Goal: Task Accomplishment & Management: Use online tool/utility

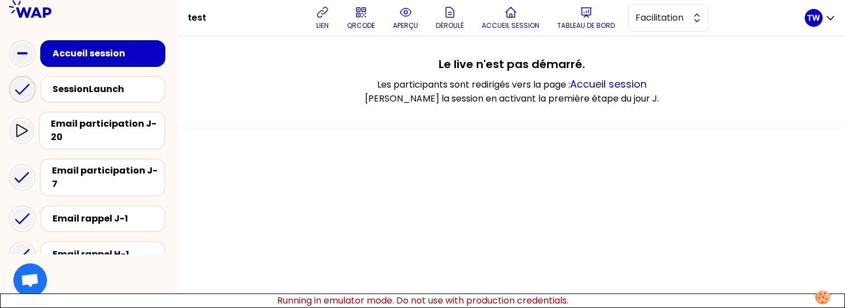
click at [25, 93] on icon at bounding box center [22, 89] width 22 height 22
click at [26, 137] on icon at bounding box center [21, 130] width 13 height 13
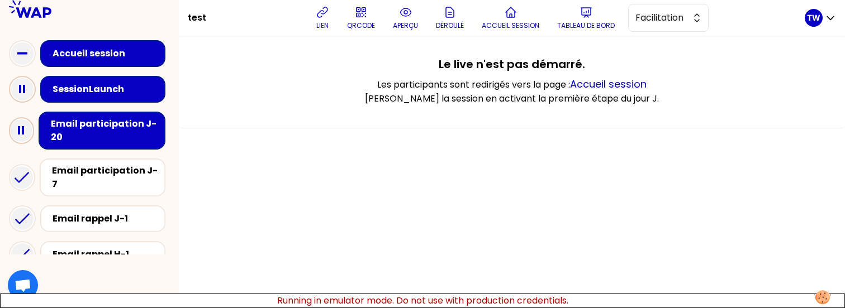
click at [19, 83] on icon at bounding box center [22, 89] width 22 height 22
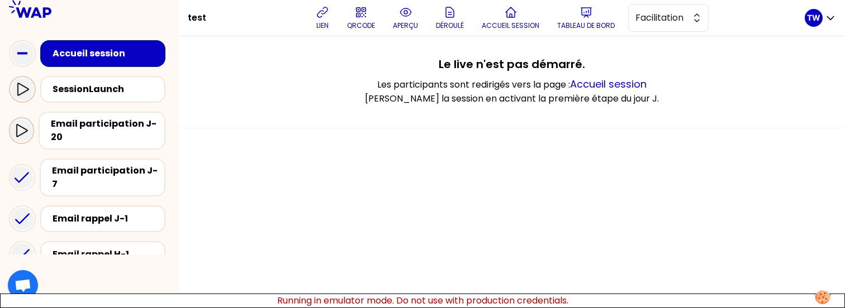
click at [24, 89] on icon at bounding box center [22, 89] width 13 height 13
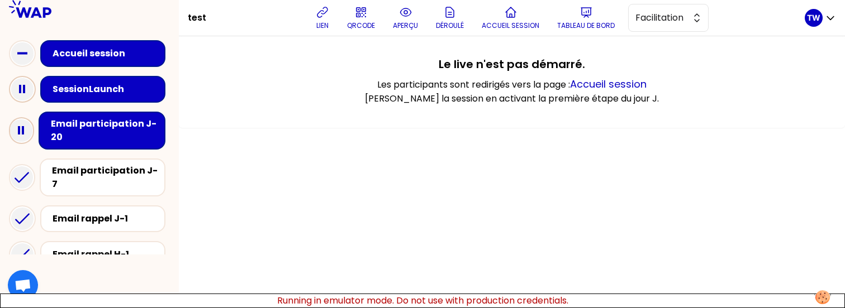
click at [24, 89] on rect at bounding box center [24, 89] width 2 height 8
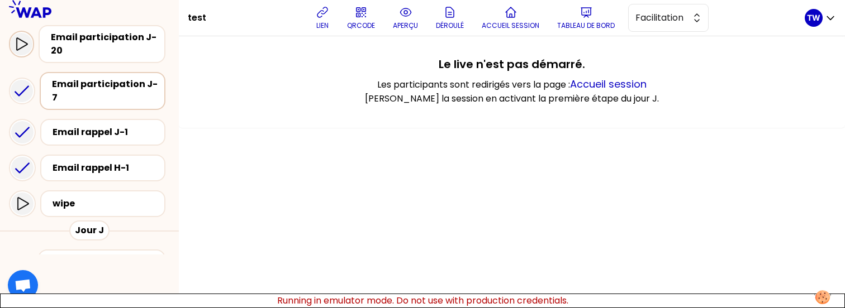
scroll to position [88, 0]
click at [32, 192] on div at bounding box center [22, 203] width 22 height 22
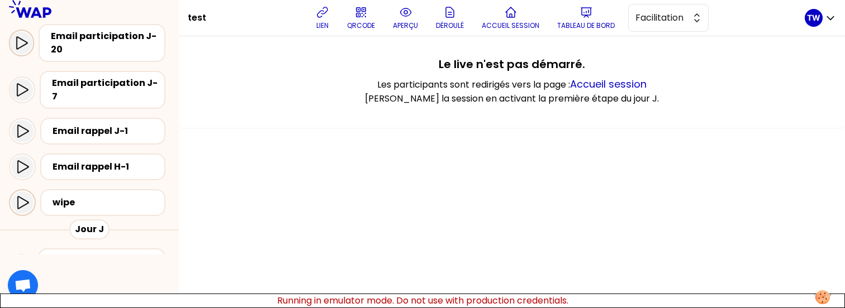
scroll to position [0, 0]
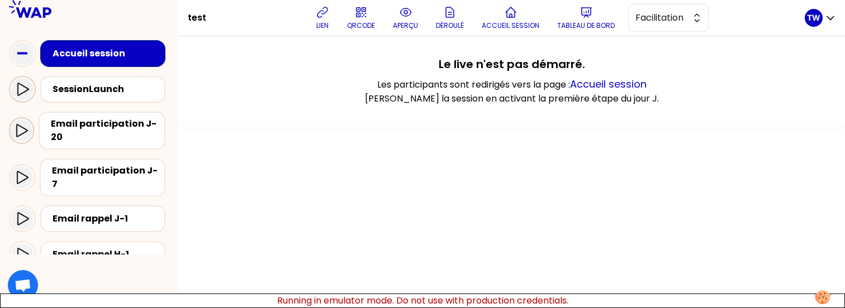
click at [27, 85] on icon at bounding box center [22, 89] width 13 height 13
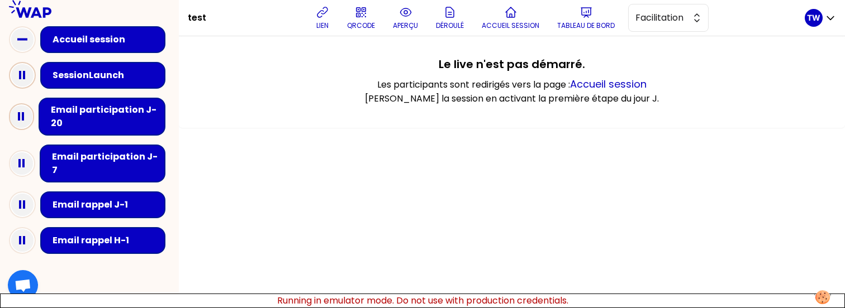
scroll to position [13, 0]
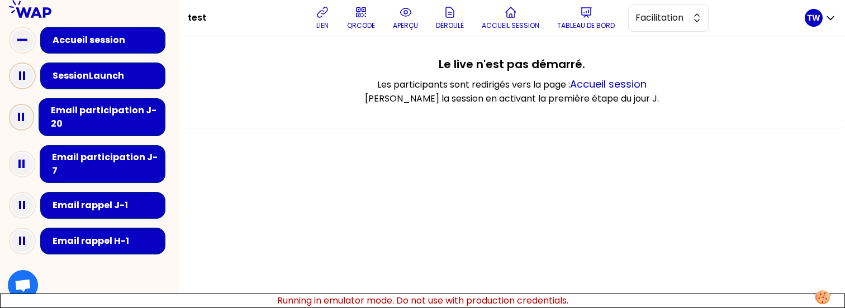
click at [31, 77] on icon at bounding box center [22, 76] width 22 height 22
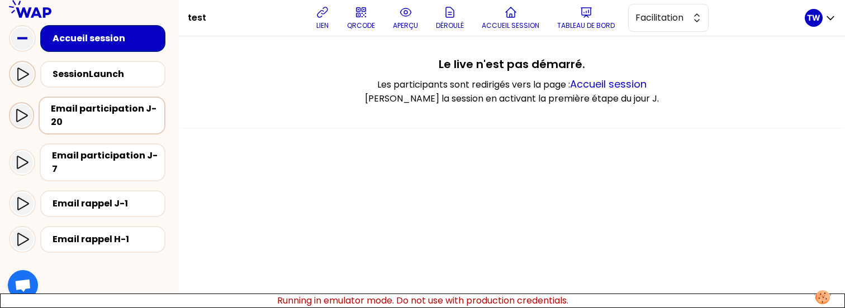
scroll to position [9, 0]
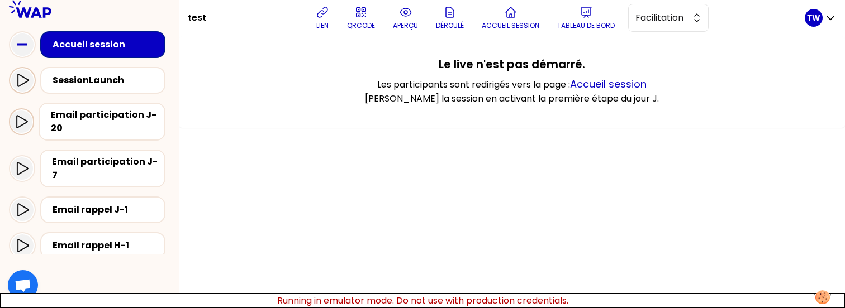
click at [30, 82] on div at bounding box center [22, 80] width 22 height 22
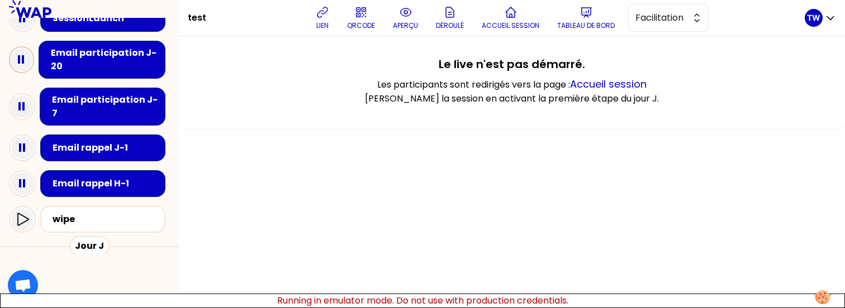
scroll to position [69, 0]
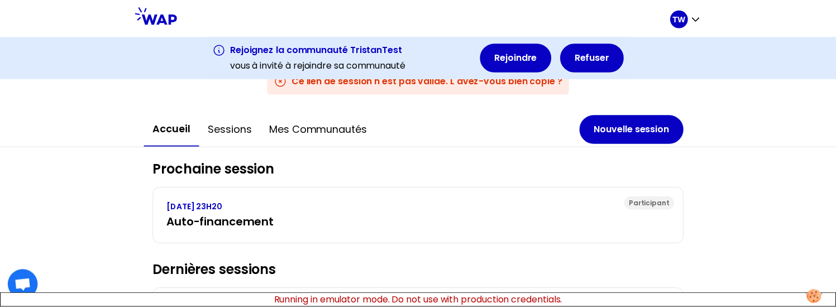
scroll to position [129, 0]
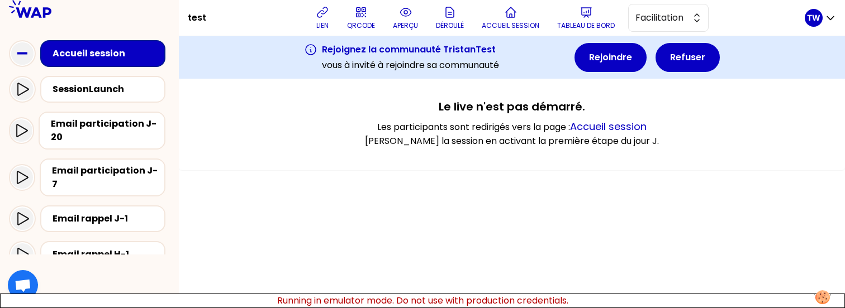
click at [801, 24] on div "lien QRCODE aperçu Déroulé Accueil session Tableau de bord Facilitation" at bounding box center [509, 18] width 589 height 34
click at [812, 24] on div "TW" at bounding box center [813, 18] width 18 height 18
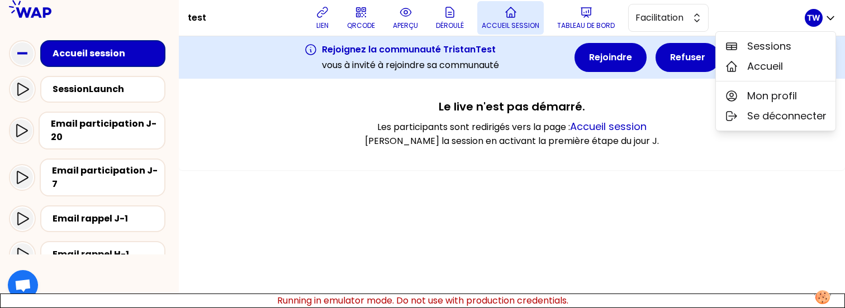
click at [500, 31] on button "Accueil session" at bounding box center [510, 18] width 66 height 34
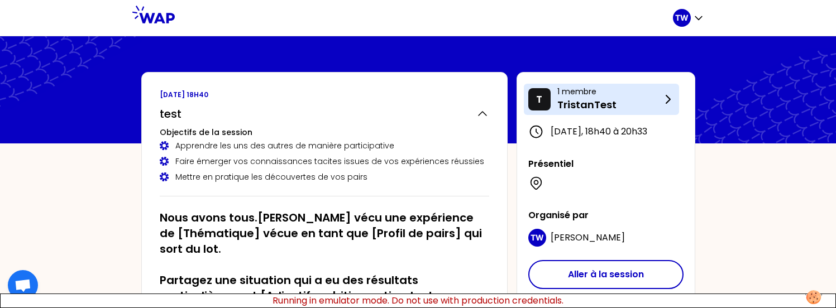
click at [602, 96] on p "1 membre" at bounding box center [609, 91] width 104 height 11
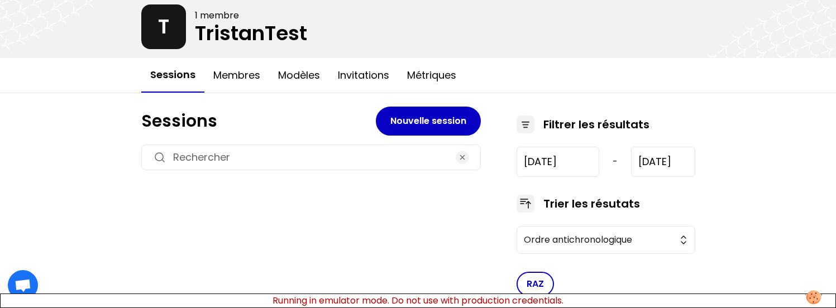
scroll to position [59, 0]
click at [247, 76] on button "Membres" at bounding box center [236, 75] width 65 height 34
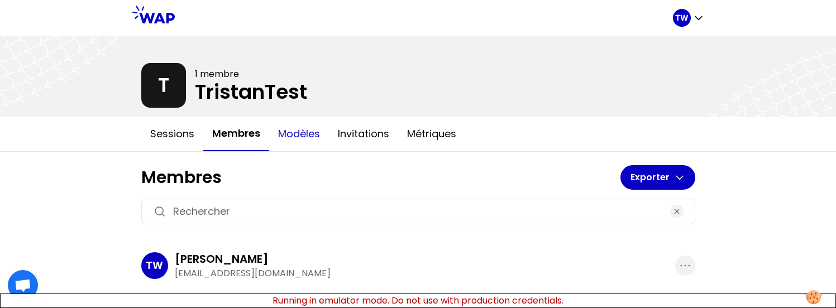
click at [309, 127] on button "Modèles" at bounding box center [299, 134] width 60 height 34
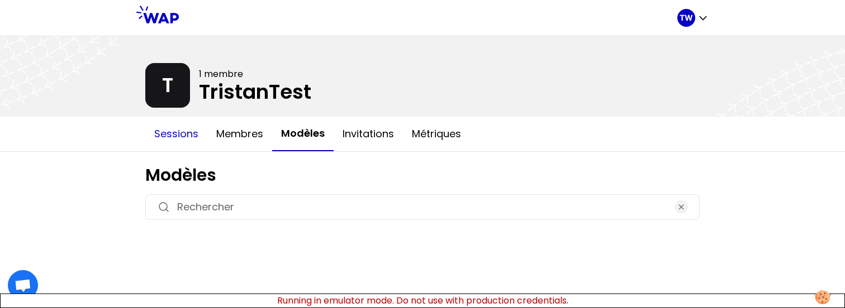
click at [169, 125] on button "Sessions" at bounding box center [176, 134] width 62 height 34
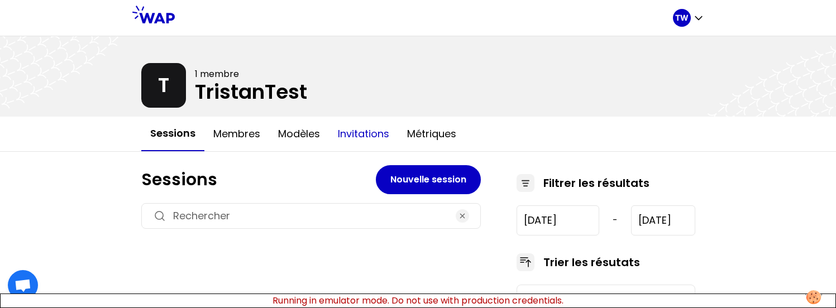
click at [379, 139] on button "Invitations" at bounding box center [363, 134] width 69 height 34
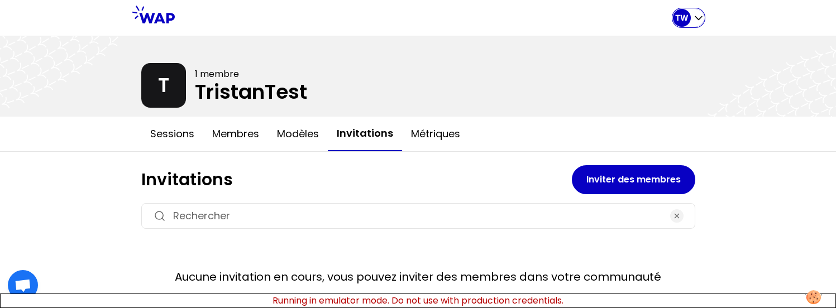
click at [692, 18] on div "TW" at bounding box center [688, 18] width 31 height 18
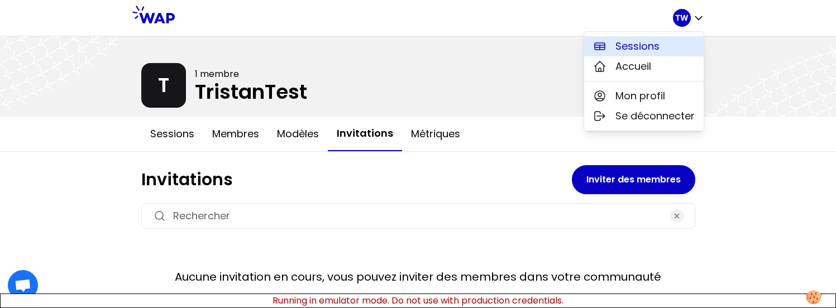
click at [675, 45] on button "Sessions" at bounding box center [644, 46] width 120 height 20
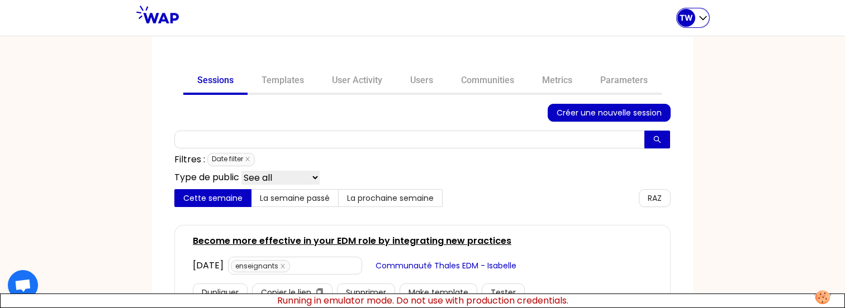
click at [681, 11] on div "TW" at bounding box center [686, 18] width 18 height 18
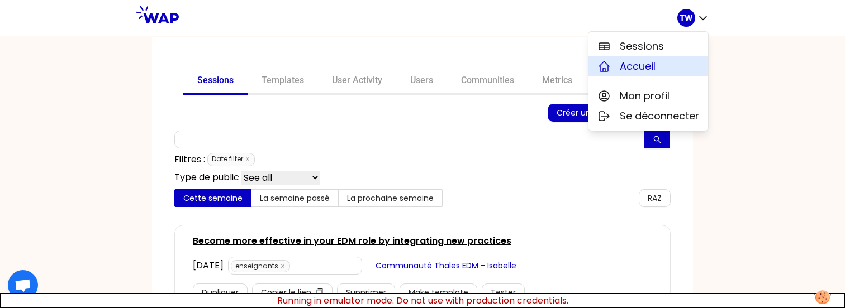
click at [666, 66] on button "Accueil" at bounding box center [648, 66] width 120 height 20
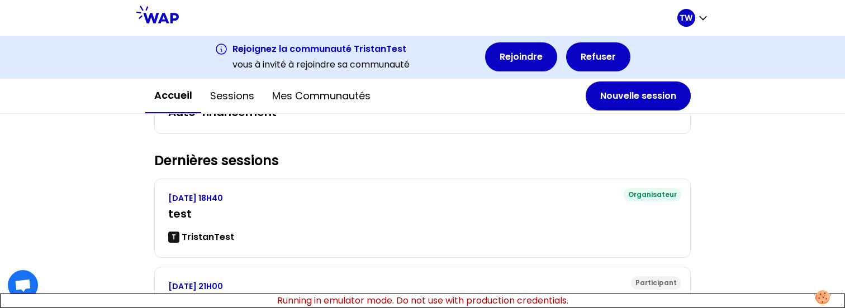
scroll to position [184, 0]
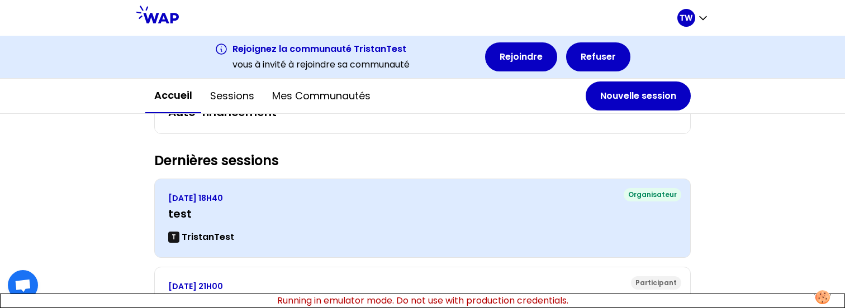
click at [299, 207] on h3 "test" at bounding box center [422, 214] width 508 height 16
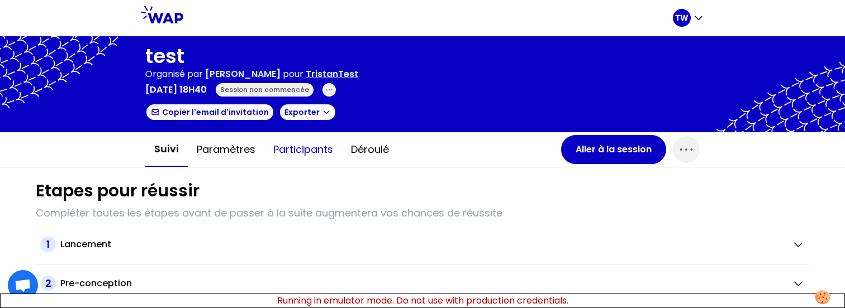
click at [288, 156] on button "Participants" at bounding box center [303, 150] width 78 height 34
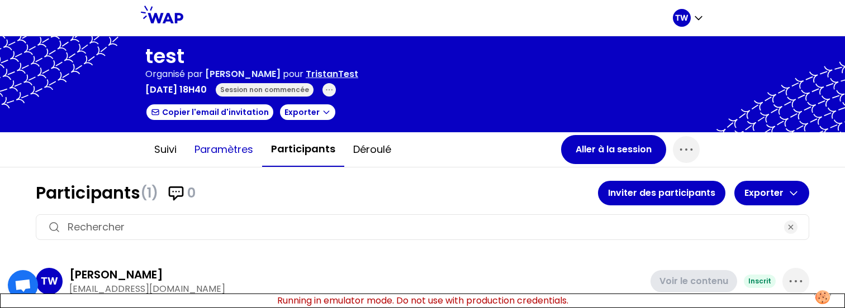
click at [239, 151] on button "Paramètres" at bounding box center [223, 150] width 77 height 34
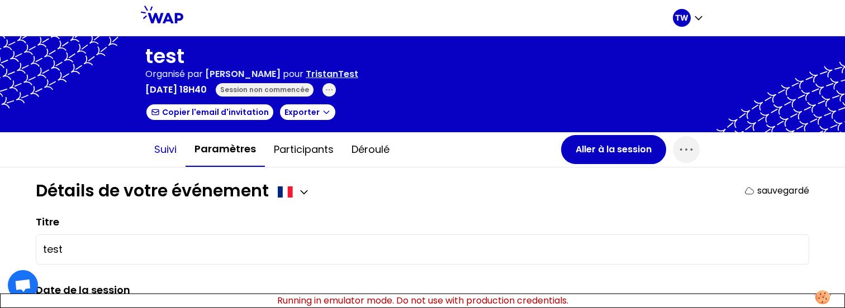
click at [161, 152] on button "Suivi" at bounding box center [165, 150] width 40 height 34
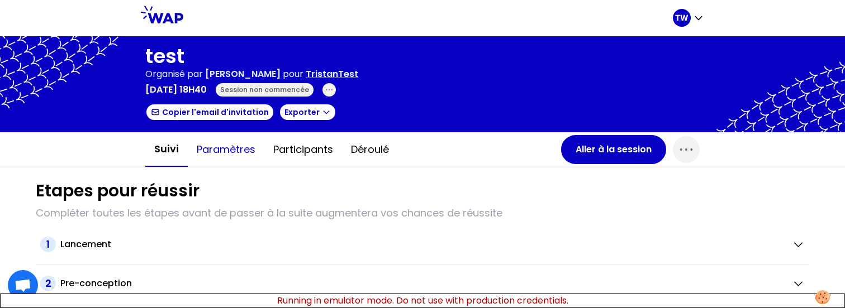
click at [226, 145] on button "Paramètres" at bounding box center [226, 150] width 77 height 34
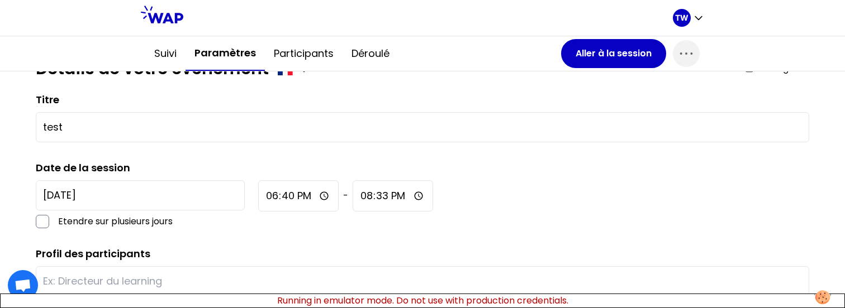
scroll to position [135, 0]
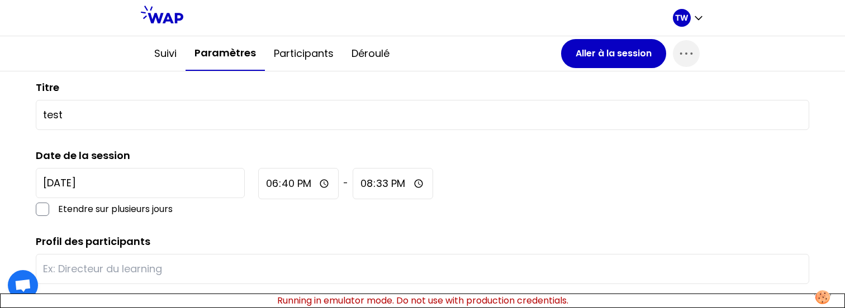
click at [258, 181] on input "18:40" at bounding box center [298, 183] width 80 height 31
click at [258, 184] on input "18:40" at bounding box center [298, 183] width 80 height 31
click at [84, 182] on input "2025-8-26" at bounding box center [140, 183] width 209 height 30
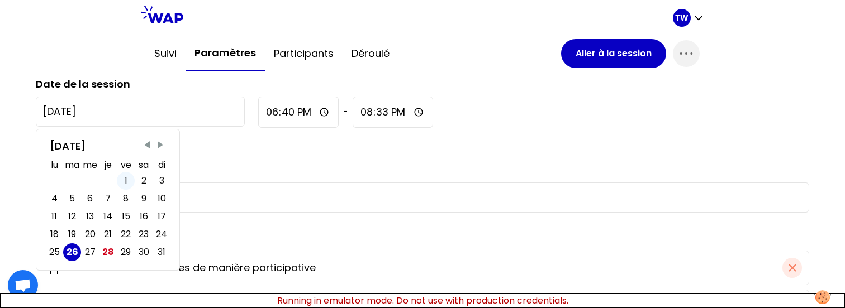
scroll to position [207, 0]
click at [106, 255] on div "28" at bounding box center [108, 251] width 12 height 13
type input "2025-8-28"
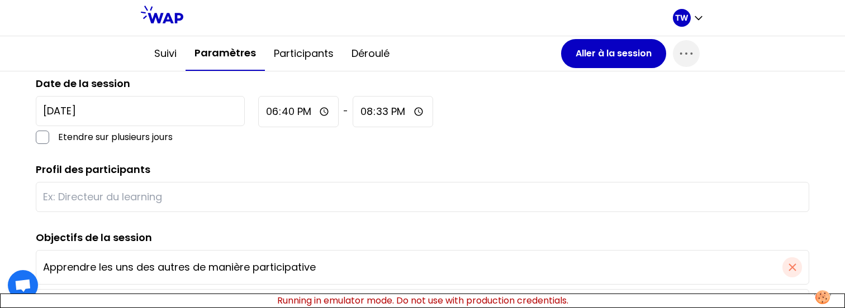
click at [258, 111] on input "18:40" at bounding box center [298, 111] width 80 height 31
click at [553, 115] on div "2025-8-28 Etendre sur plusieurs jours 18:40 - 20:33" at bounding box center [422, 120] width 773 height 48
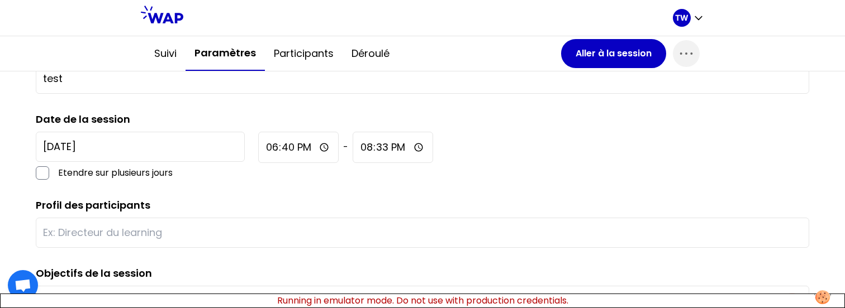
scroll to position [156, 0]
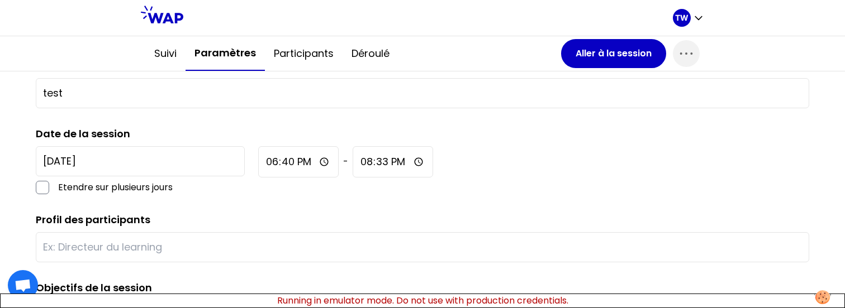
click at [258, 165] on input "18:40" at bounding box center [298, 161] width 80 height 31
type input "14:05"
click at [403, 190] on div "2025-8-28 Etendre sur plusieurs jours 14:05 - 20:33" at bounding box center [422, 170] width 773 height 48
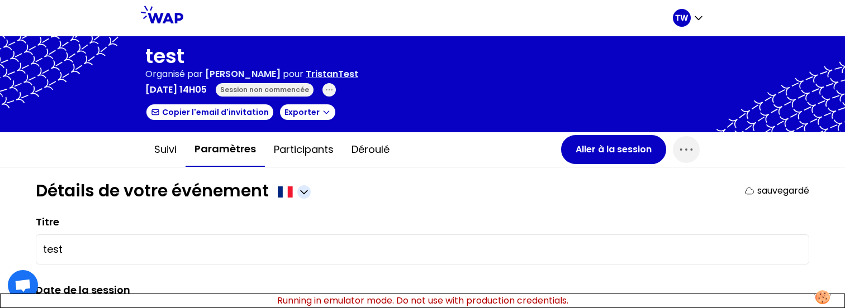
click at [305, 187] on icon "button" at bounding box center [303, 192] width 11 height 11
click at [286, 222] on span "Anglais" at bounding box center [283, 219] width 36 height 16
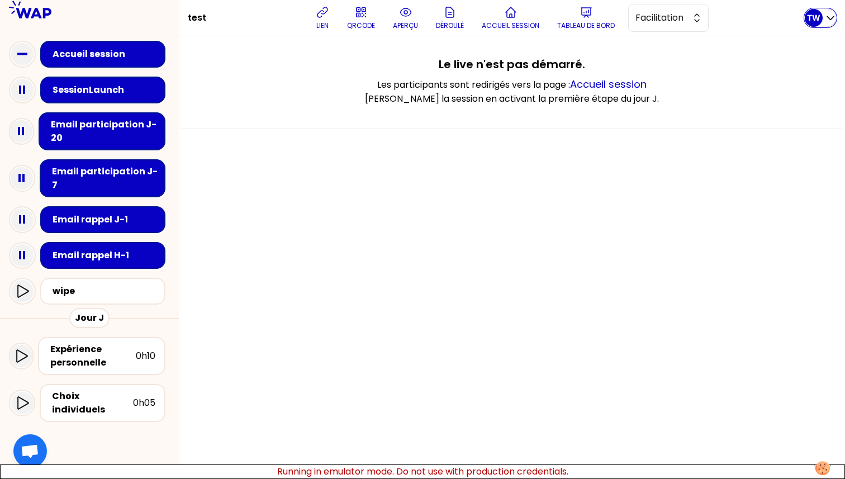
click at [825, 16] on icon "button" at bounding box center [829, 17] width 11 height 11
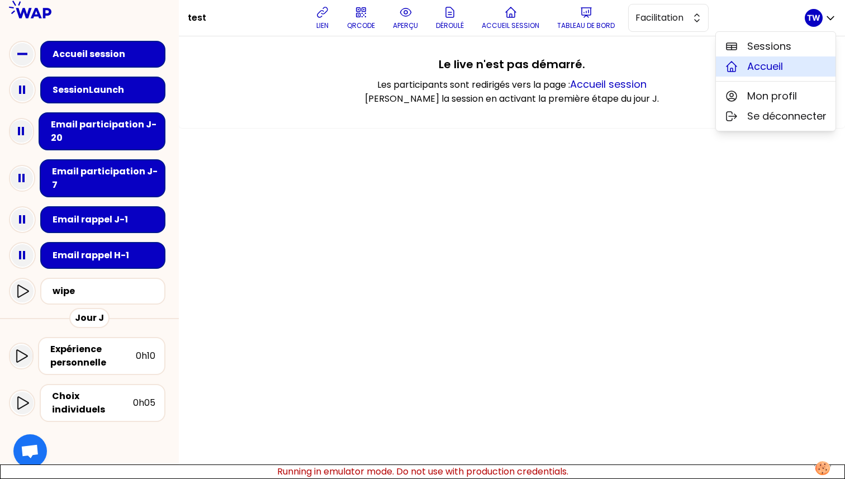
click at [752, 70] on span "Accueil" at bounding box center [765, 67] width 36 height 16
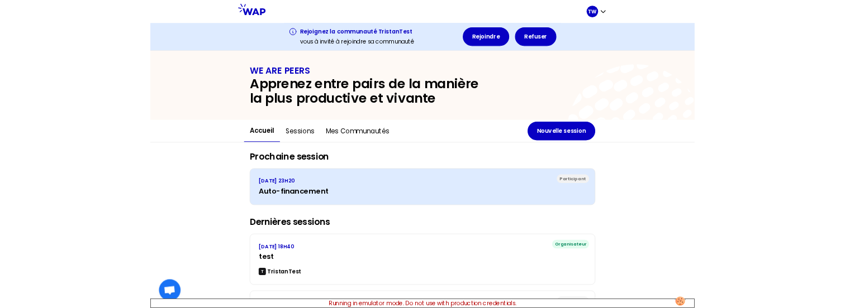
scroll to position [65, 0]
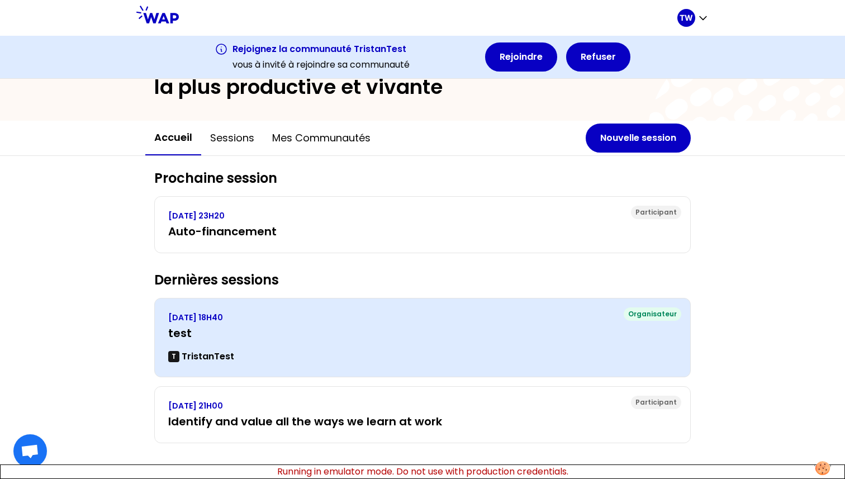
click at [280, 346] on div "MARDI 26 AOÛT 2025, 18H40 test T TristanTest" at bounding box center [422, 337] width 508 height 51
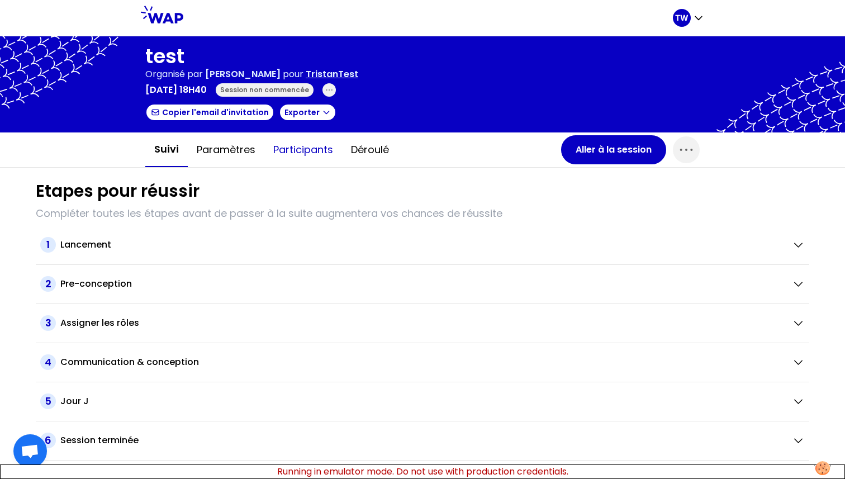
click at [316, 151] on button "Participants" at bounding box center [303, 150] width 78 height 34
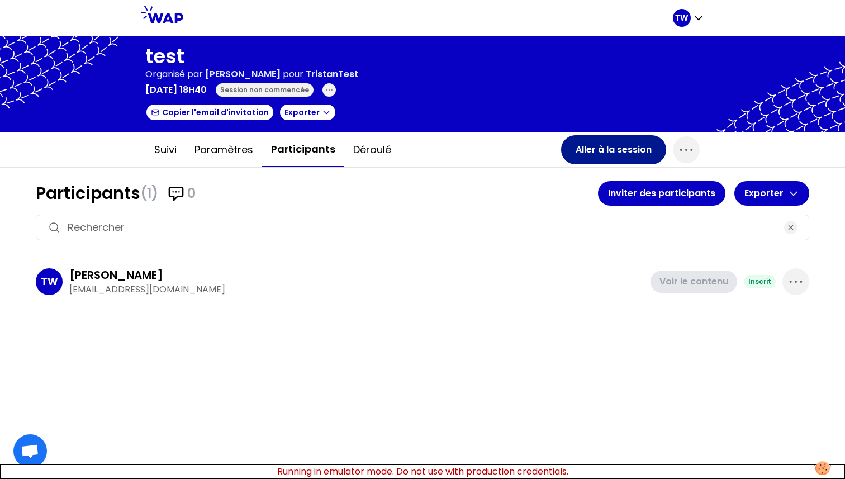
click at [605, 145] on button "Aller à la session" at bounding box center [613, 149] width 105 height 29
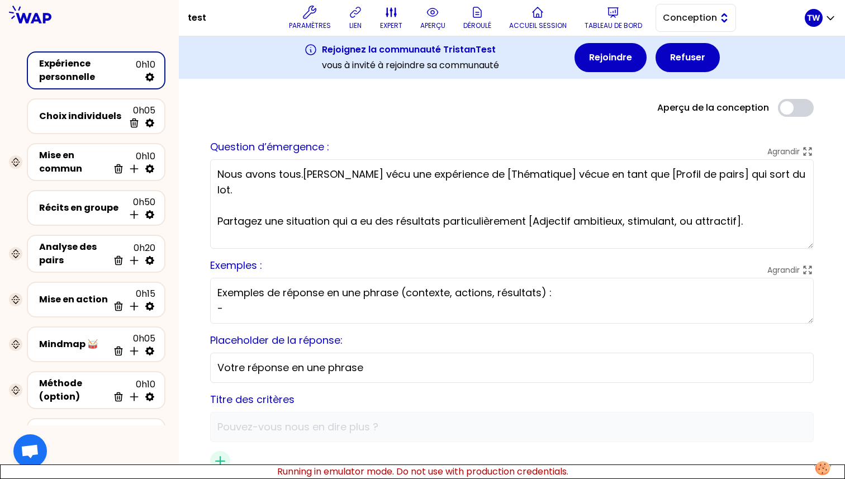
click at [682, 15] on span "Conception" at bounding box center [687, 17] width 50 height 13
click at [671, 63] on li "Facilitation" at bounding box center [695, 64] width 79 height 18
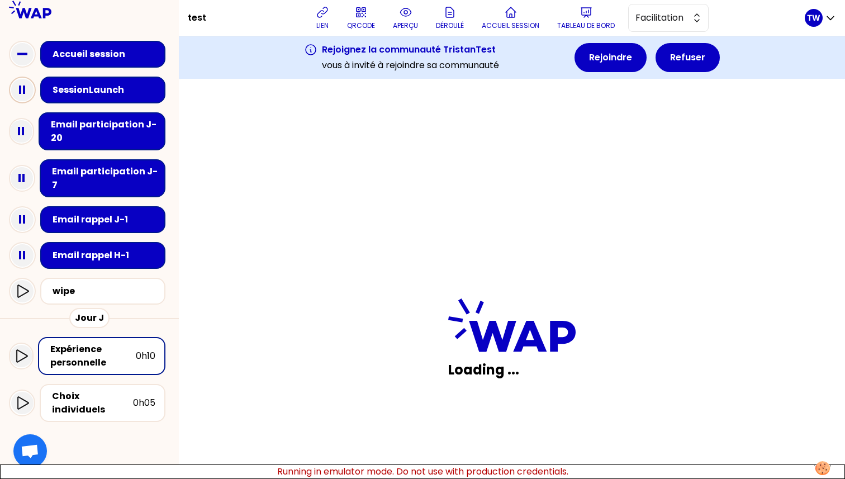
click at [22, 92] on icon at bounding box center [22, 90] width 22 height 22
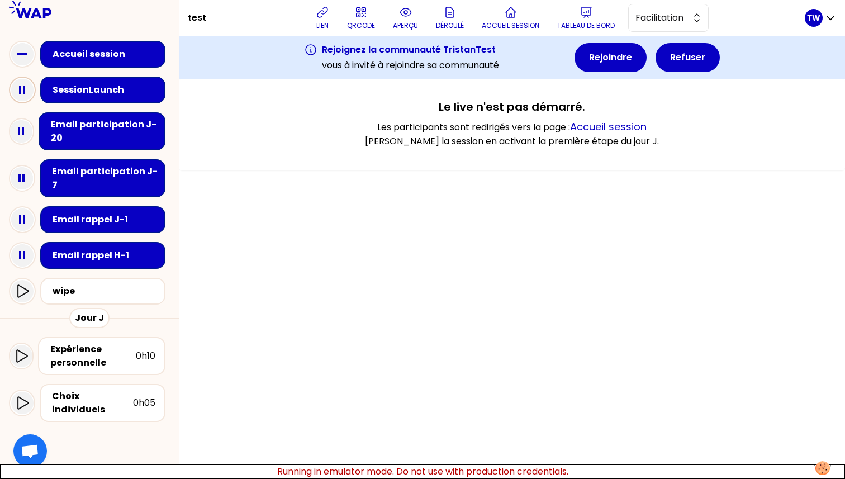
click at [28, 94] on icon at bounding box center [22, 90] width 22 height 22
click at [17, 130] on icon at bounding box center [21, 131] width 22 height 22
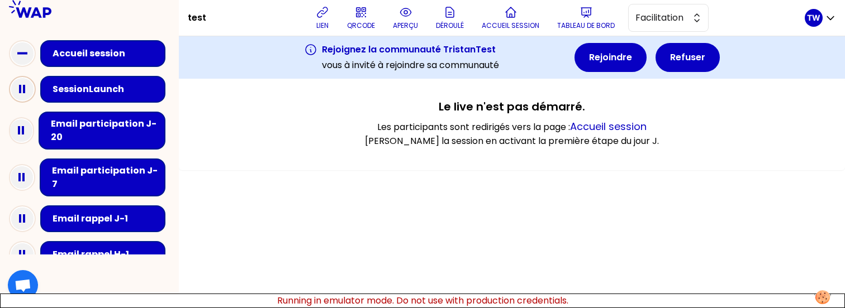
click at [20, 82] on icon at bounding box center [22, 89] width 22 height 22
click at [29, 93] on icon at bounding box center [22, 89] width 22 height 22
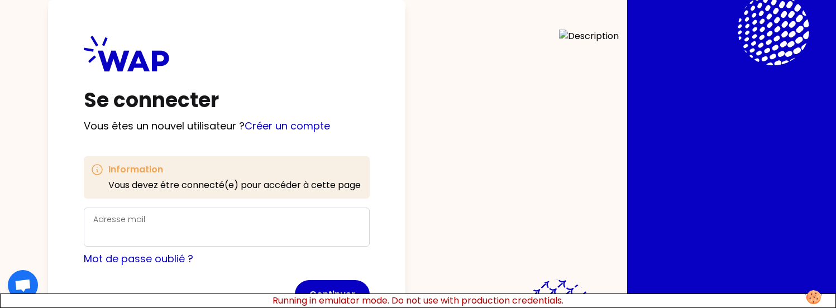
click at [177, 211] on div "Adresse mail" at bounding box center [227, 227] width 286 height 39
click at [175, 225] on div "Adresse mail" at bounding box center [226, 227] width 267 height 29
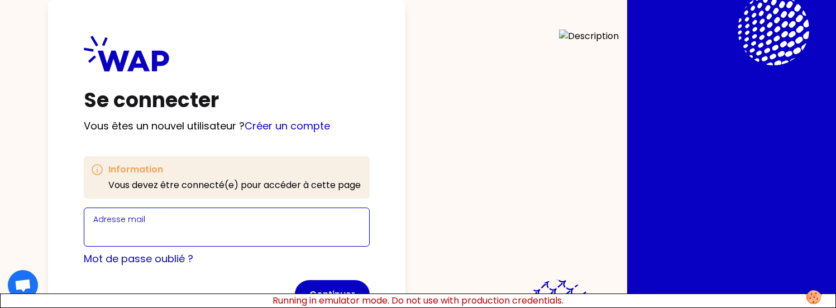
click at [169, 235] on input "Adresse mail" at bounding box center [226, 234] width 267 height 16
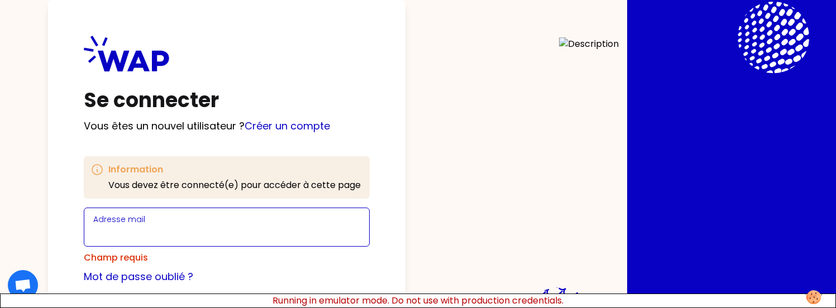
type input "[EMAIL_ADDRESS][DOMAIN_NAME]"
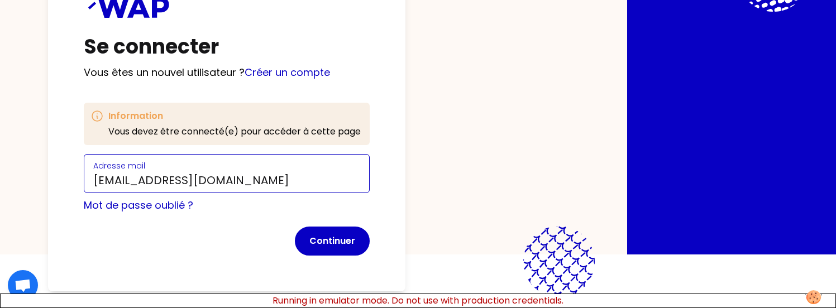
scroll to position [55, 0]
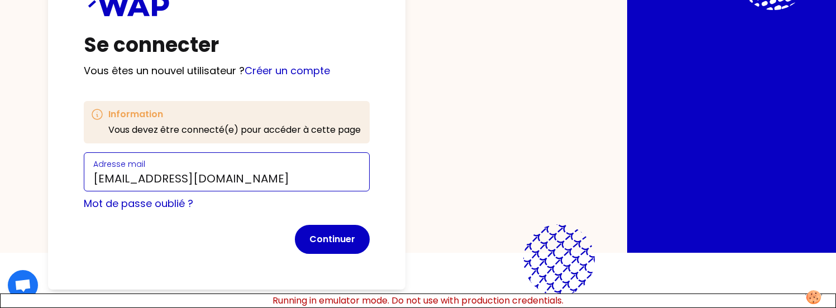
click button "Continuer" at bounding box center [332, 239] width 75 height 29
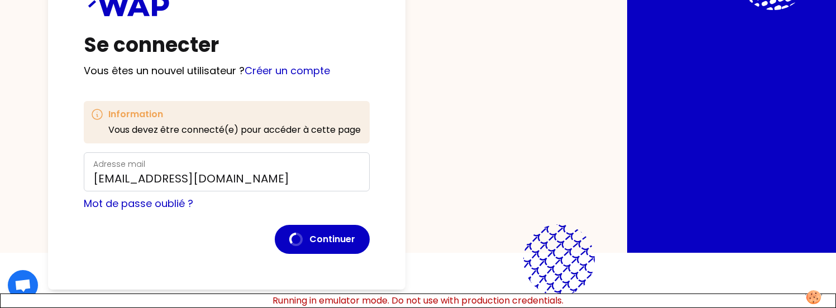
scroll to position [46, 0]
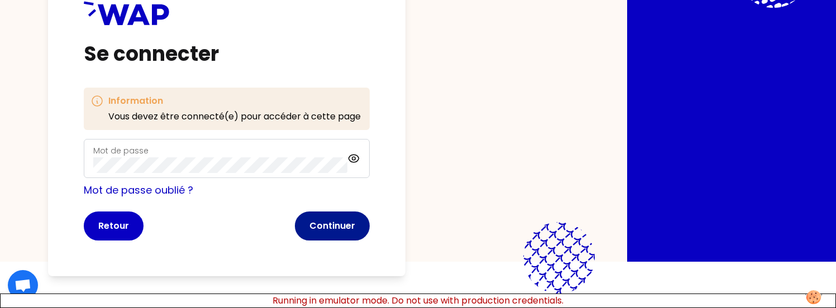
click at [331, 223] on button "Continuer" at bounding box center [332, 226] width 75 height 29
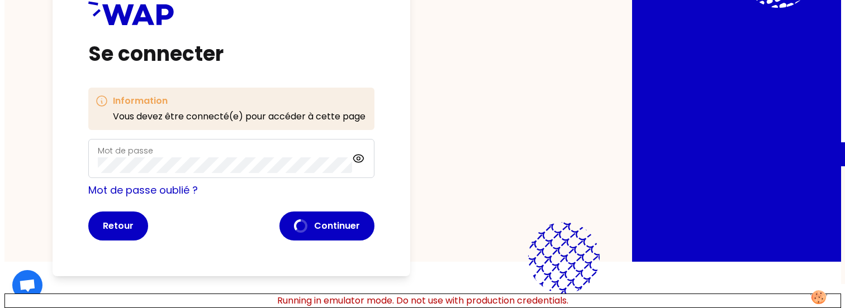
scroll to position [0, 0]
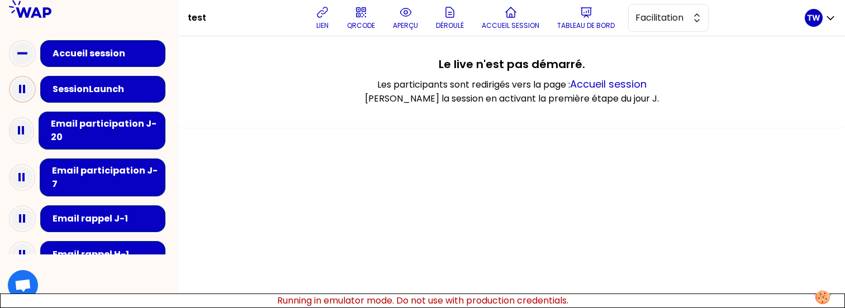
click at [22, 86] on icon at bounding box center [22, 89] width 22 height 22
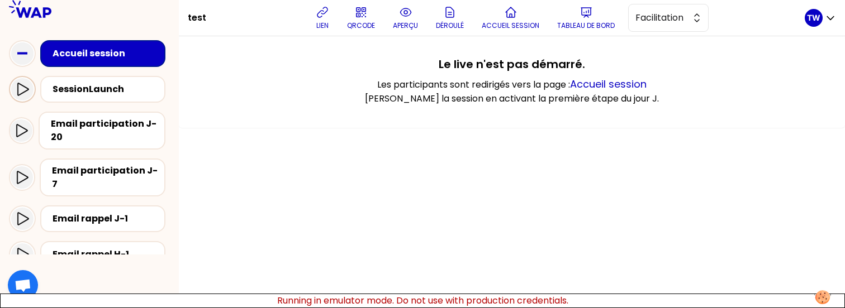
click at [25, 86] on icon at bounding box center [22, 89] width 13 height 13
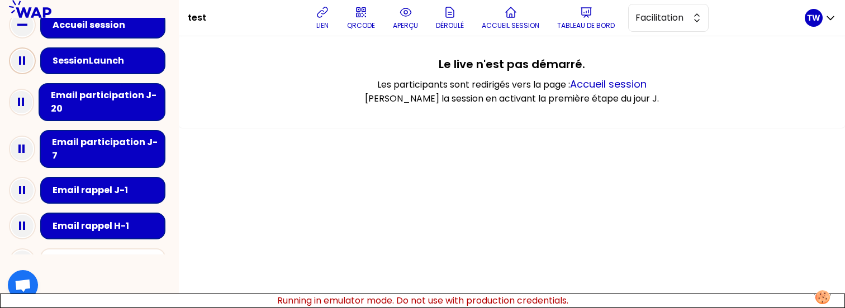
scroll to position [29, 0]
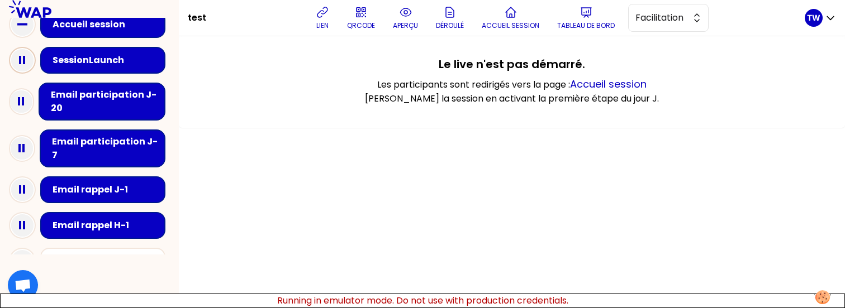
click at [25, 67] on icon at bounding box center [22, 60] width 22 height 22
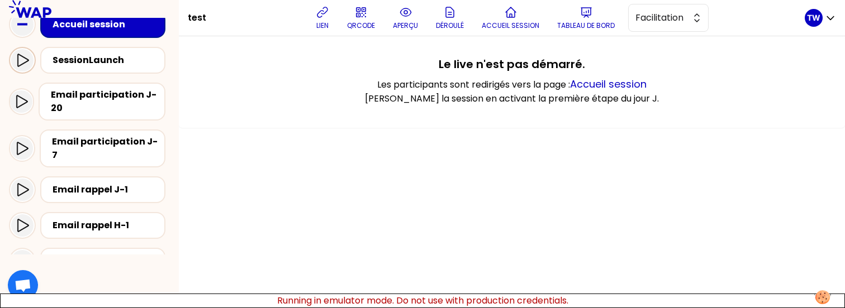
click at [29, 66] on div at bounding box center [22, 60] width 22 height 22
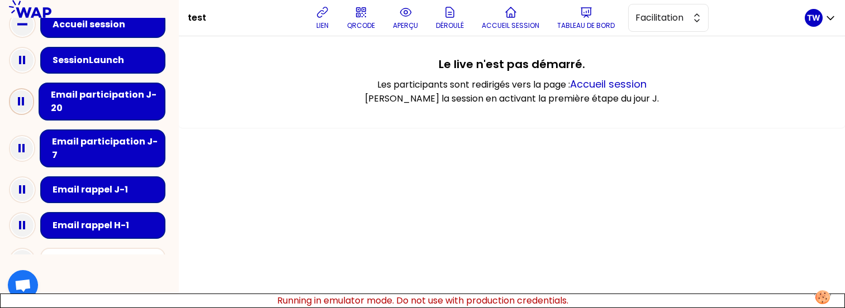
click at [28, 106] on icon at bounding box center [21, 101] width 22 height 22
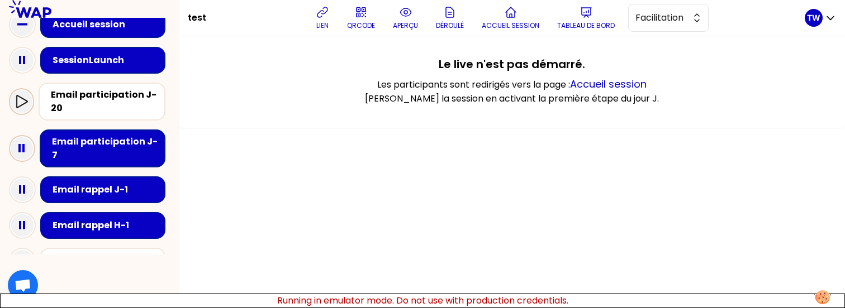
click at [21, 137] on icon at bounding box center [22, 148] width 22 height 22
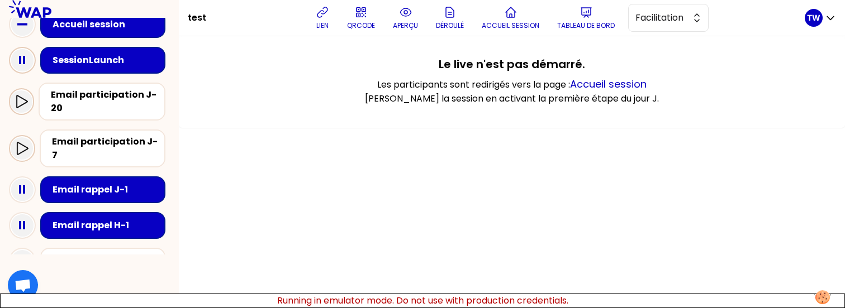
click at [23, 60] on rect at bounding box center [24, 60] width 2 height 8
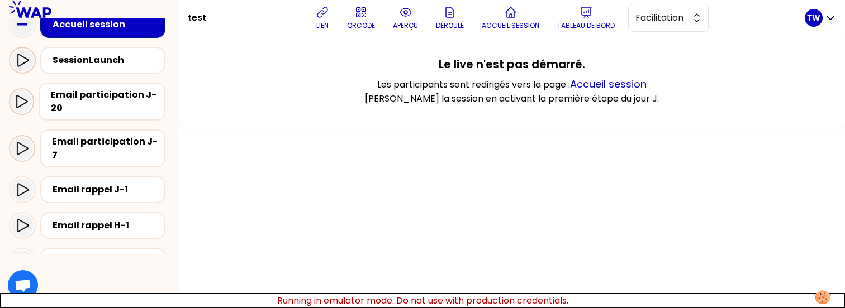
click at [23, 60] on icon at bounding box center [22, 60] width 13 height 13
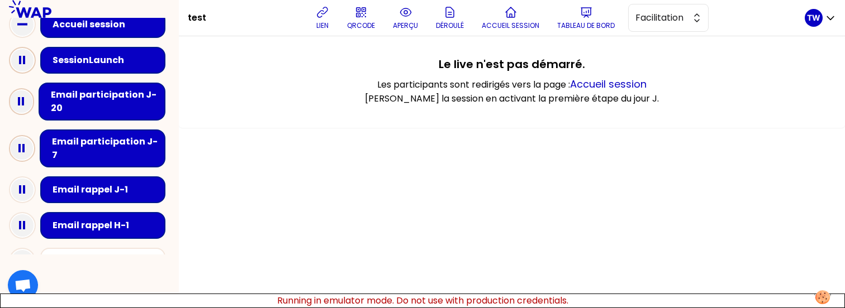
click at [26, 59] on icon at bounding box center [22, 60] width 22 height 22
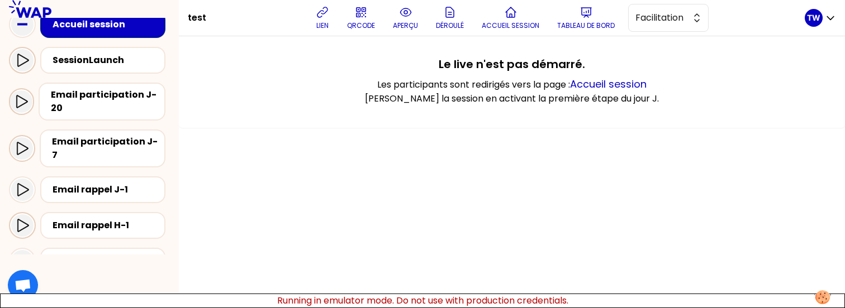
click at [22, 220] on icon at bounding box center [22, 225] width 13 height 13
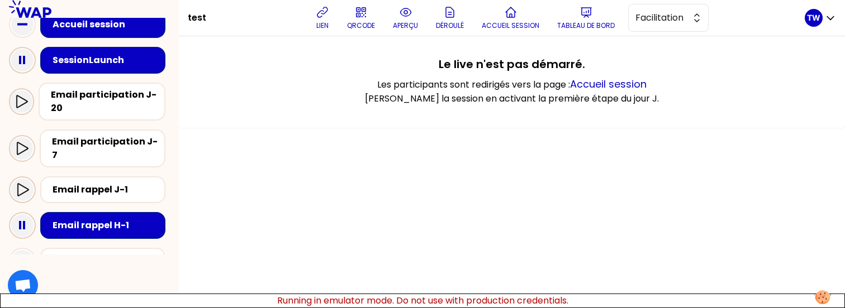
click at [21, 183] on icon at bounding box center [22, 189] width 13 height 13
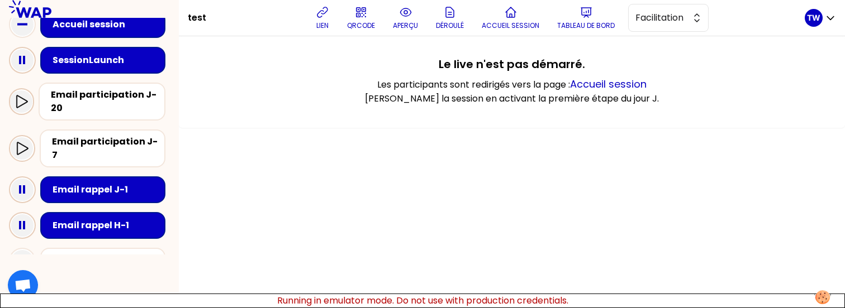
click at [26, 153] on div at bounding box center [22, 148] width 26 height 27
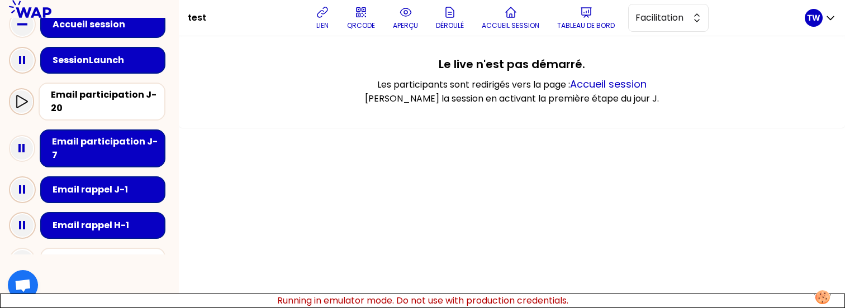
click at [21, 107] on icon at bounding box center [21, 101] width 13 height 13
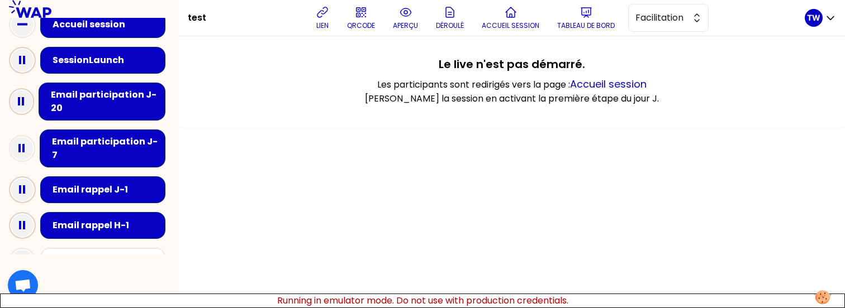
click at [22, 63] on icon at bounding box center [22, 60] width 22 height 22
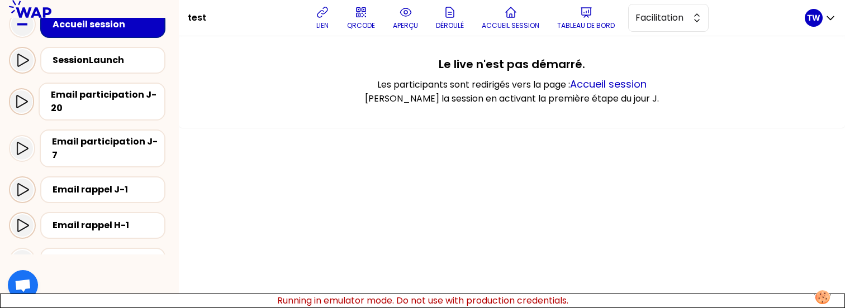
click at [31, 60] on div at bounding box center [22, 60] width 22 height 22
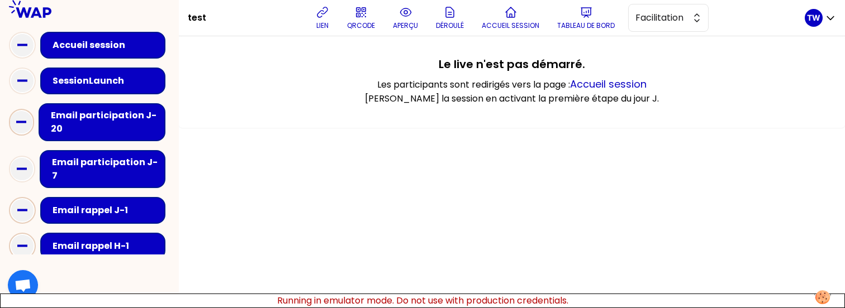
scroll to position [13, 0]
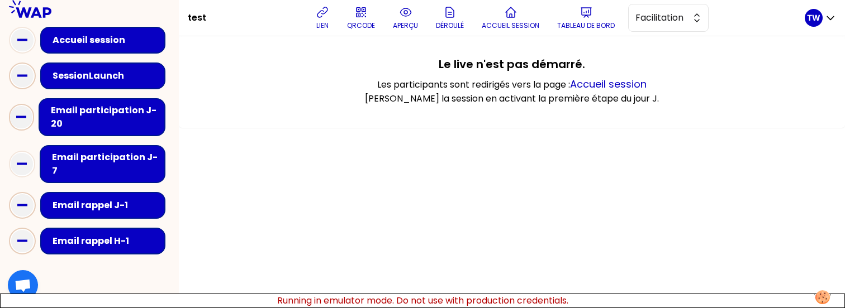
click at [24, 80] on icon at bounding box center [22, 76] width 22 height 22
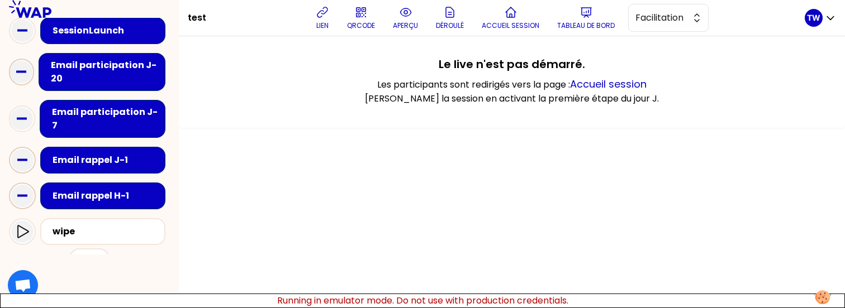
scroll to position [60, 0]
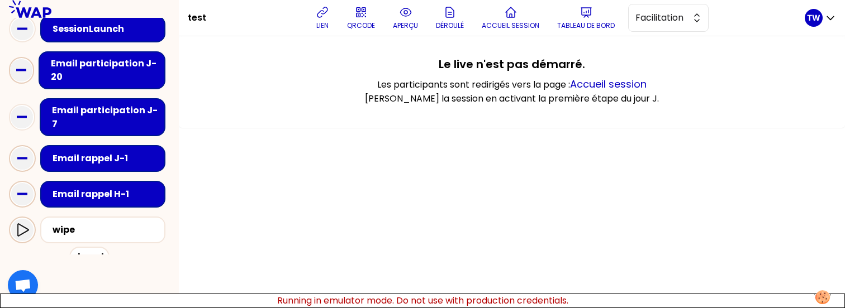
click at [22, 223] on icon at bounding box center [22, 229] width 13 height 13
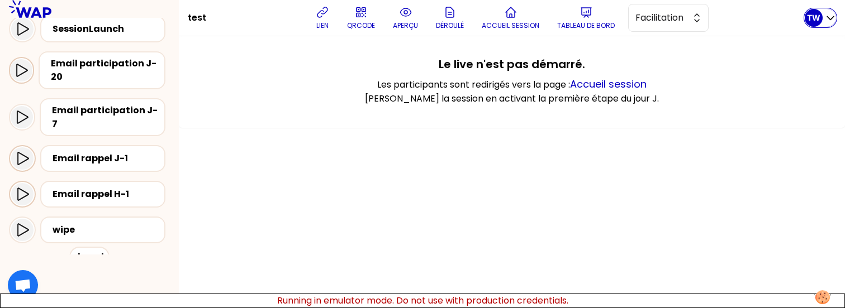
click at [820, 22] on div "TW" at bounding box center [813, 18] width 18 height 18
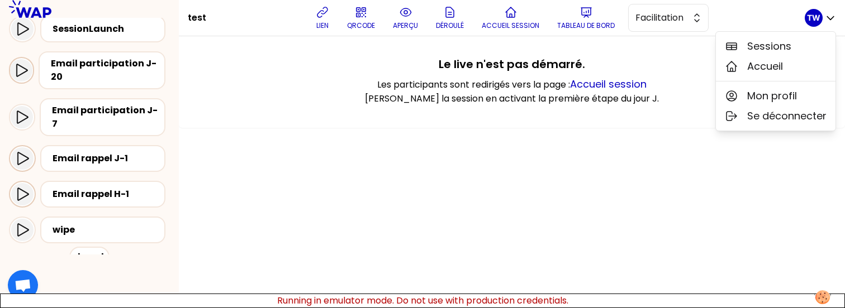
scroll to position [0, 0]
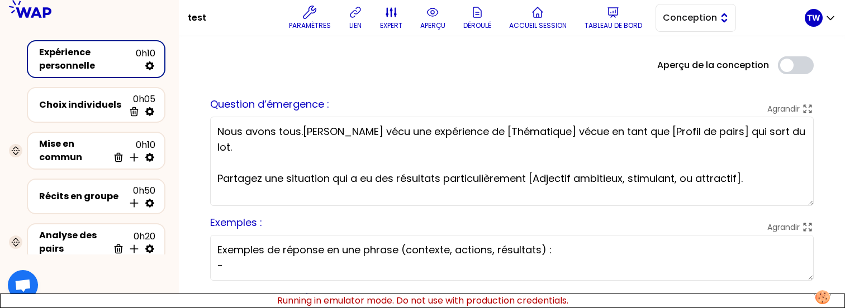
click at [731, 21] on button "Conception" at bounding box center [695, 18] width 80 height 28
click at [690, 63] on span "Facilitation" at bounding box center [702, 63] width 48 height 13
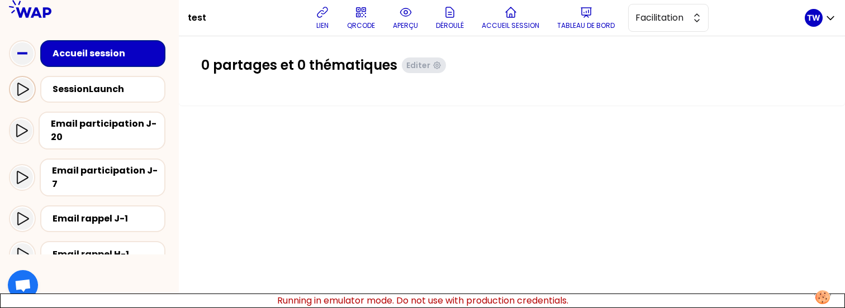
click at [26, 89] on icon at bounding box center [22, 89] width 13 height 13
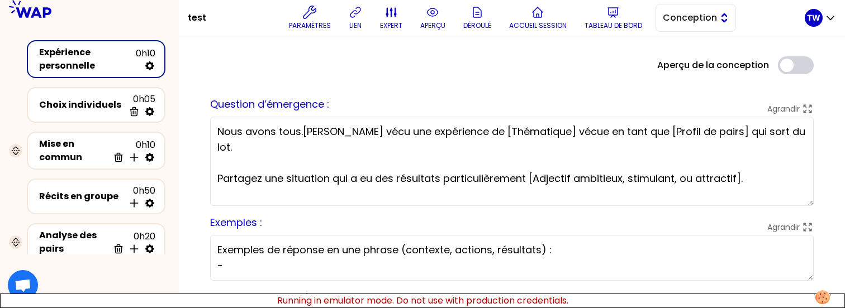
click at [664, 15] on button "Conception" at bounding box center [695, 18] width 80 height 28
click at [671, 60] on li "Facilitation" at bounding box center [695, 64] width 79 height 18
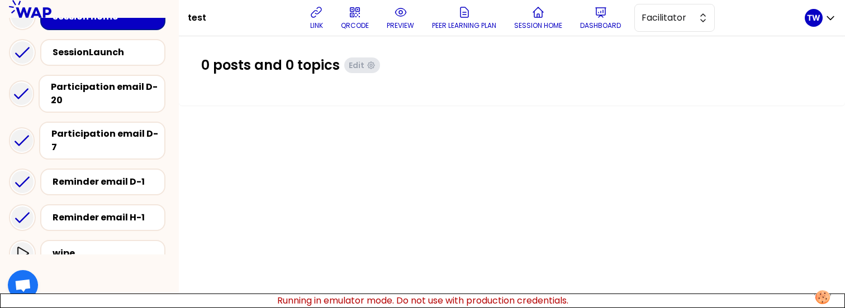
scroll to position [40, 0]
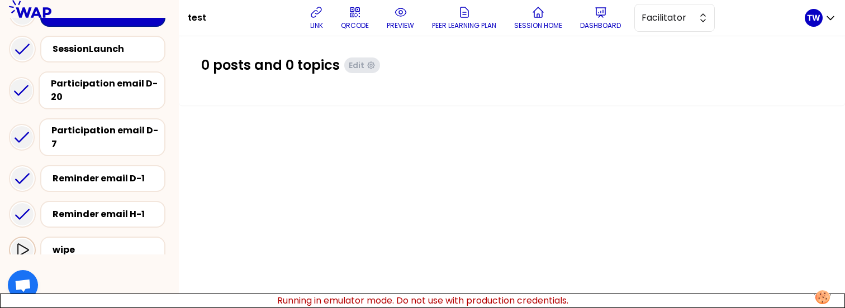
click at [21, 239] on div at bounding box center [22, 250] width 22 height 22
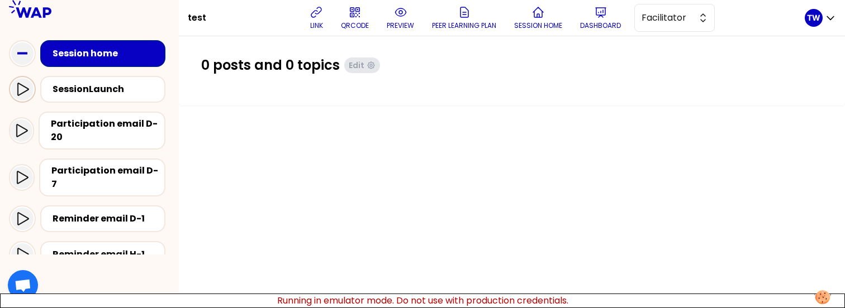
click at [23, 89] on icon at bounding box center [22, 89] width 13 height 13
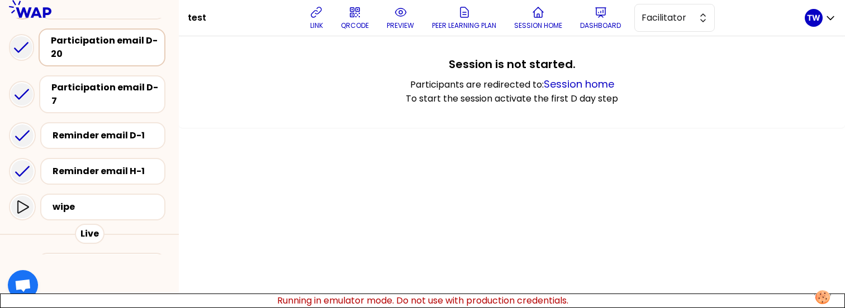
scroll to position [93, 0]
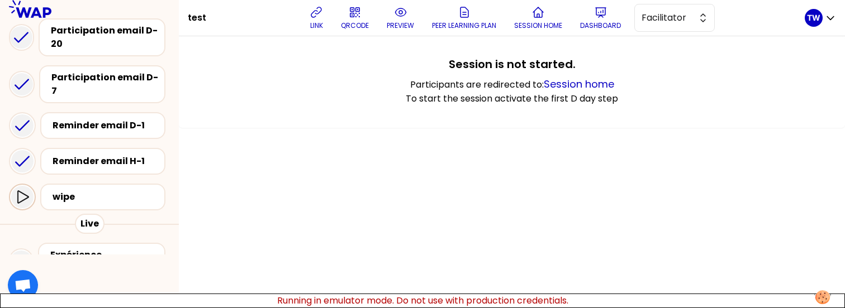
click at [22, 191] on icon at bounding box center [22, 196] width 13 height 13
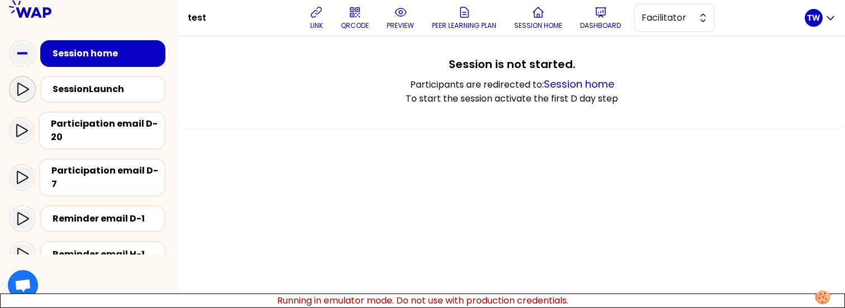
click at [27, 89] on icon at bounding box center [22, 89] width 13 height 13
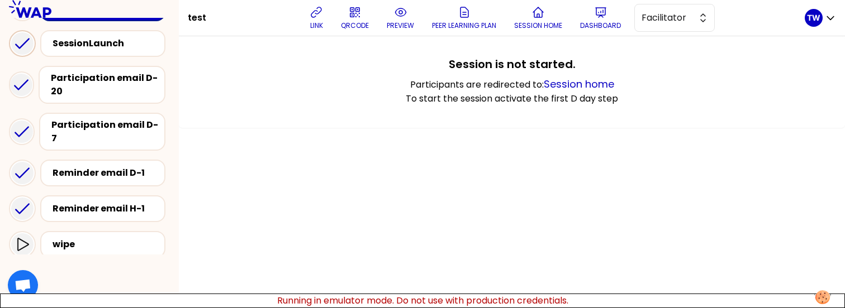
scroll to position [51, 0]
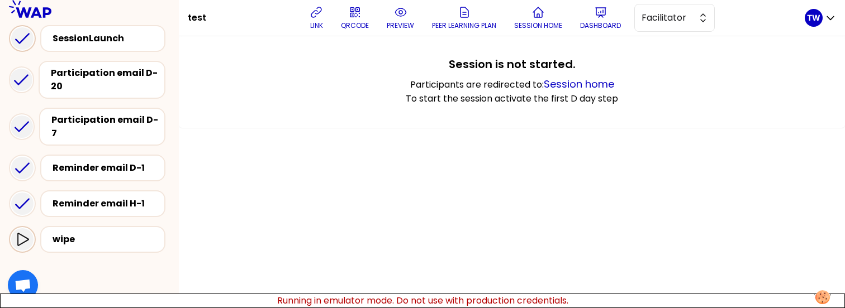
click at [26, 237] on div at bounding box center [22, 239] width 22 height 22
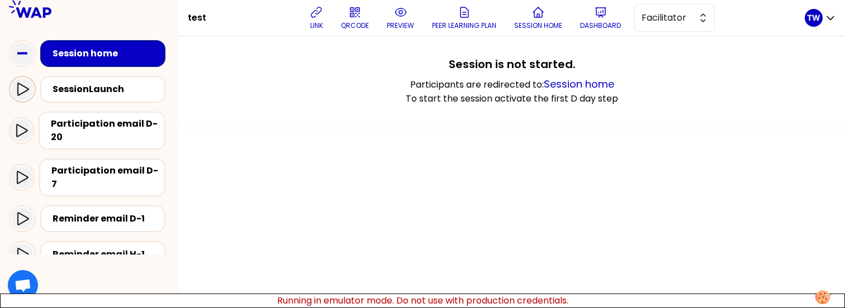
click at [17, 86] on icon at bounding box center [22, 89] width 11 height 13
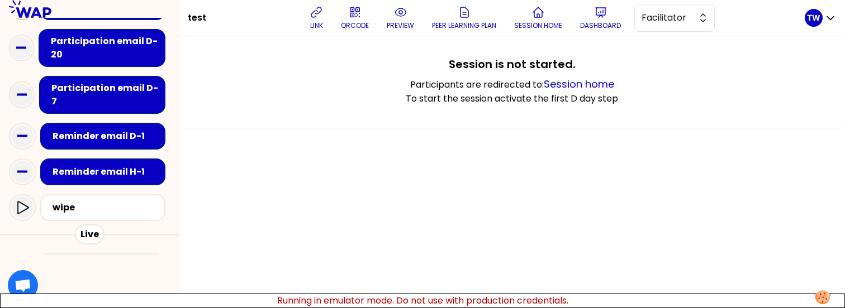
scroll to position [131, 0]
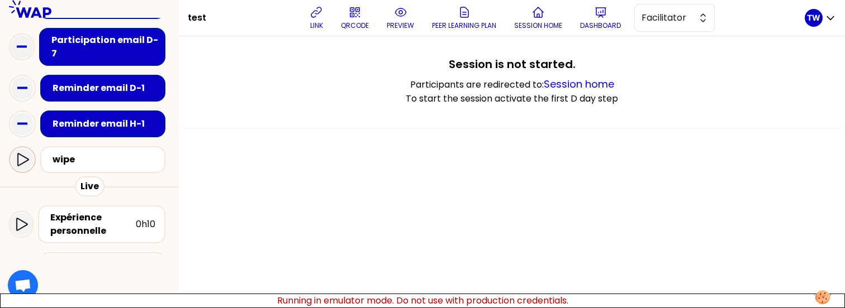
click at [23, 153] on icon at bounding box center [22, 159] width 13 height 13
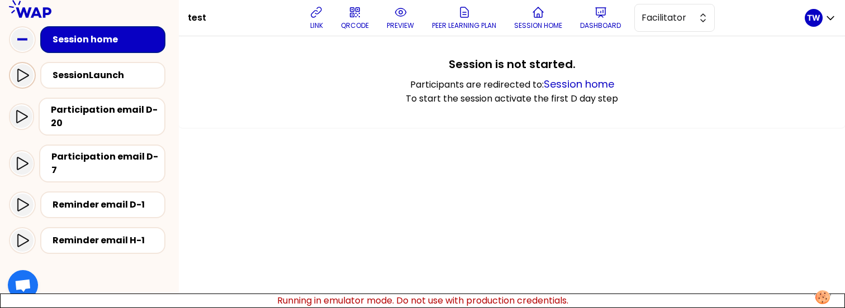
scroll to position [8, 0]
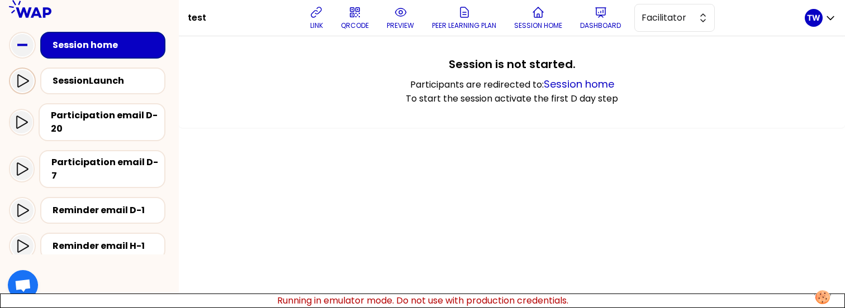
click at [31, 74] on div at bounding box center [22, 81] width 22 height 22
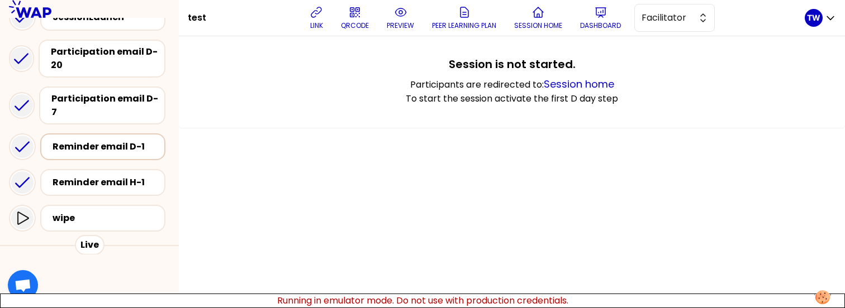
scroll to position [74, 0]
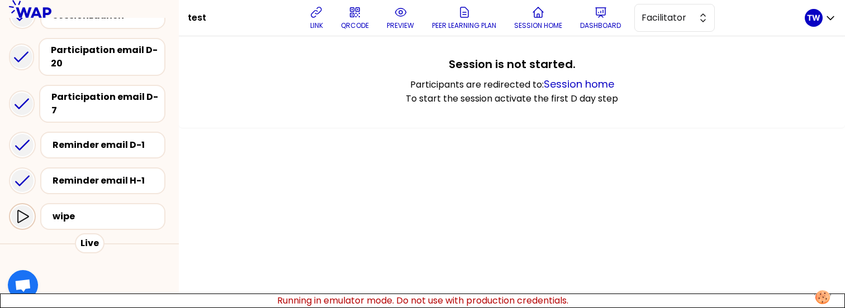
click at [25, 210] on icon at bounding box center [22, 216] width 13 height 13
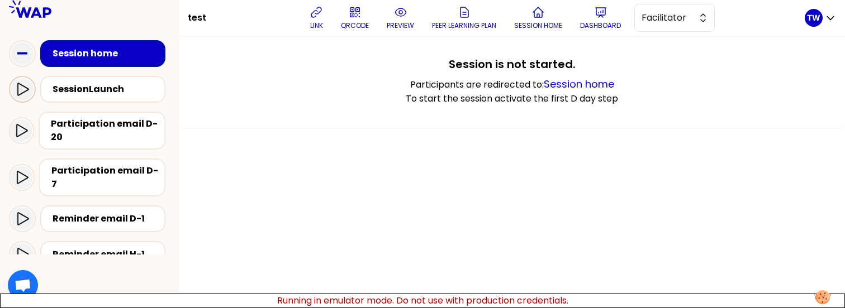
click at [27, 88] on icon at bounding box center [22, 89] width 11 height 13
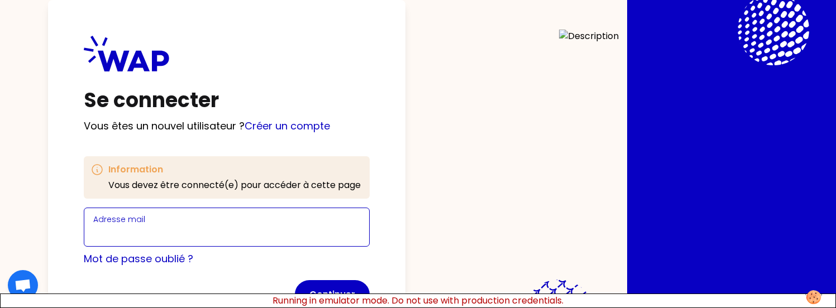
click at [175, 237] on input "Adresse mail" at bounding box center [226, 234] width 267 height 16
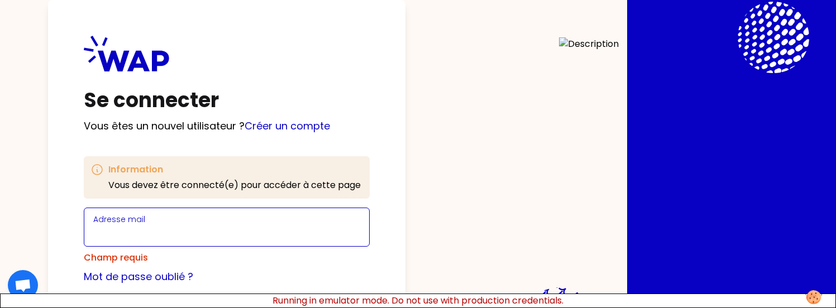
type input "[EMAIL_ADDRESS][DOMAIN_NAME]"
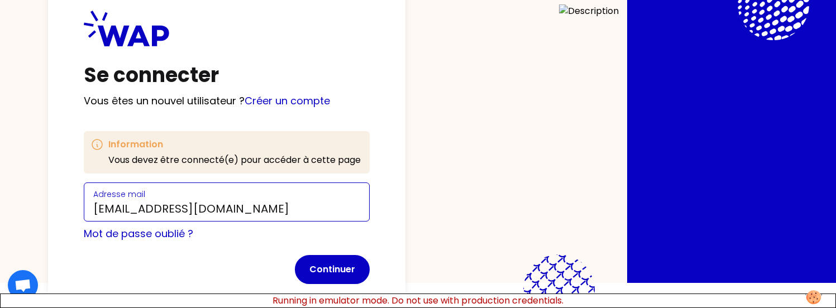
scroll to position [45, 0]
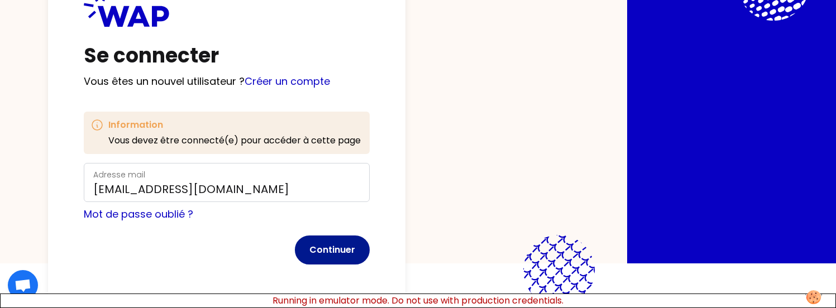
click at [342, 258] on button "Continuer" at bounding box center [332, 250] width 75 height 29
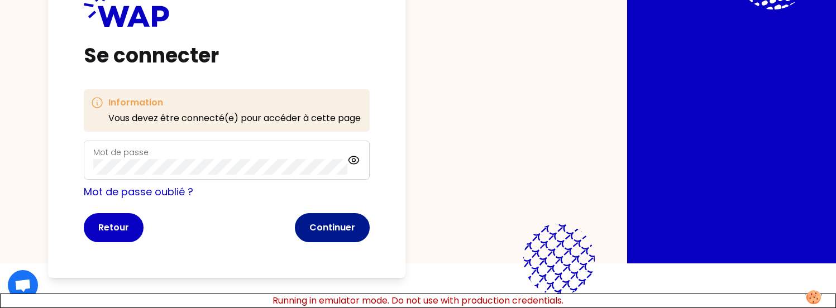
click at [347, 231] on button "Continuer" at bounding box center [332, 227] width 75 height 29
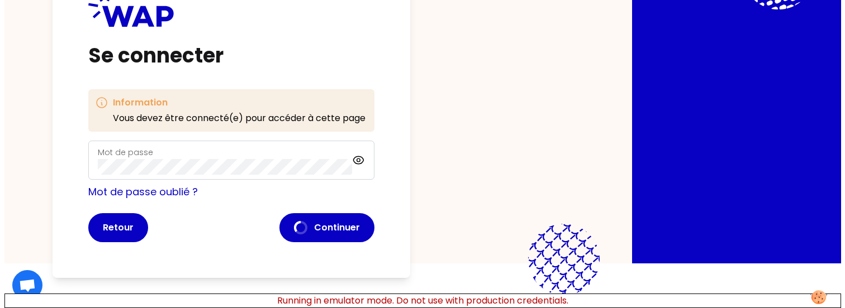
scroll to position [0, 0]
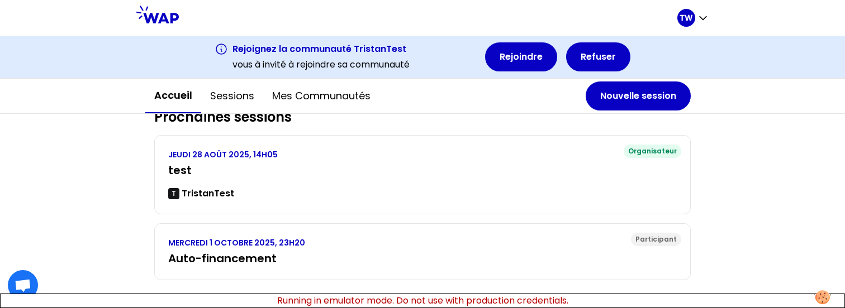
scroll to position [130, 0]
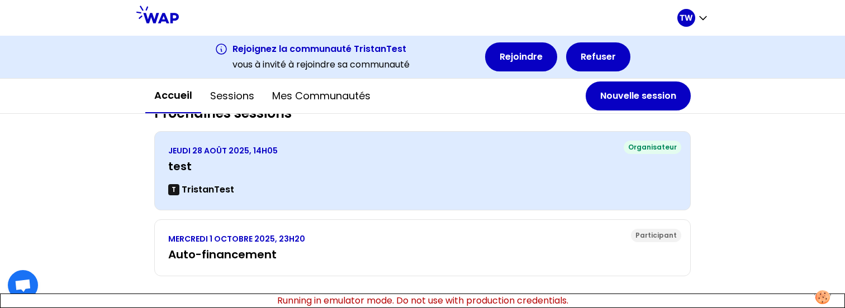
click at [273, 170] on h3 "test" at bounding box center [422, 167] width 508 height 16
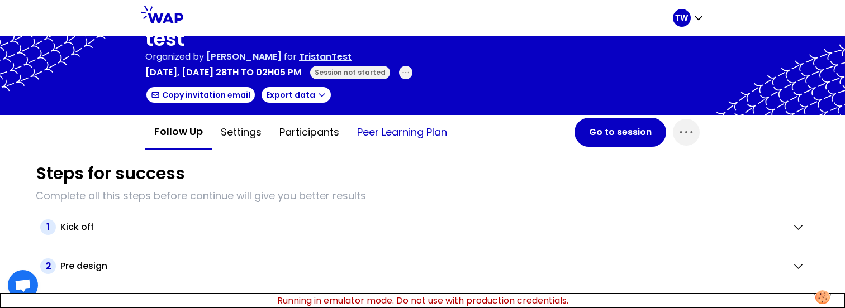
scroll to position [11, 0]
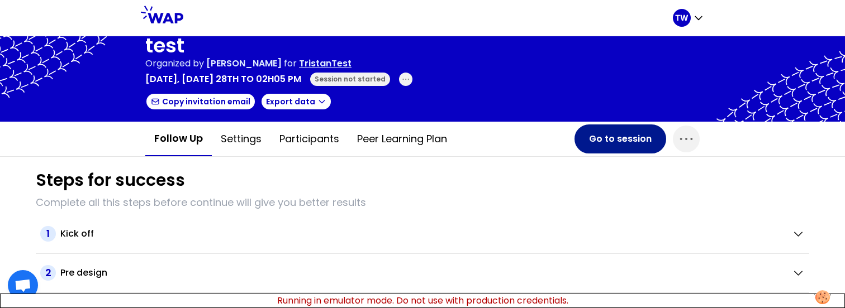
click at [590, 136] on button "Go to session" at bounding box center [620, 139] width 92 height 29
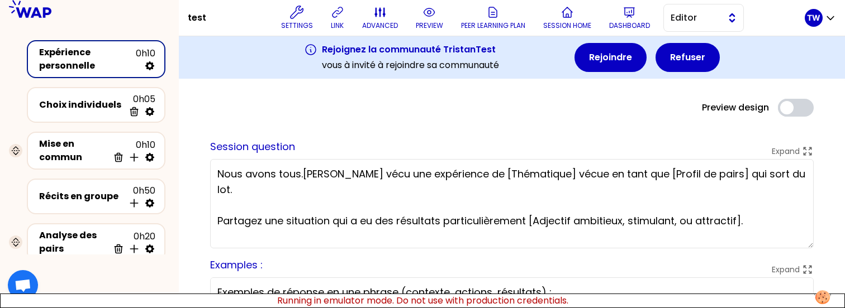
click at [698, 17] on span "Editor" at bounding box center [695, 17] width 50 height 13
click at [675, 61] on li "Facilitator" at bounding box center [703, 64] width 79 height 18
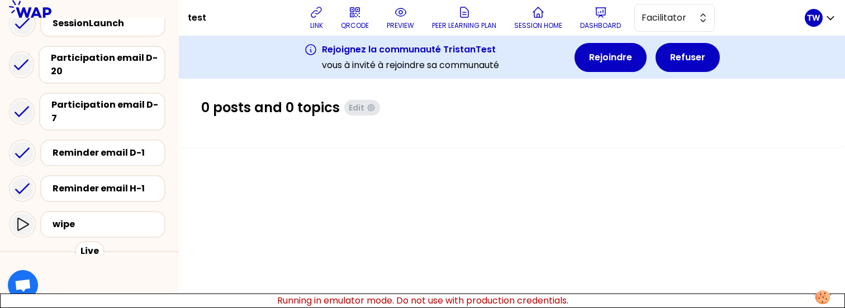
scroll to position [73, 0]
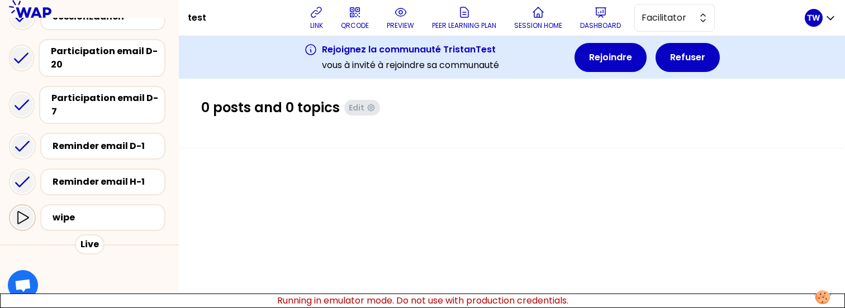
click at [13, 207] on div at bounding box center [22, 218] width 22 height 22
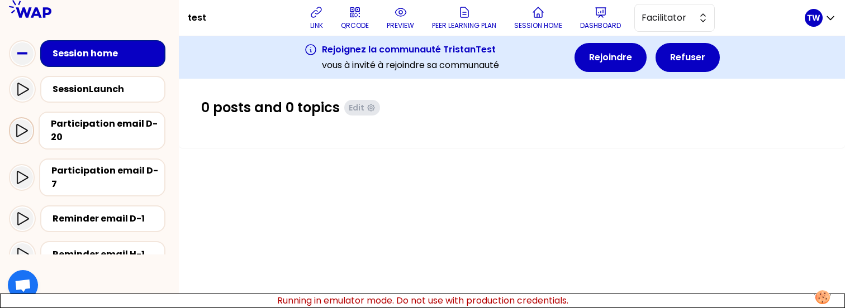
click at [21, 135] on icon at bounding box center [22, 130] width 11 height 13
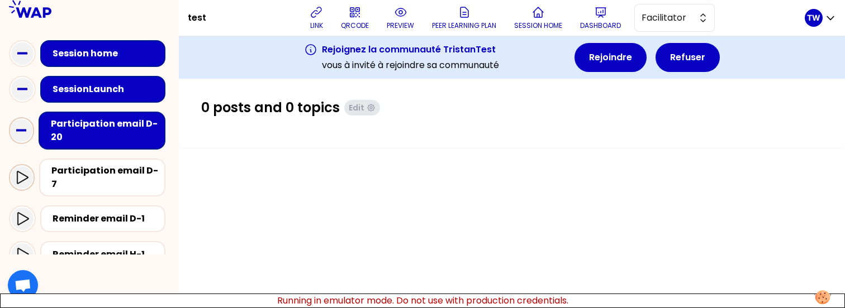
click at [20, 171] on icon at bounding box center [21, 177] width 13 height 13
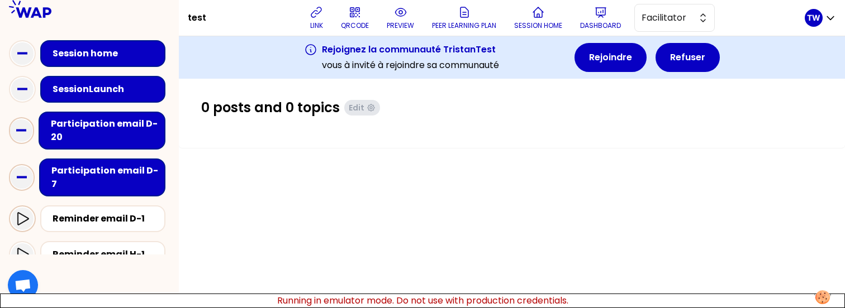
click at [23, 212] on icon at bounding box center [22, 218] width 11 height 13
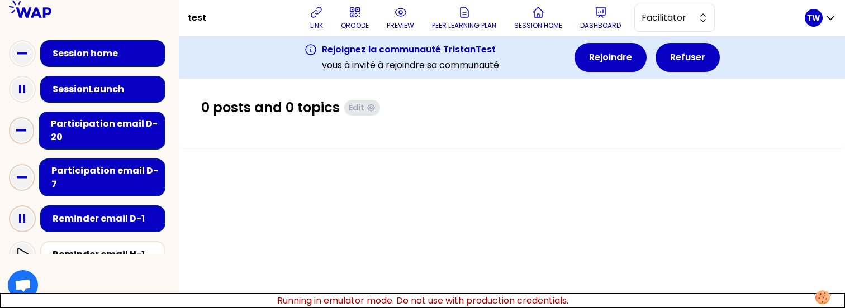
click at [28, 213] on icon at bounding box center [22, 219] width 22 height 22
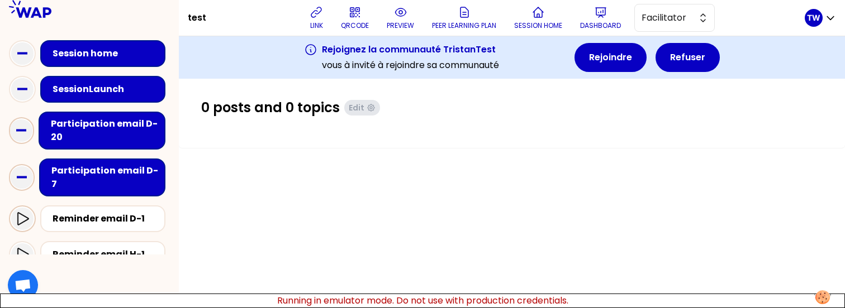
click at [28, 213] on icon at bounding box center [22, 218] width 13 height 13
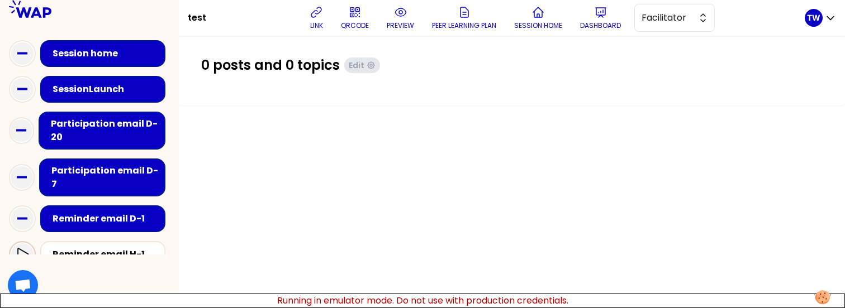
click at [27, 248] on icon at bounding box center [22, 254] width 13 height 13
click at [31, 90] on icon at bounding box center [22, 89] width 22 height 22
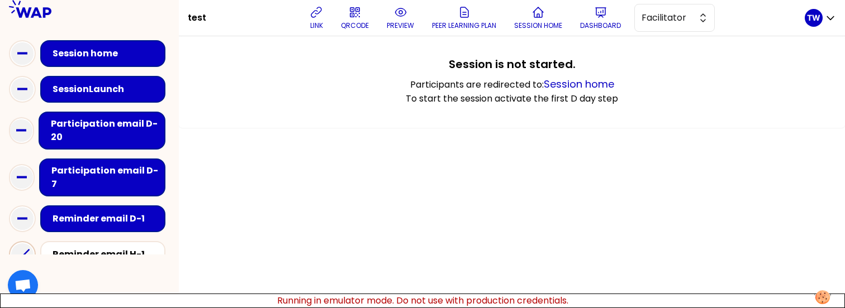
click at [85, 91] on div "SessionLaunch" at bounding box center [106, 89] width 107 height 13
click at [78, 135] on div "Participation email D-20" at bounding box center [105, 130] width 109 height 27
click at [96, 46] on div "Session home" at bounding box center [104, 54] width 109 height 16
click at [74, 79] on div "SessionLaunch" at bounding box center [102, 89] width 125 height 27
click at [79, 140] on div "Participation email D-20" at bounding box center [105, 130] width 109 height 27
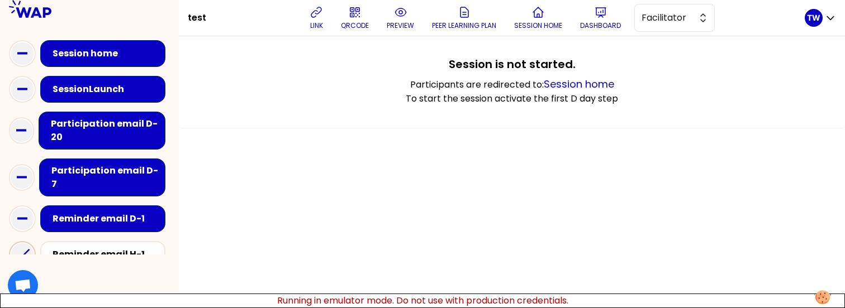
click at [70, 54] on div "Session home" at bounding box center [106, 53] width 107 height 13
click at [84, 247] on div "Reminder email H-1" at bounding box center [104, 255] width 109 height 16
click at [28, 89] on icon at bounding box center [22, 89] width 22 height 22
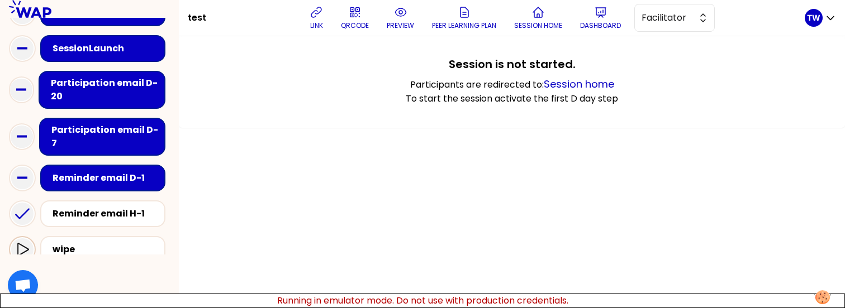
click at [25, 243] on icon at bounding box center [22, 249] width 13 height 13
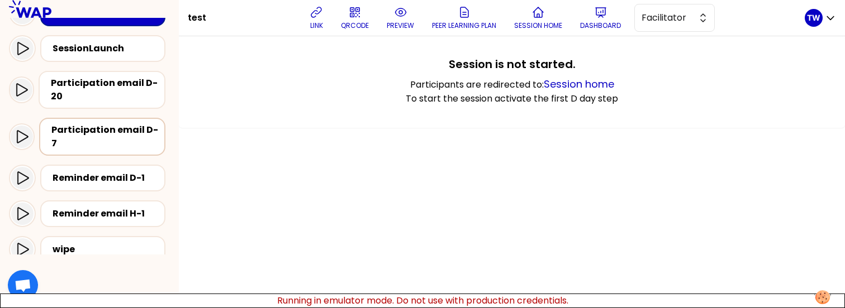
scroll to position [0, 0]
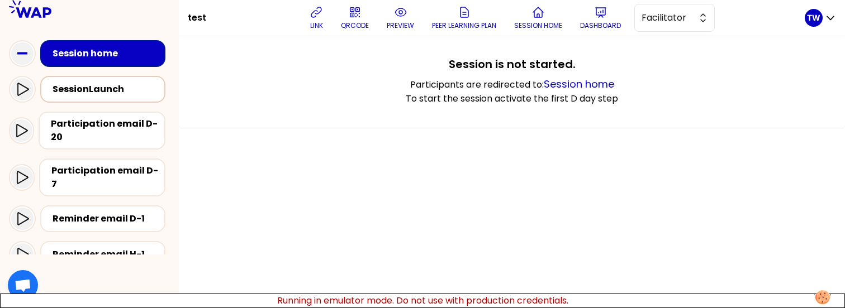
click at [102, 88] on div "SessionLaunch" at bounding box center [106, 89] width 107 height 13
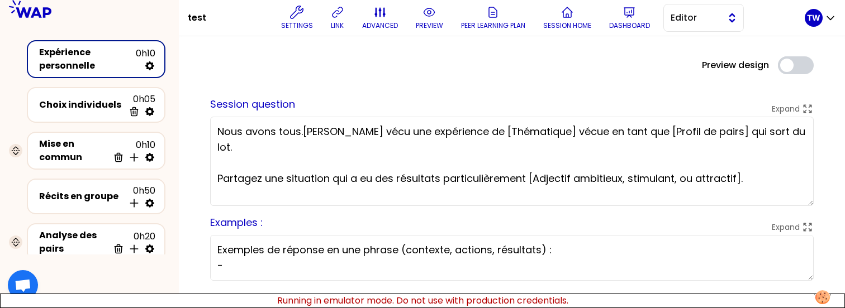
click at [685, 17] on span "Editor" at bounding box center [695, 17] width 50 height 13
click at [686, 60] on li "Facilitator" at bounding box center [703, 64] width 79 height 18
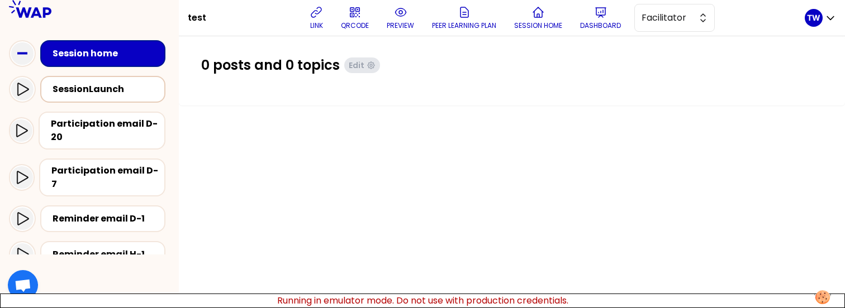
click at [97, 89] on div "SessionLaunch" at bounding box center [106, 89] width 107 height 13
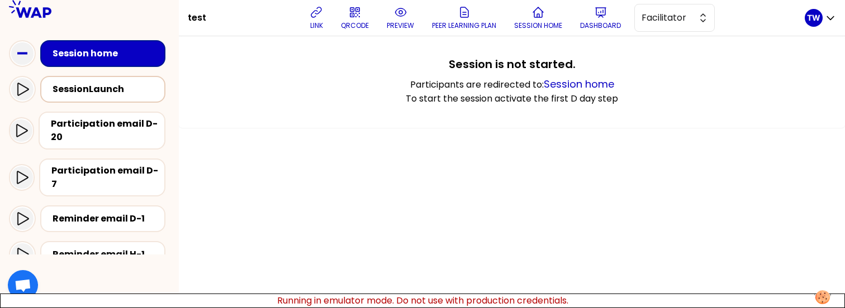
click at [108, 91] on div "SessionLaunch" at bounding box center [106, 89] width 107 height 13
click at [94, 53] on div "Session home" at bounding box center [106, 53] width 107 height 13
click at [83, 84] on div "SessionLaunch" at bounding box center [106, 89] width 107 height 13
click at [78, 94] on div "SessionLaunch" at bounding box center [106, 89] width 107 height 13
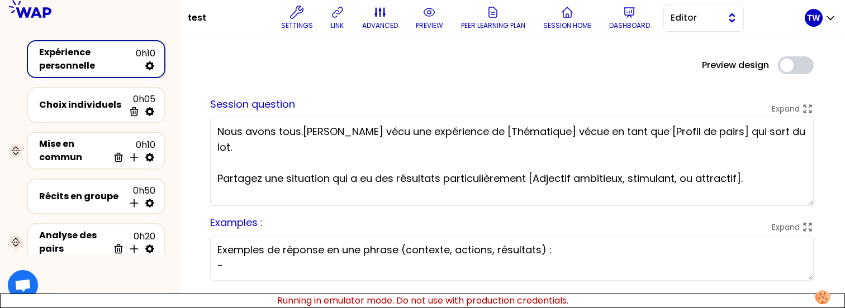
click at [714, 15] on span "Editor" at bounding box center [695, 17] width 50 height 13
click at [695, 57] on span "Facilitator" at bounding box center [710, 63] width 48 height 13
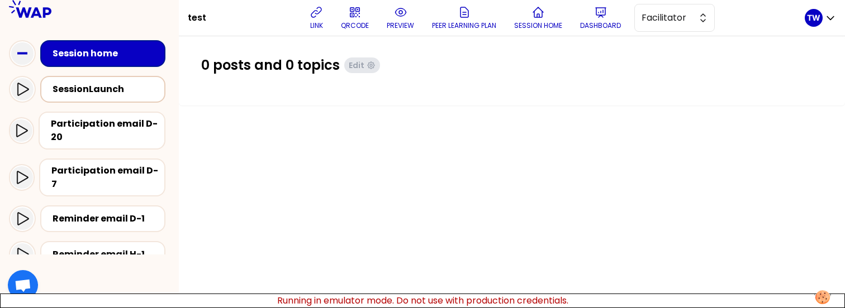
click at [92, 90] on div "SessionLaunch" at bounding box center [106, 89] width 107 height 13
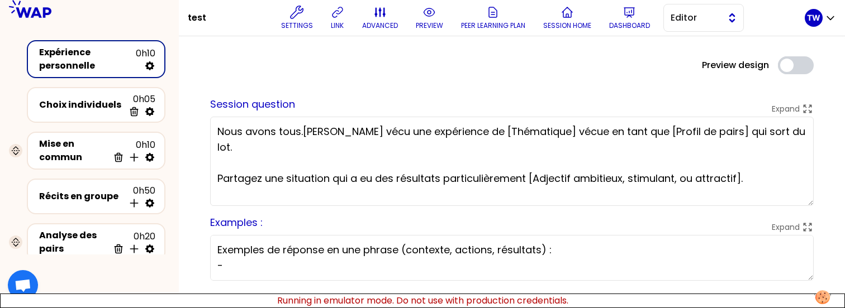
click at [681, 18] on span "Editor" at bounding box center [695, 17] width 50 height 13
click at [683, 63] on li "Facilitator" at bounding box center [703, 64] width 79 height 18
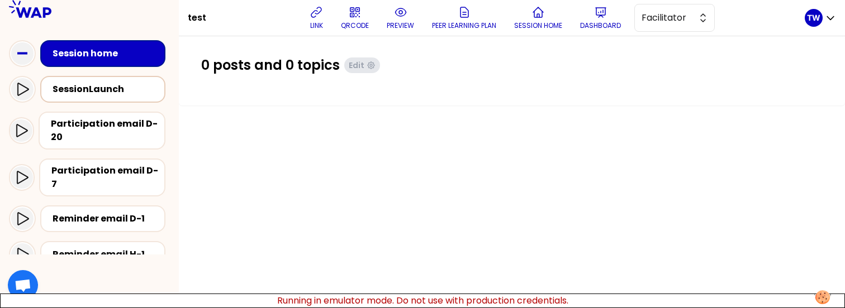
click at [134, 93] on div "SessionLaunch" at bounding box center [106, 89] width 107 height 13
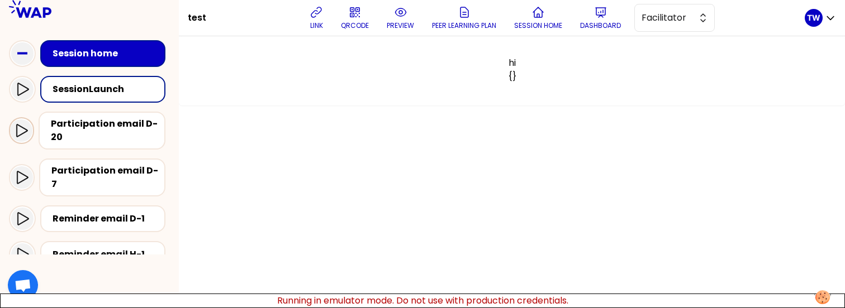
click at [21, 137] on icon at bounding box center [21, 130] width 13 height 13
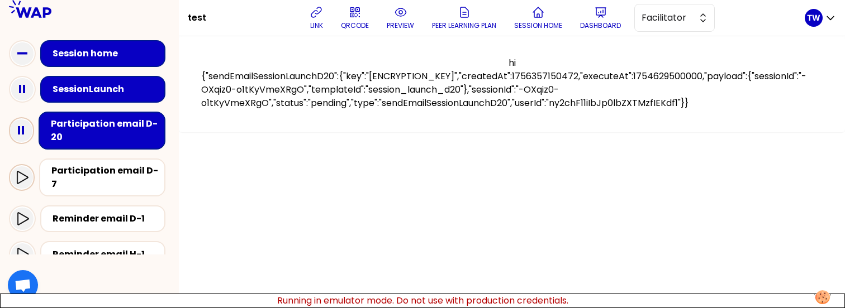
click at [24, 174] on icon at bounding box center [22, 177] width 11 height 13
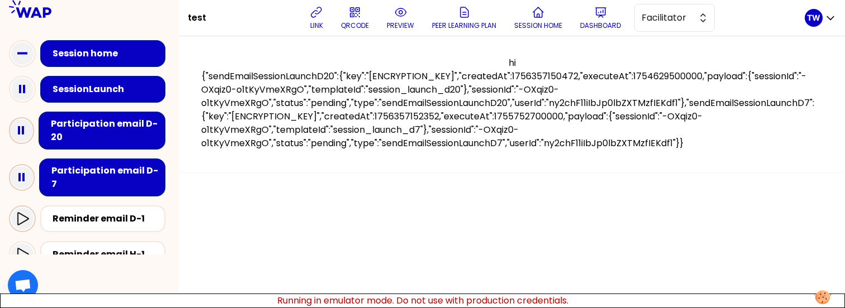
click at [23, 212] on icon at bounding box center [22, 218] width 13 height 13
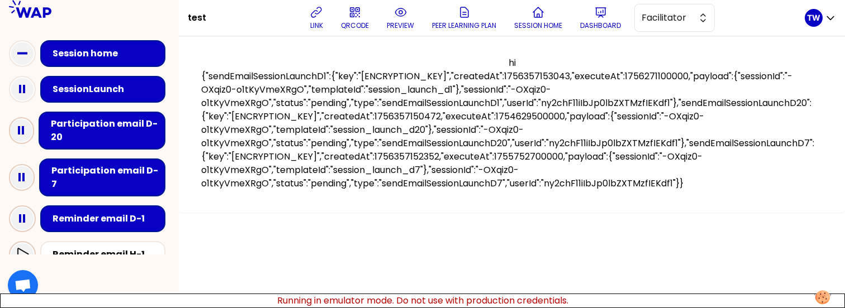
click at [29, 244] on div at bounding box center [22, 255] width 22 height 22
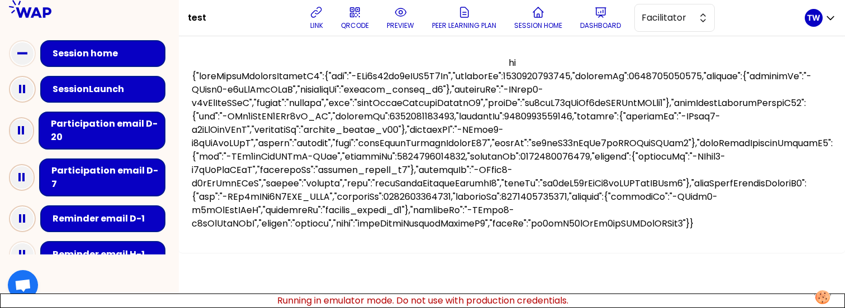
click at [21, 88] on icon at bounding box center [22, 89] width 22 height 22
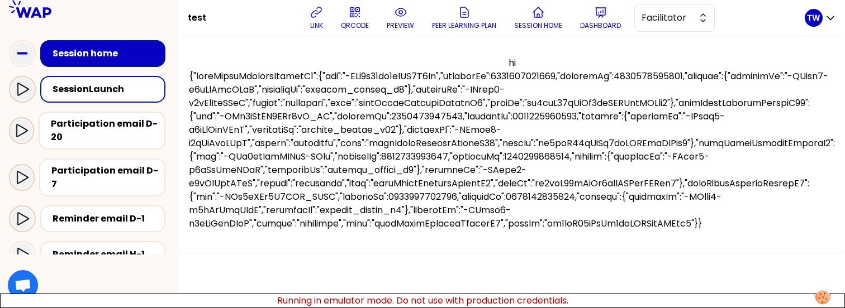
click at [22, 85] on icon at bounding box center [22, 89] width 11 height 13
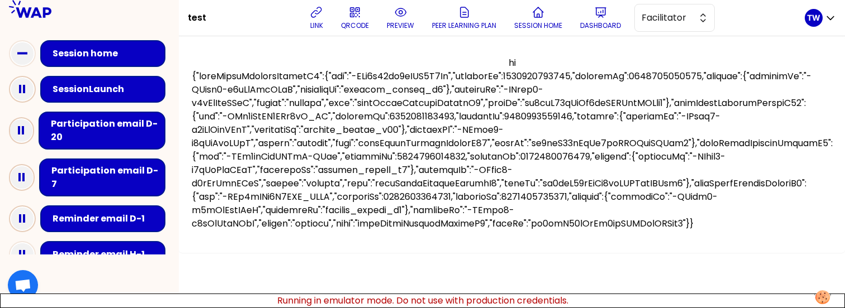
click at [22, 85] on icon at bounding box center [22, 89] width 22 height 22
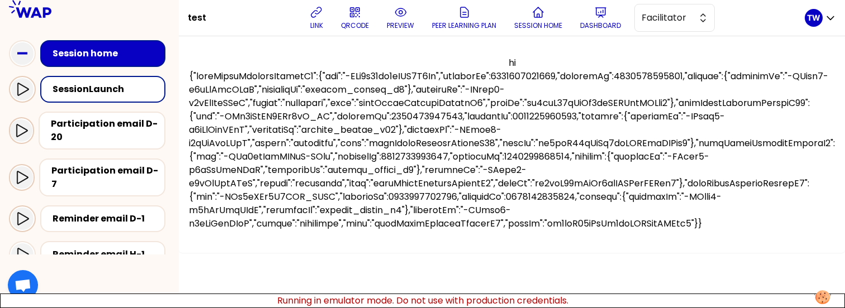
click at [22, 85] on icon at bounding box center [22, 89] width 11 height 13
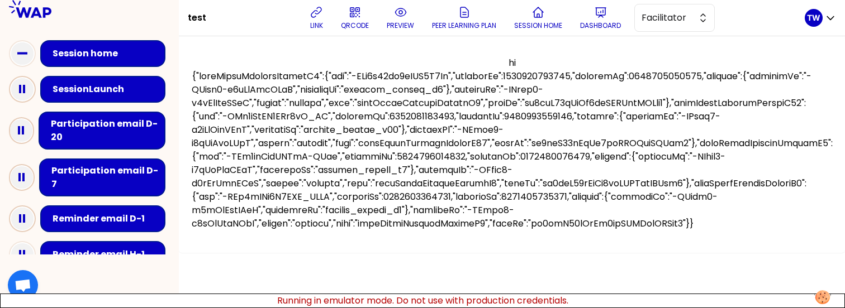
click at [22, 85] on icon at bounding box center [22, 89] width 22 height 22
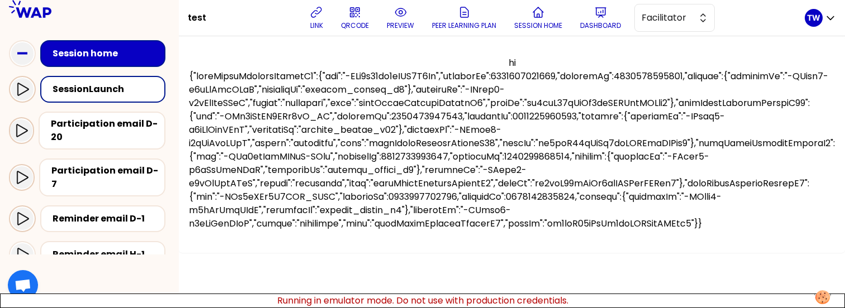
click at [23, 85] on icon at bounding box center [22, 89] width 11 height 13
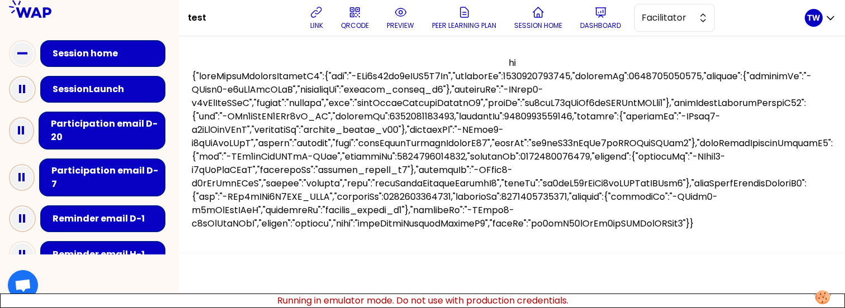
click at [23, 85] on rect at bounding box center [24, 89] width 2 height 8
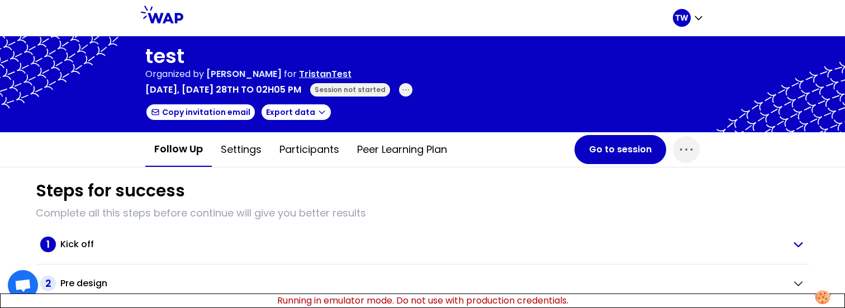
scroll to position [14, 0]
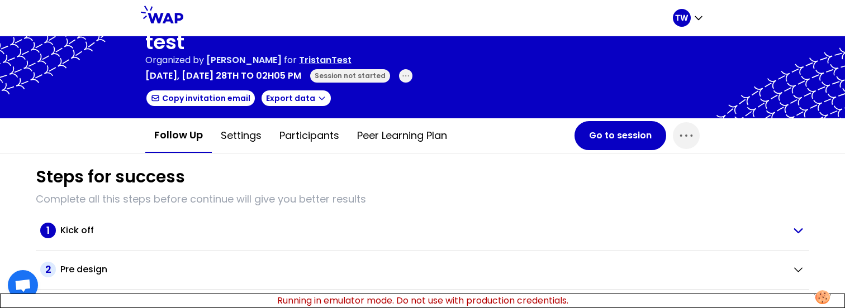
click at [88, 231] on h2 "Kick off" at bounding box center [77, 230] width 34 height 13
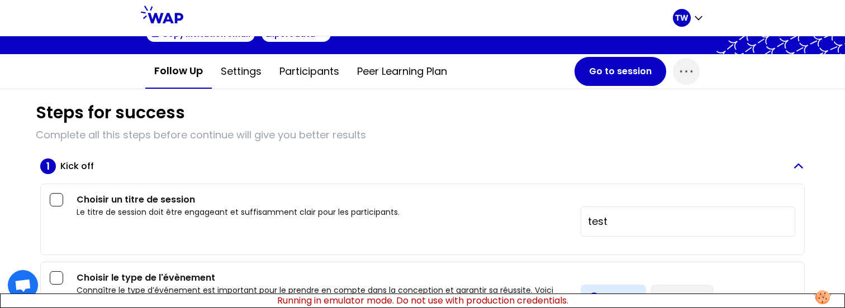
scroll to position [85, 0]
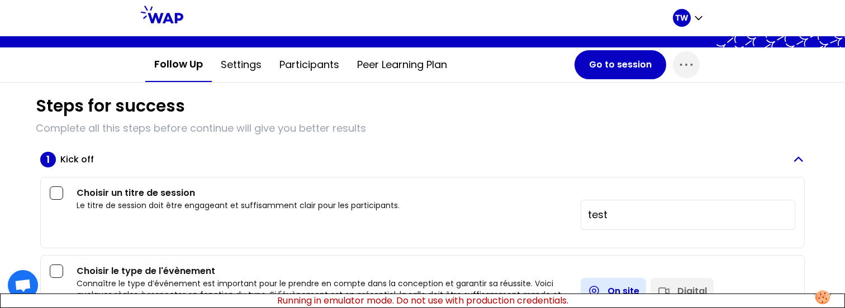
click at [225, 158] on div "Kick off" at bounding box center [421, 159] width 722 height 13
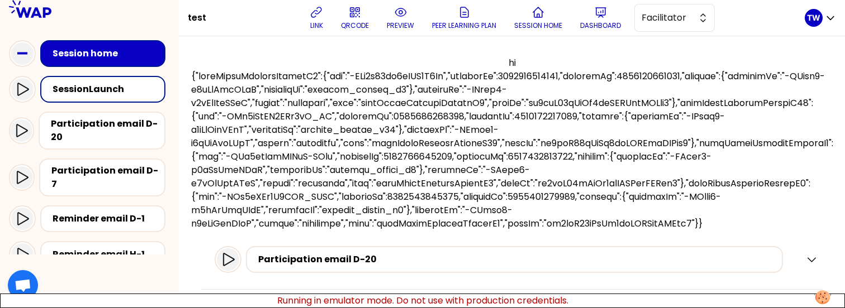
scroll to position [4, 0]
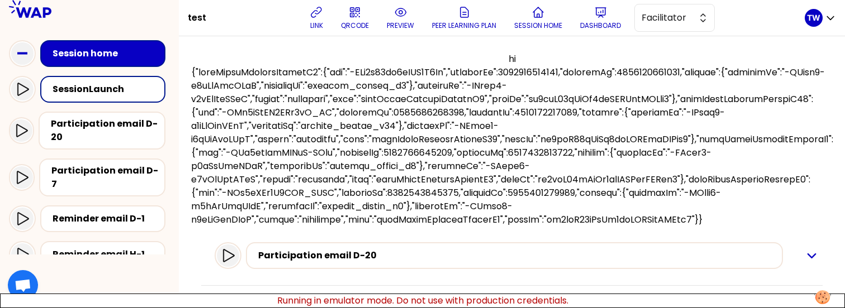
click at [808, 258] on icon "button" at bounding box center [811, 256] width 7 height 4
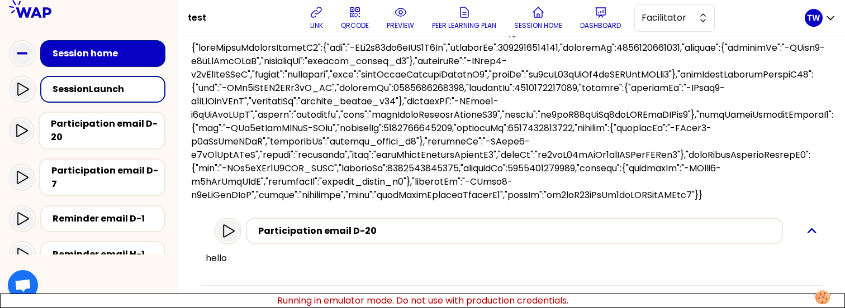
click at [804, 232] on icon "button" at bounding box center [810, 231] width 13 height 13
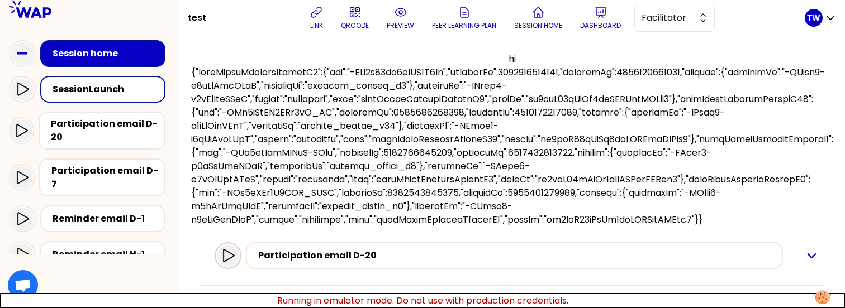
click at [230, 261] on icon "button" at bounding box center [227, 255] width 13 height 13
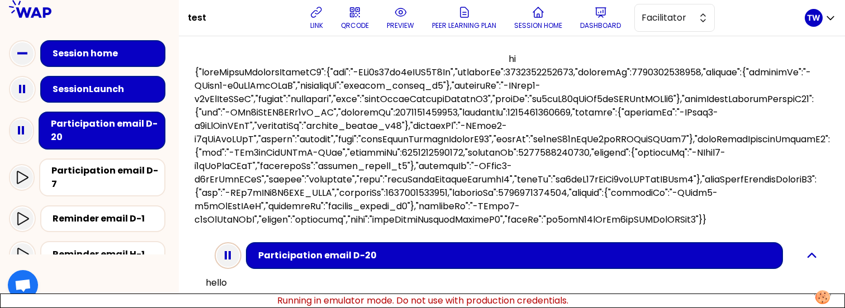
scroll to position [28, 0]
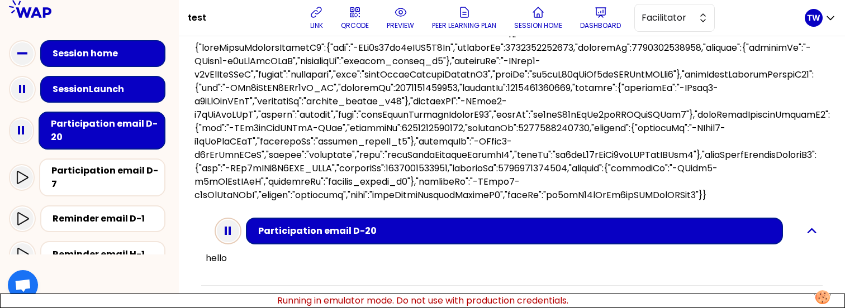
click at [231, 235] on rect "button" at bounding box center [229, 231] width 2 height 8
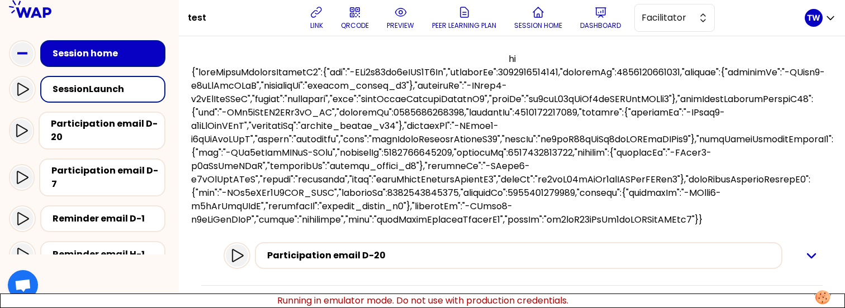
click at [804, 257] on icon "button" at bounding box center [810, 255] width 13 height 13
click at [804, 253] on icon "button" at bounding box center [810, 255] width 13 height 13
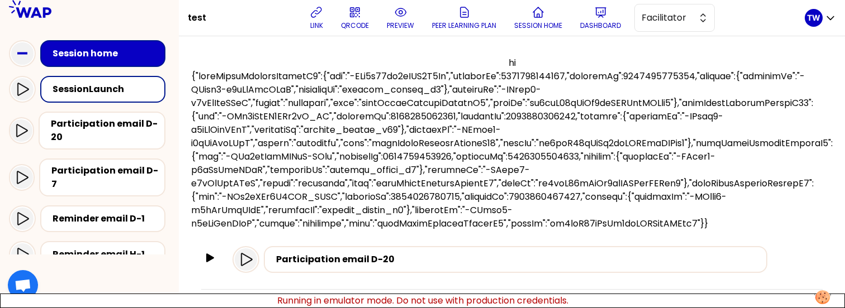
scroll to position [4, 0]
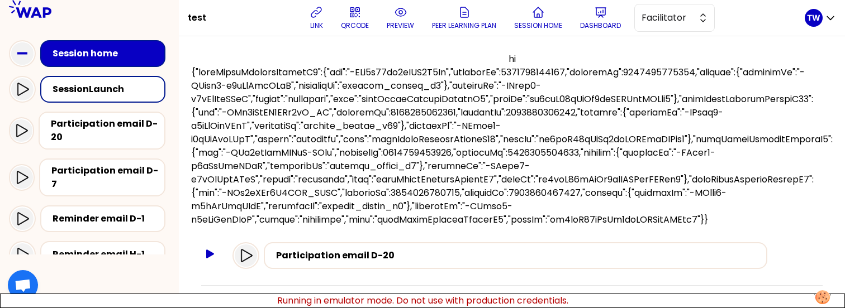
click at [214, 252] on icon "button" at bounding box center [210, 254] width 8 height 9
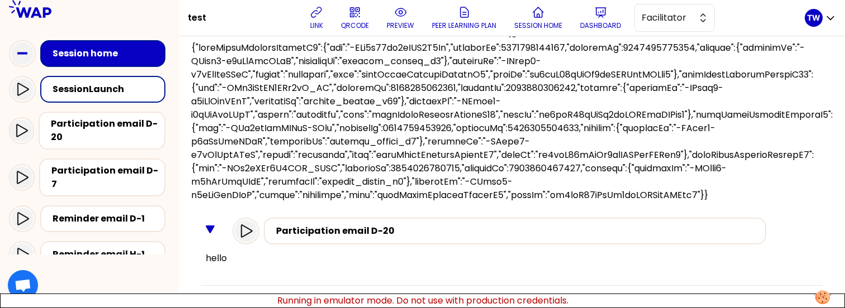
click at [214, 228] on icon "button" at bounding box center [210, 229] width 9 height 9
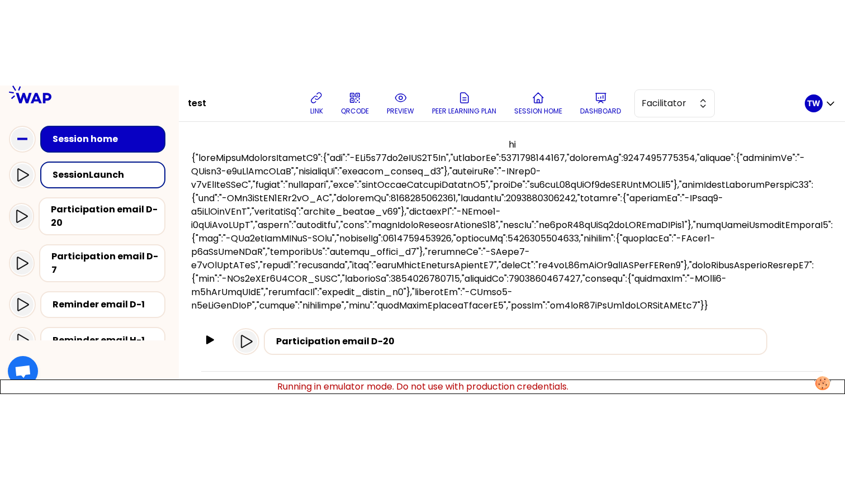
scroll to position [0, 0]
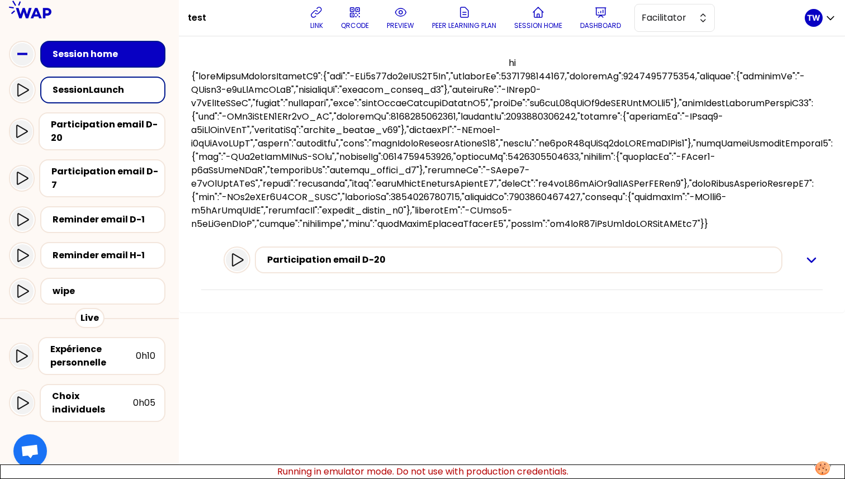
click at [807, 260] on icon "button" at bounding box center [810, 259] width 13 height 13
click at [808, 264] on icon "button" at bounding box center [810, 259] width 13 height 13
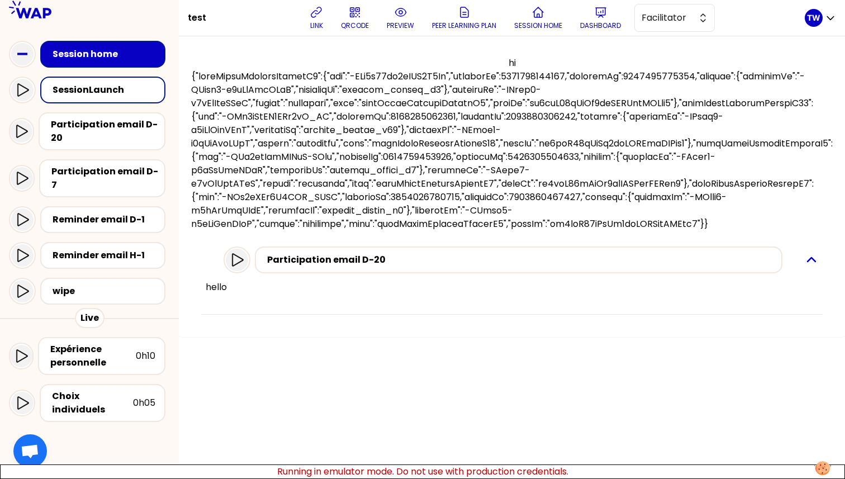
click at [808, 264] on icon "button" at bounding box center [810, 259] width 13 height 13
click at [559, 265] on div "Participation email D-20" at bounding box center [521, 259] width 509 height 13
click at [243, 256] on icon at bounding box center [237, 259] width 11 height 13
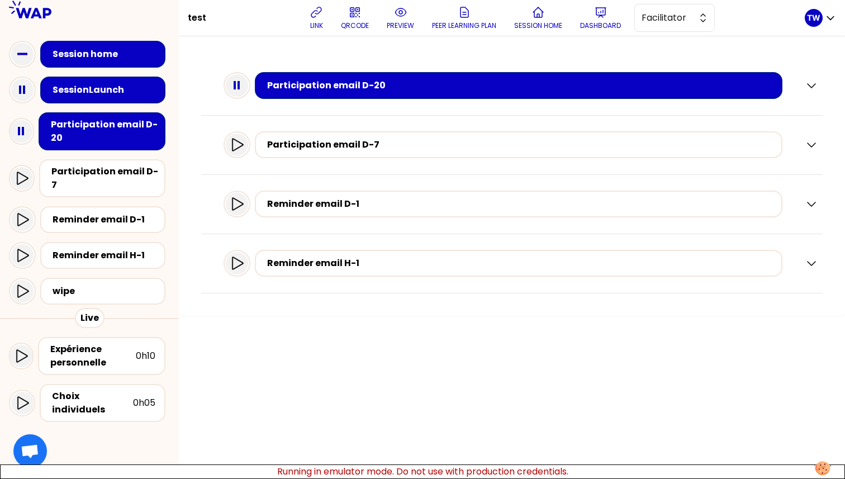
click at [818, 90] on div "Participation email D-20" at bounding box center [511, 85] width 621 height 59
click at [812, 88] on icon "button" at bounding box center [810, 85] width 13 height 13
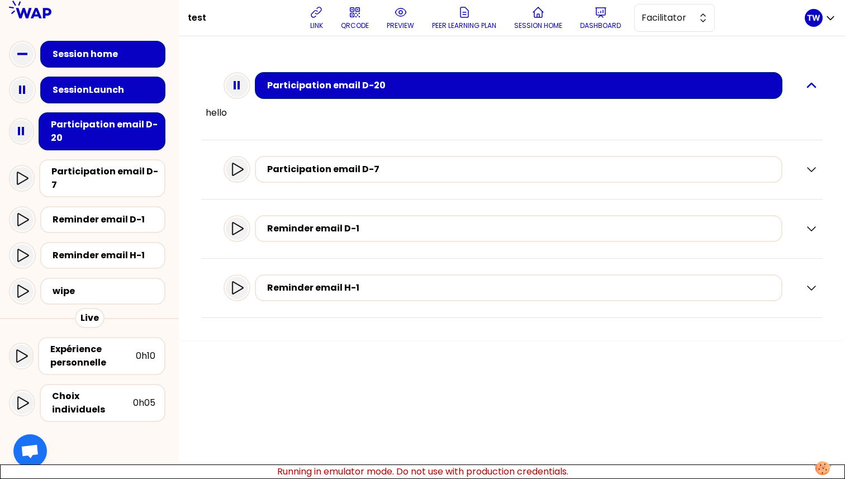
click at [812, 88] on icon "button" at bounding box center [810, 85] width 13 height 13
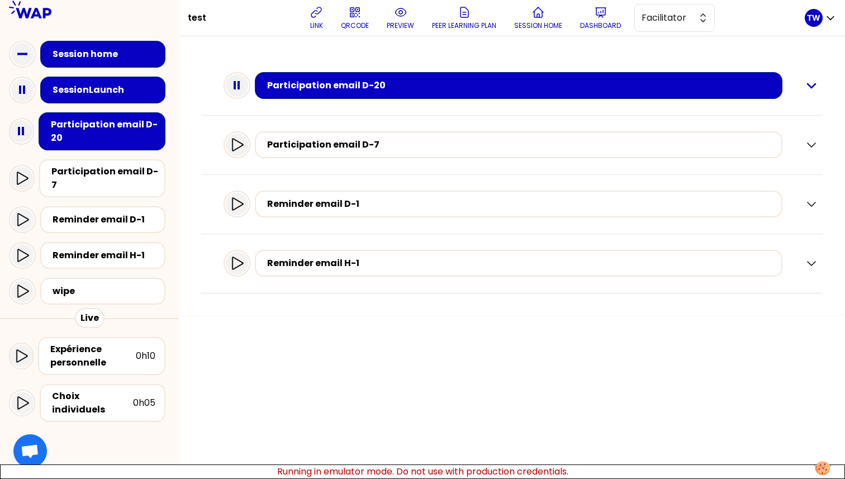
click at [813, 83] on icon "button" at bounding box center [810, 85] width 13 height 13
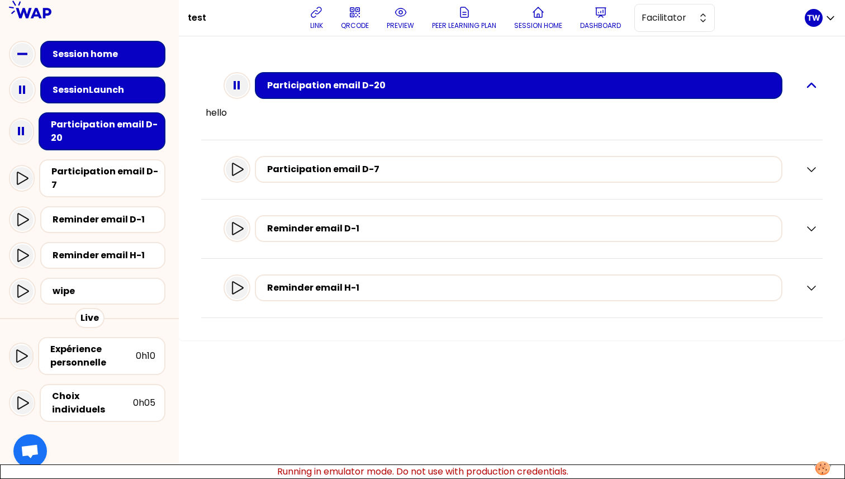
click at [813, 83] on icon "button" at bounding box center [810, 85] width 13 height 13
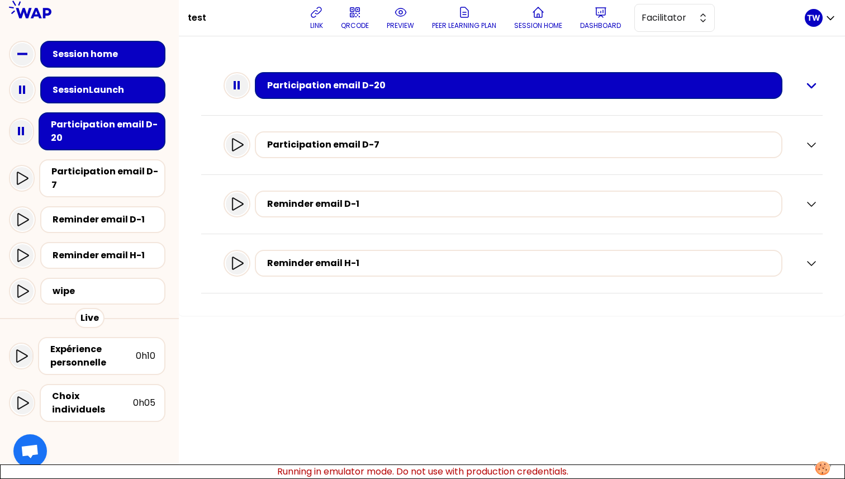
click at [809, 88] on icon "button" at bounding box center [810, 85] width 13 height 13
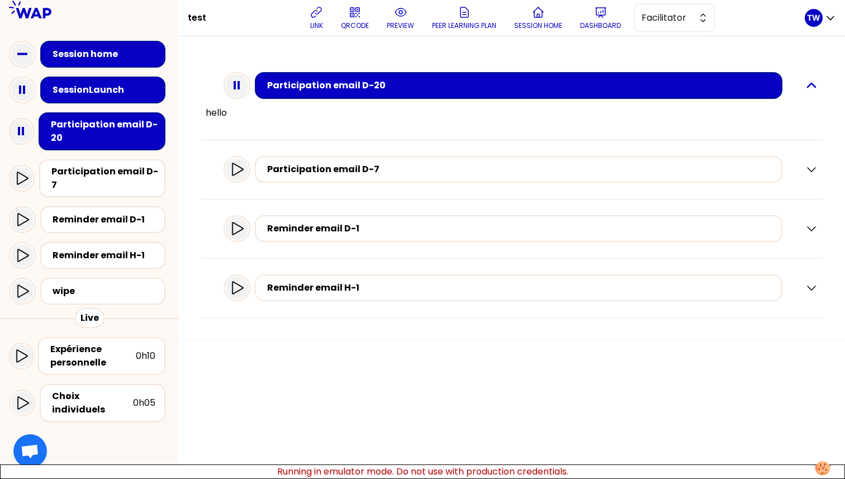
click at [809, 88] on icon "button" at bounding box center [810, 85] width 13 height 13
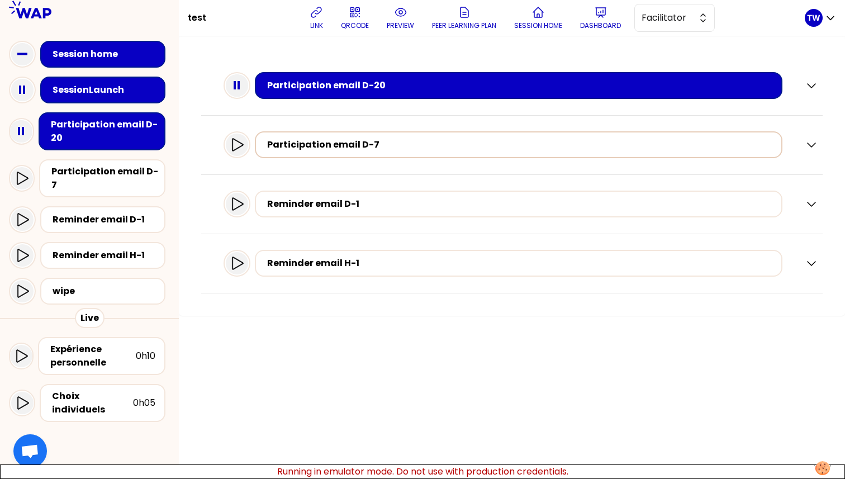
click at [303, 143] on div "Participation email D-7" at bounding box center [521, 144] width 509 height 13
click at [298, 214] on div "Reminder email D-1" at bounding box center [518, 203] width 527 height 27
click at [293, 276] on div "Reminder email H-1" at bounding box center [518, 263] width 527 height 27
click at [293, 270] on div "Reminder email H-1" at bounding box center [521, 263] width 512 height 16
click at [250, 261] on div at bounding box center [236, 263] width 27 height 27
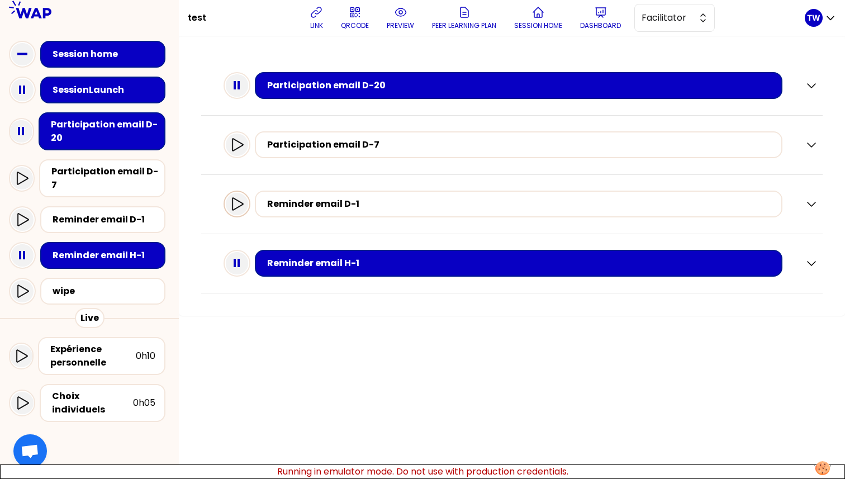
click at [240, 208] on icon at bounding box center [236, 203] width 13 height 13
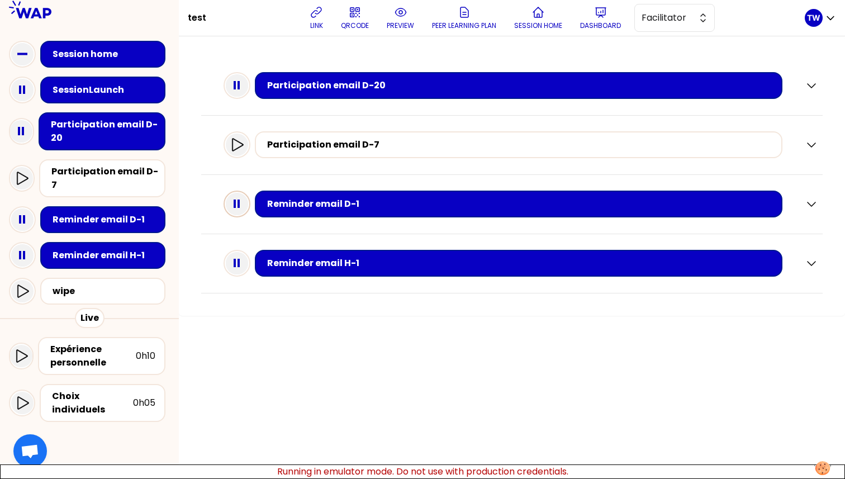
click at [243, 160] on div "Participation email D-7" at bounding box center [504, 145] width 563 height 36
click at [244, 148] on icon at bounding box center [236, 144] width 13 height 13
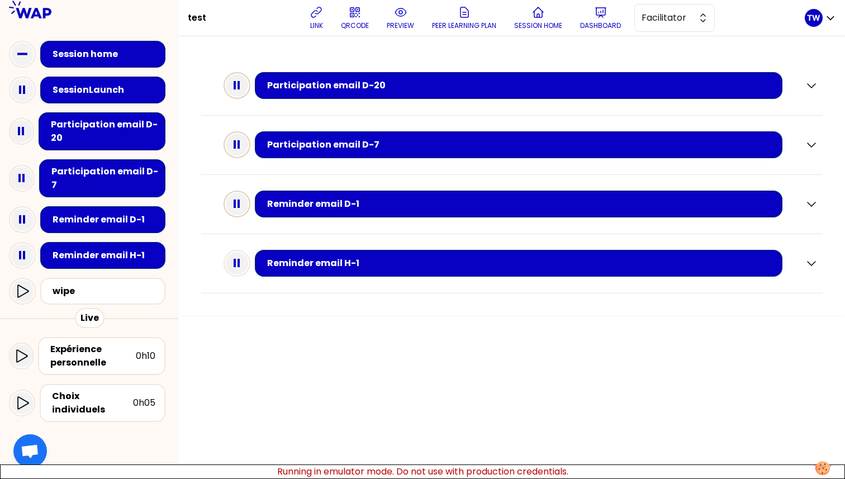
click at [248, 81] on icon at bounding box center [237, 85] width 22 height 22
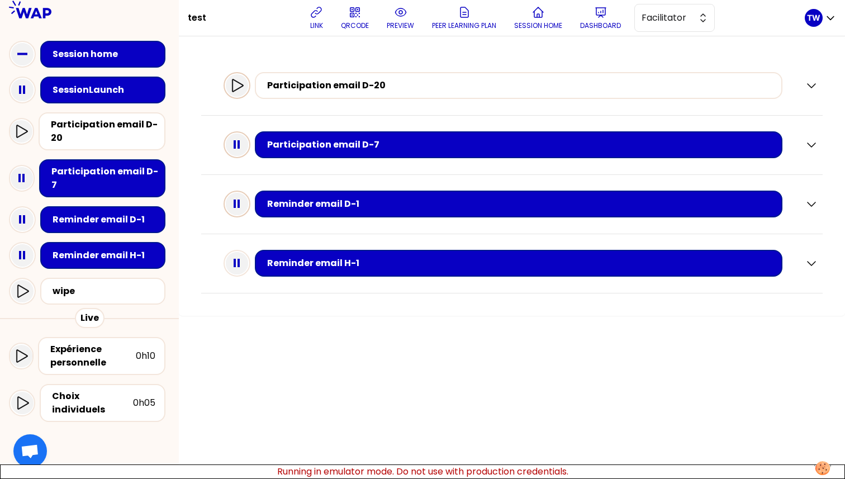
click at [251, 129] on div "Participation email D-7" at bounding box center [504, 145] width 563 height 36
click at [248, 146] on icon at bounding box center [237, 145] width 22 height 22
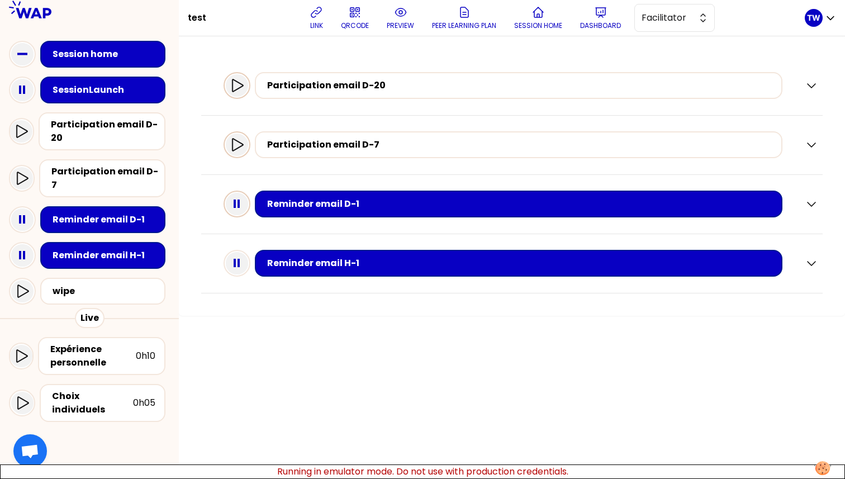
click at [236, 202] on rect at bounding box center [234, 203] width 2 height 8
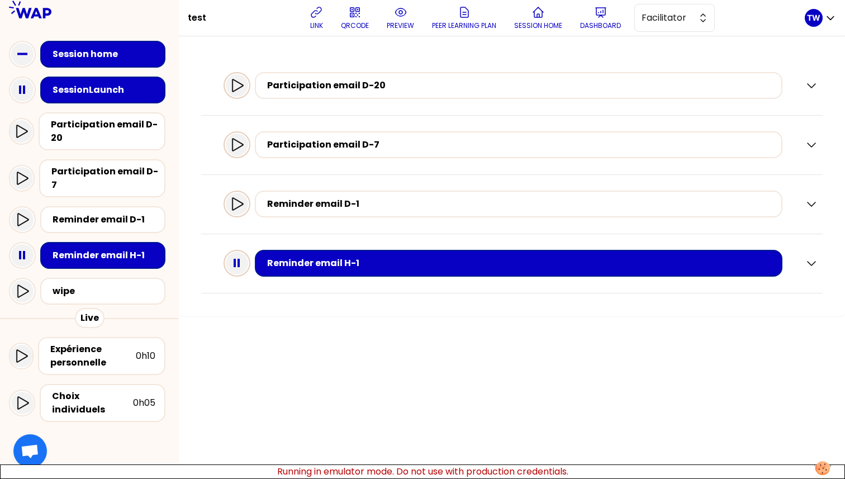
click at [242, 258] on icon at bounding box center [237, 263] width 22 height 22
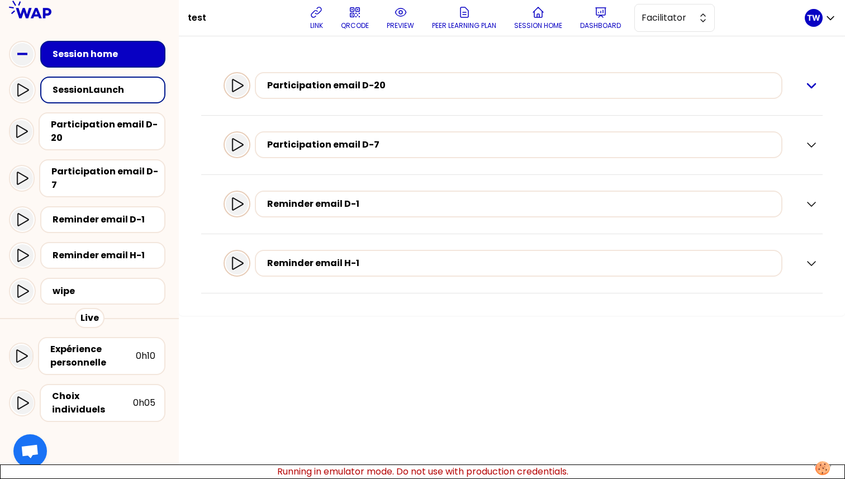
click at [811, 87] on icon "button" at bounding box center [811, 86] width 8 height 4
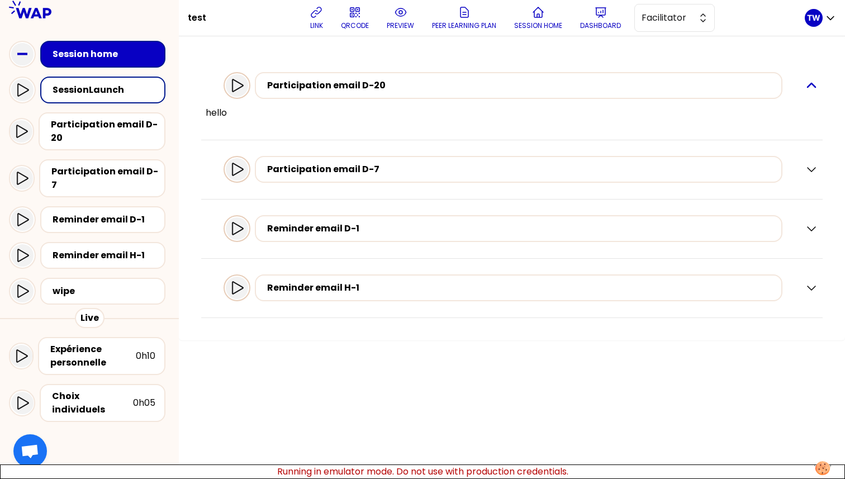
click at [808, 83] on icon "button" at bounding box center [810, 85] width 13 height 13
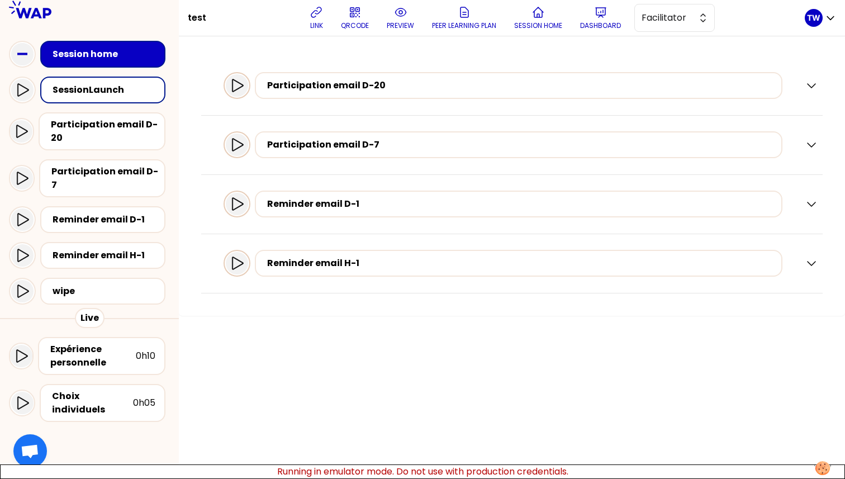
click at [248, 96] on div at bounding box center [237, 85] width 22 height 22
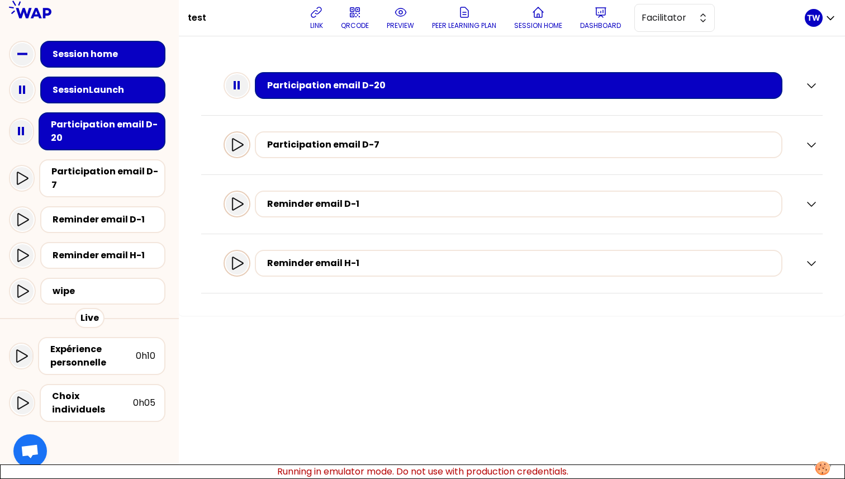
click at [244, 136] on div at bounding box center [237, 145] width 22 height 22
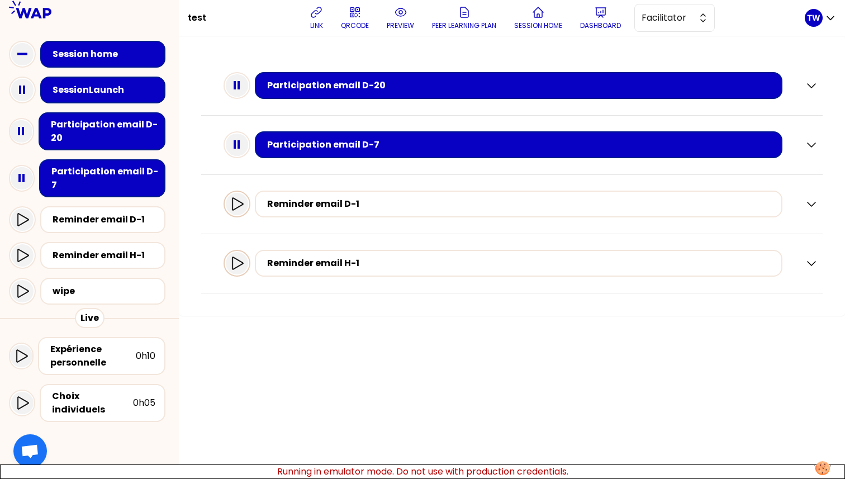
click at [243, 204] on icon at bounding box center [236, 203] width 13 height 13
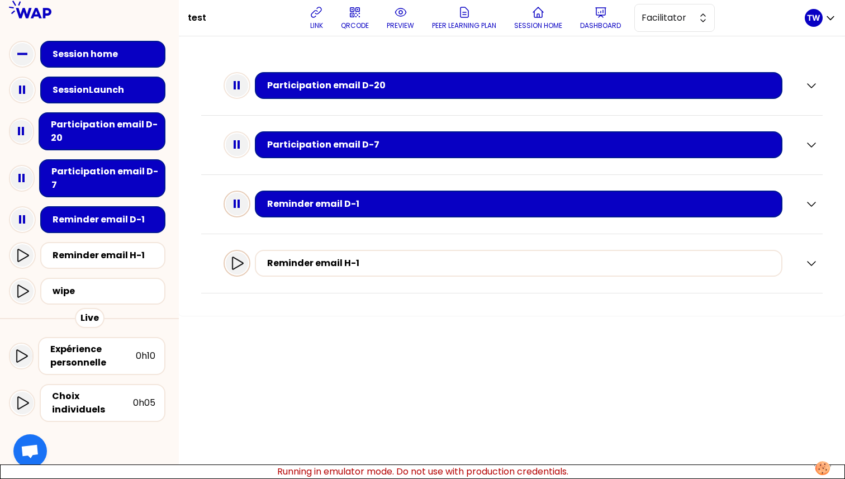
click at [241, 261] on icon at bounding box center [237, 262] width 11 height 13
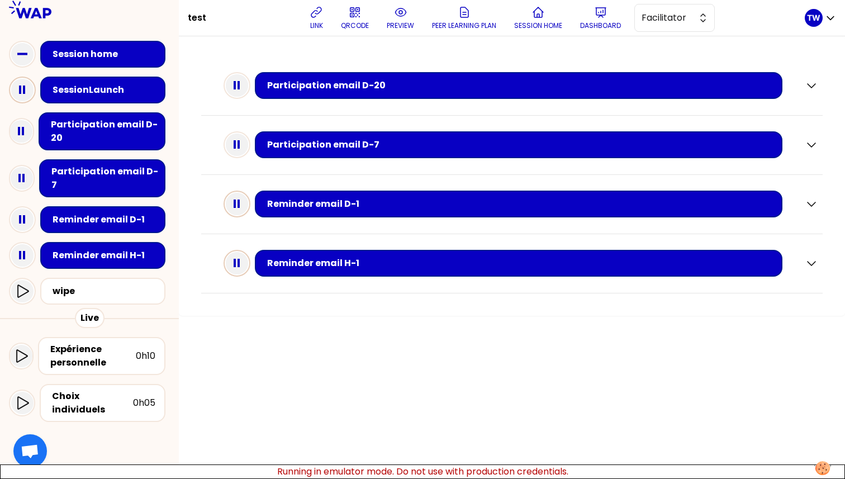
click at [21, 94] on rect at bounding box center [20, 89] width 2 height 8
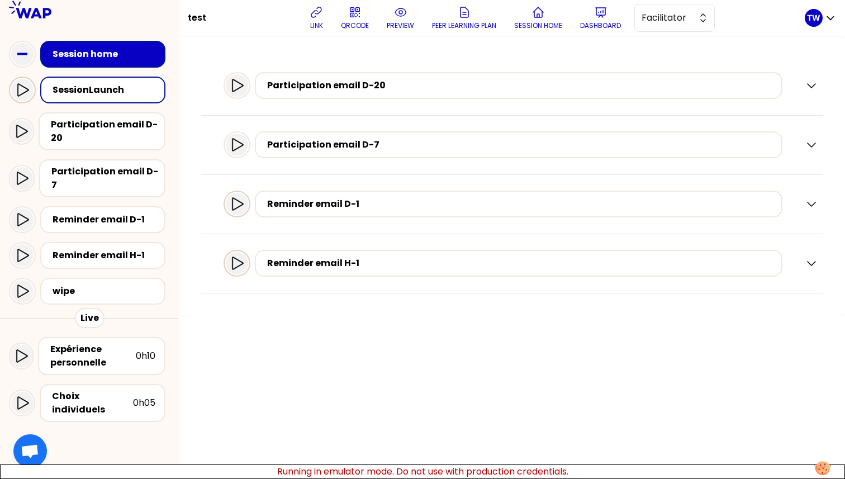
click at [21, 94] on icon at bounding box center [22, 89] width 13 height 13
click at [30, 93] on div at bounding box center [22, 90] width 22 height 22
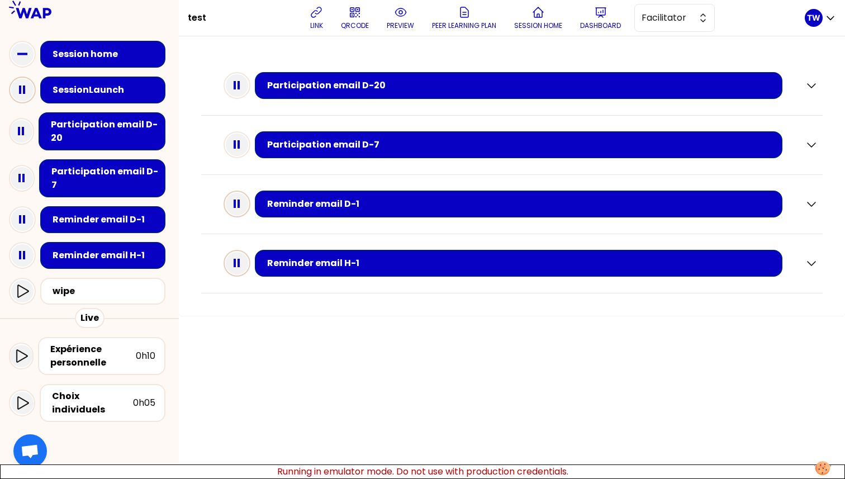
click at [30, 93] on icon at bounding box center [22, 90] width 22 height 22
click at [27, 109] on div "Participation email D-20" at bounding box center [89, 131] width 161 height 47
click at [27, 96] on icon at bounding box center [22, 90] width 22 height 22
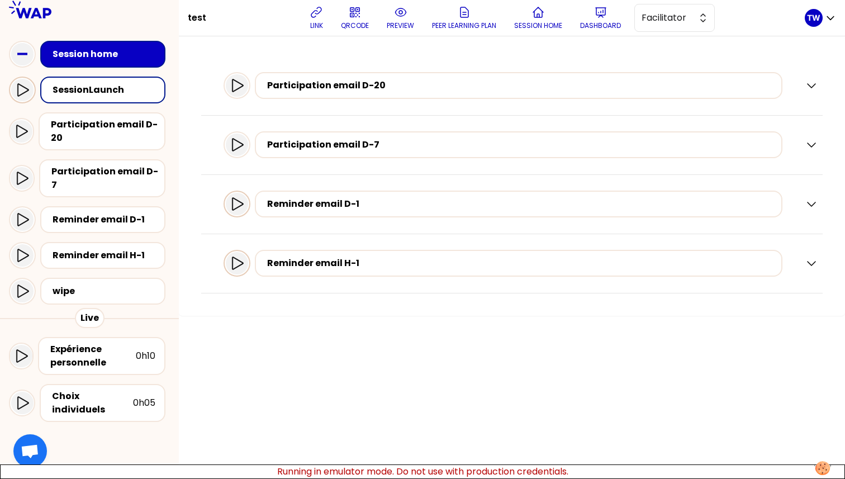
click at [19, 94] on icon at bounding box center [22, 89] width 13 height 13
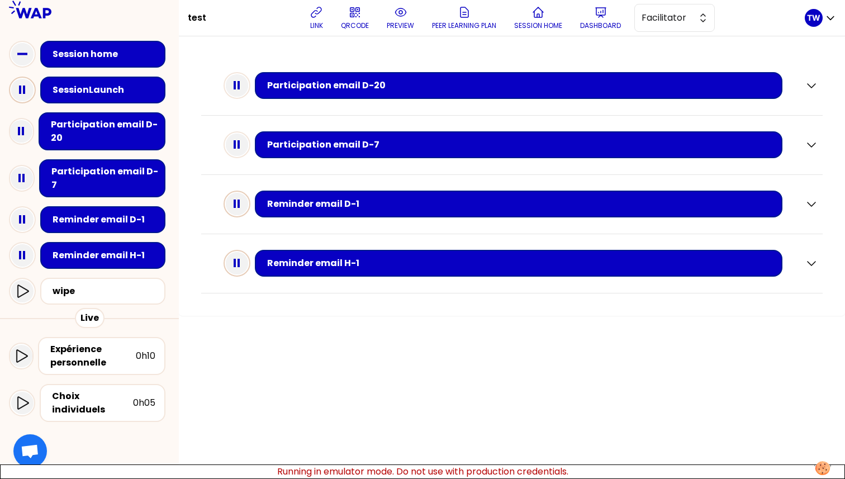
click at [19, 94] on rect at bounding box center [20, 89] width 2 height 8
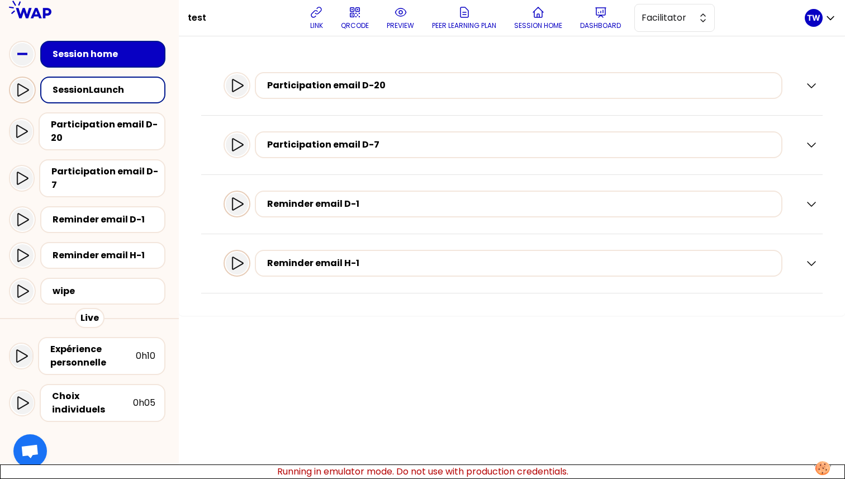
click at [19, 94] on icon at bounding box center [22, 89] width 13 height 13
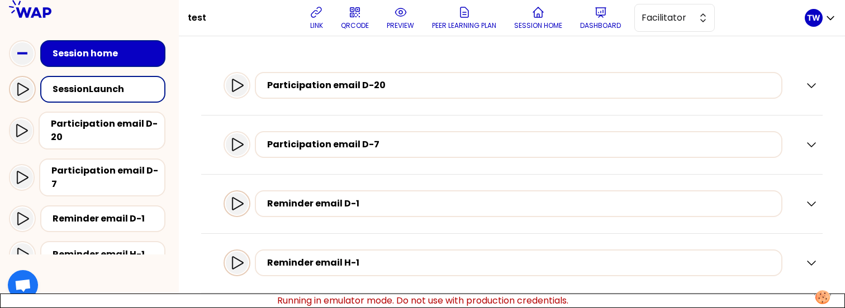
click at [24, 93] on icon at bounding box center [22, 89] width 13 height 13
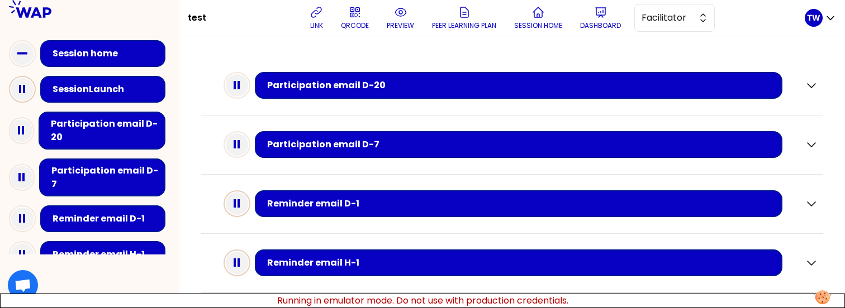
click at [24, 93] on icon at bounding box center [22, 89] width 22 height 22
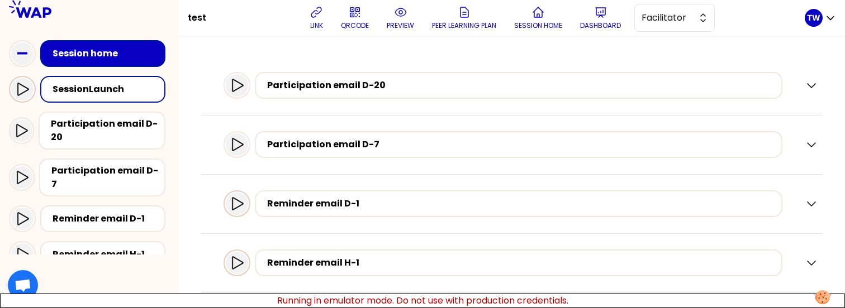
click at [24, 93] on icon at bounding box center [22, 89] width 13 height 13
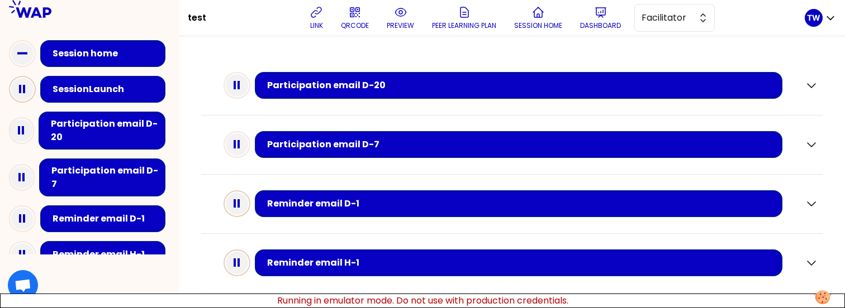
click at [24, 93] on icon at bounding box center [22, 89] width 22 height 22
click at [27, 87] on icon at bounding box center [22, 89] width 22 height 22
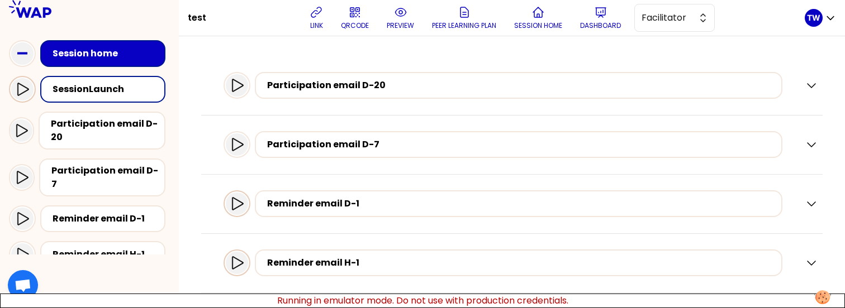
click at [25, 88] on icon at bounding box center [22, 89] width 13 height 13
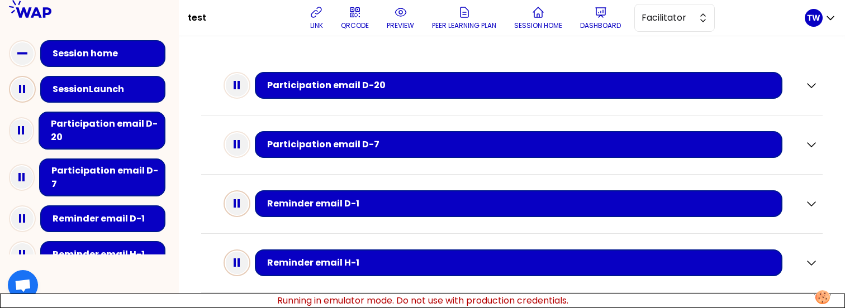
click at [25, 88] on rect at bounding box center [24, 89] width 2 height 8
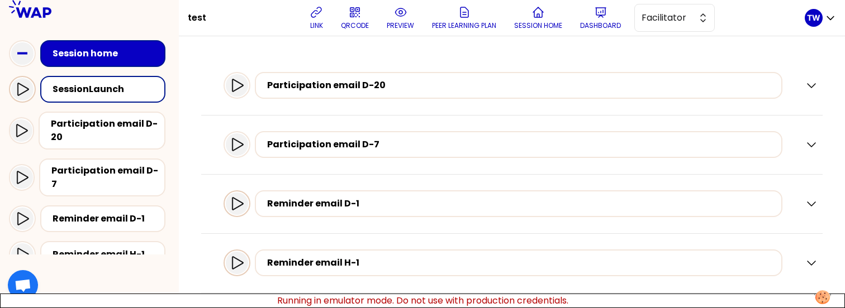
click at [25, 88] on icon at bounding box center [22, 89] width 13 height 13
click at [20, 93] on icon at bounding box center [22, 89] width 13 height 13
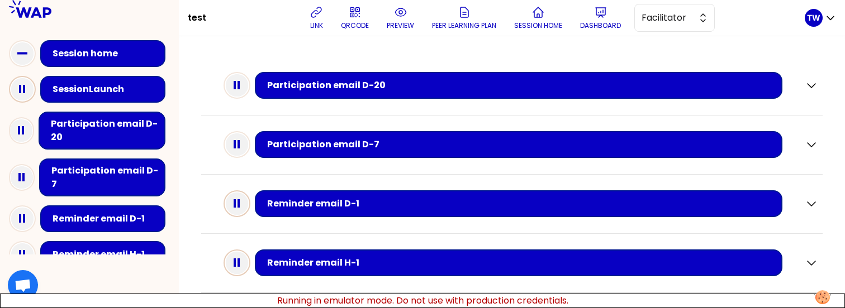
click at [26, 91] on icon at bounding box center [22, 89] width 22 height 22
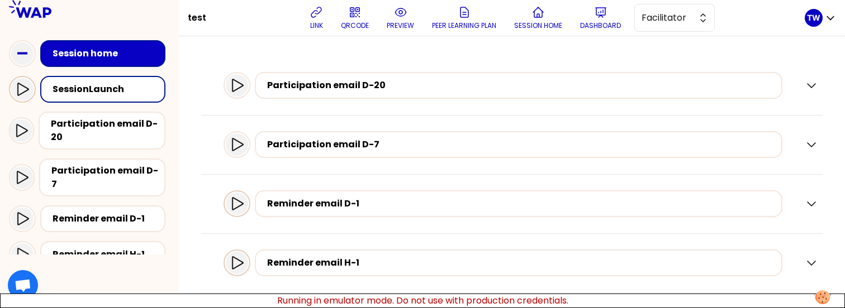
click at [27, 89] on icon at bounding box center [22, 89] width 13 height 13
click at [25, 90] on icon at bounding box center [22, 89] width 13 height 13
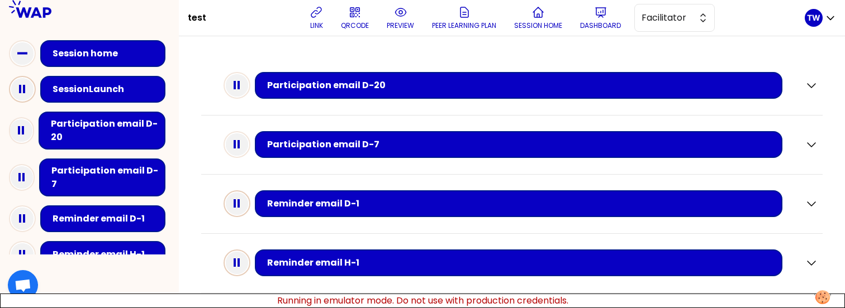
click at [23, 87] on rect at bounding box center [24, 89] width 2 height 8
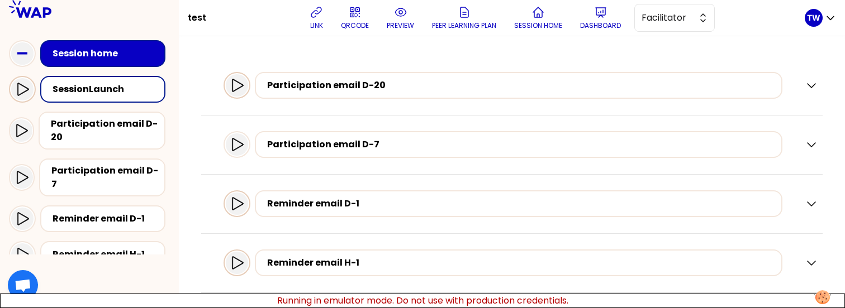
click at [238, 84] on div at bounding box center [237, 85] width 22 height 22
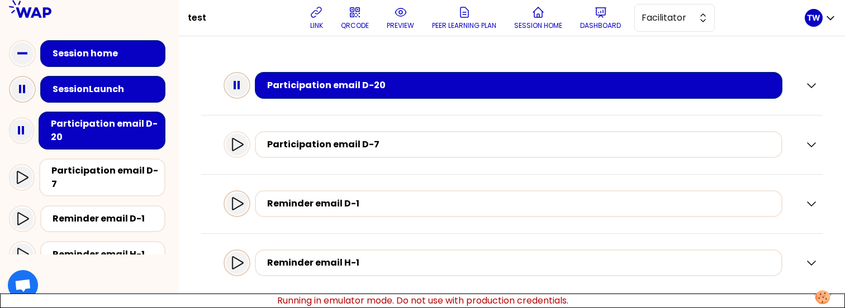
click at [245, 84] on icon at bounding box center [237, 85] width 22 height 22
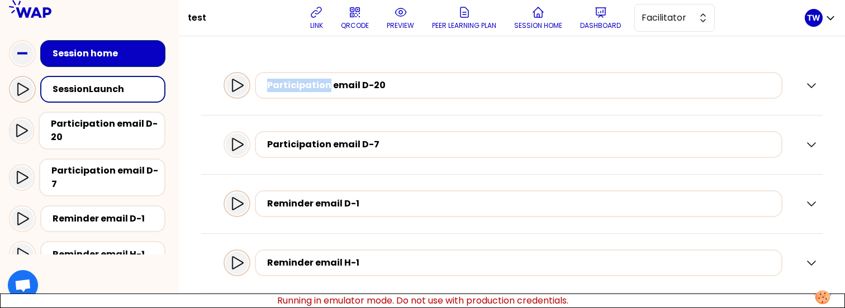
click at [244, 84] on icon at bounding box center [236, 85] width 13 height 13
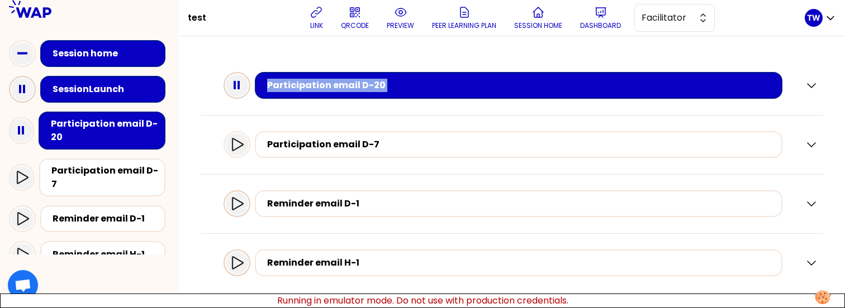
click at [245, 84] on icon at bounding box center [237, 85] width 22 height 22
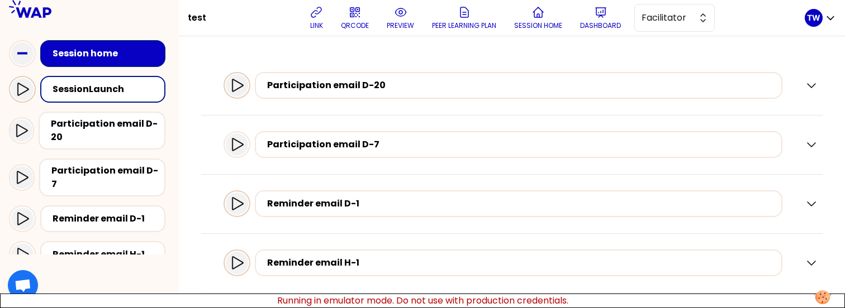
click at [244, 84] on icon at bounding box center [236, 85] width 13 height 13
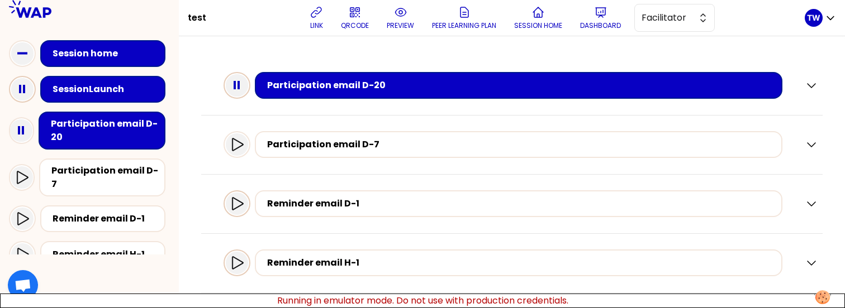
click at [245, 84] on icon at bounding box center [237, 85] width 22 height 22
click at [244, 94] on icon at bounding box center [237, 85] width 22 height 22
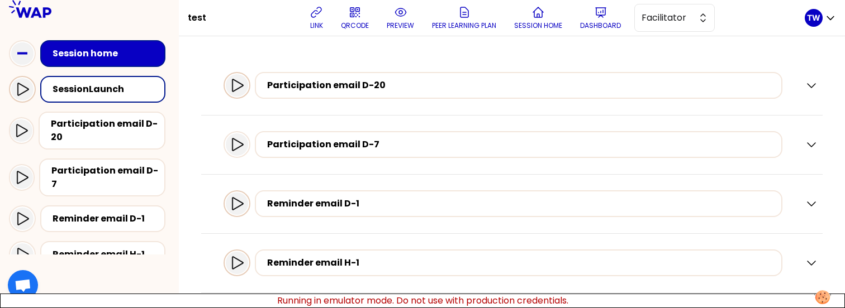
click at [244, 82] on icon at bounding box center [236, 85] width 13 height 13
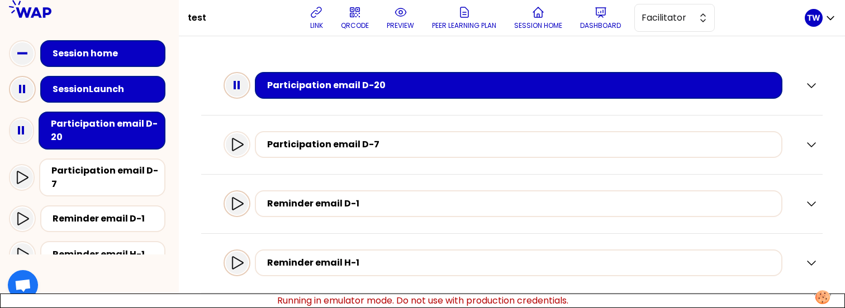
click at [245, 82] on icon at bounding box center [237, 85] width 22 height 22
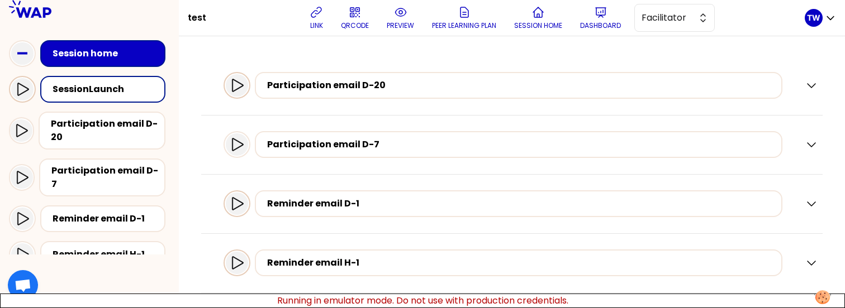
click at [244, 86] on icon at bounding box center [236, 85] width 13 height 13
click at [244, 84] on icon at bounding box center [236, 85] width 13 height 13
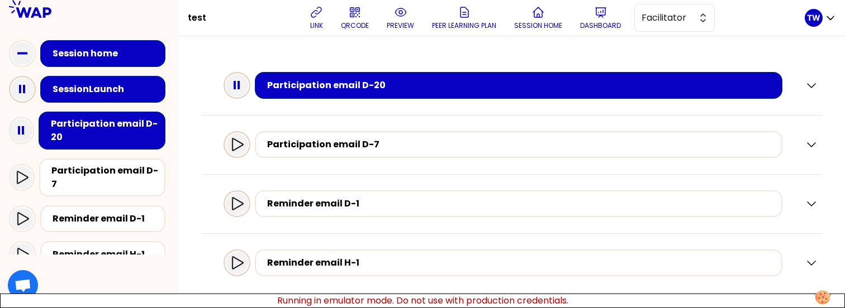
click at [241, 143] on icon at bounding box center [236, 144] width 13 height 13
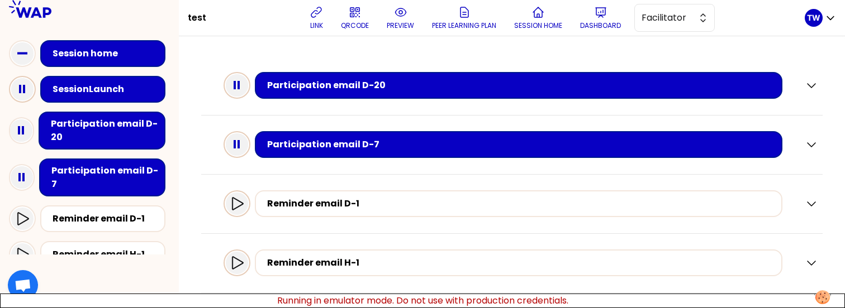
click at [242, 211] on div at bounding box center [237, 204] width 22 height 22
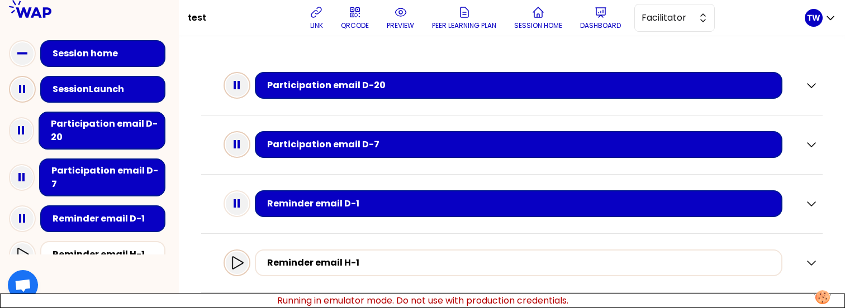
click at [243, 264] on icon at bounding box center [236, 262] width 13 height 13
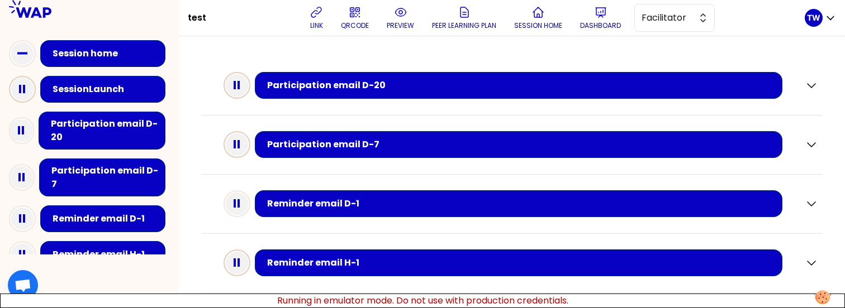
click at [236, 84] on rect at bounding box center [234, 85] width 2 height 8
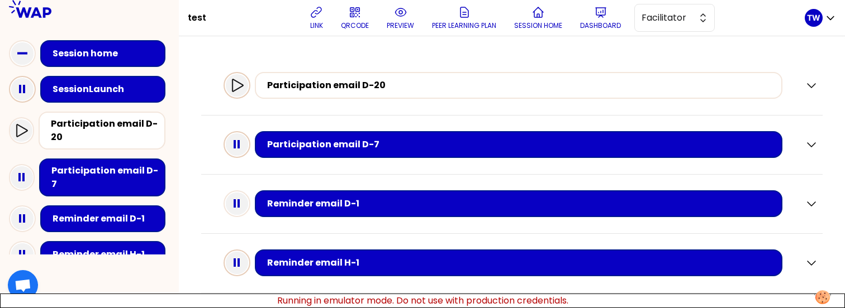
click at [248, 152] on icon at bounding box center [237, 145] width 22 height 22
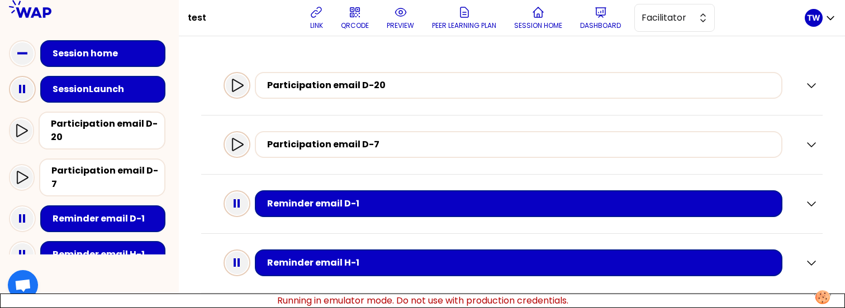
click at [248, 193] on div at bounding box center [237, 204] width 22 height 22
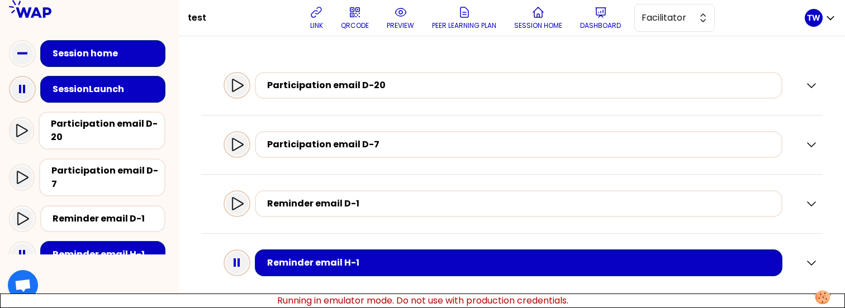
click at [248, 263] on icon at bounding box center [237, 263] width 22 height 22
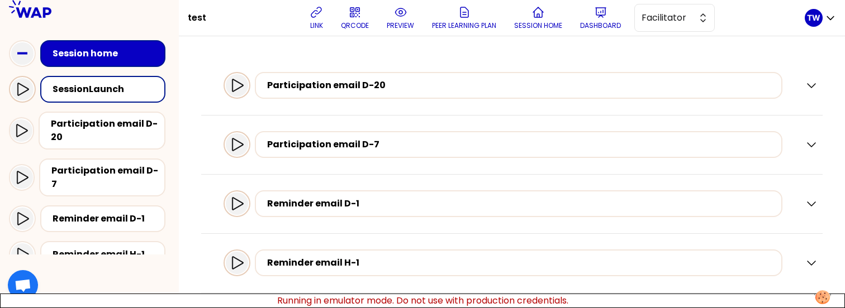
click at [26, 92] on icon at bounding box center [22, 89] width 13 height 13
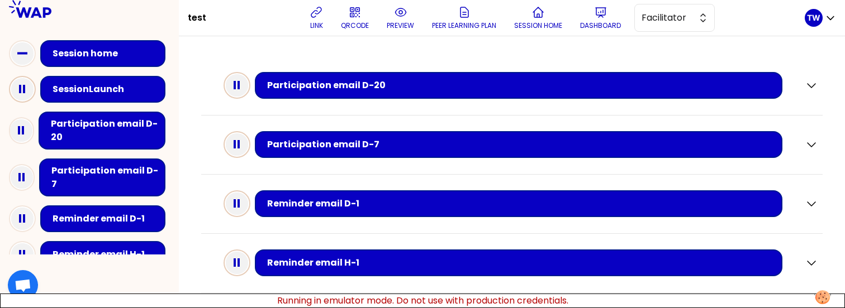
click at [236, 86] on rect at bounding box center [234, 85] width 2 height 8
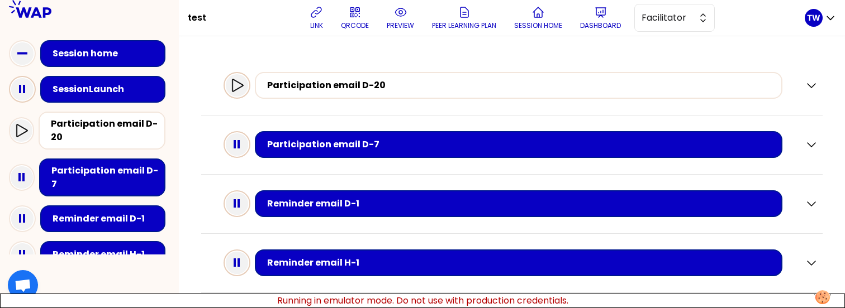
click at [236, 141] on rect at bounding box center [234, 144] width 2 height 8
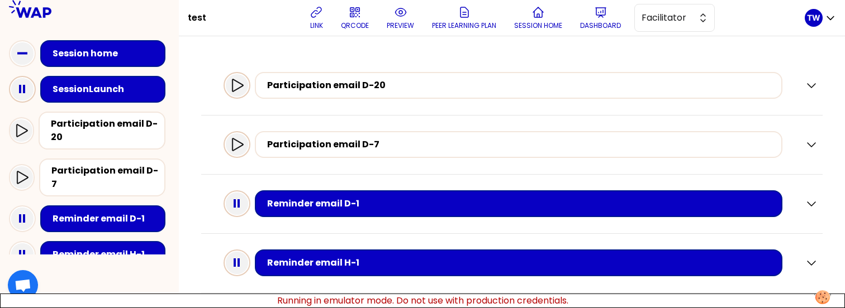
click at [239, 199] on icon at bounding box center [237, 204] width 22 height 22
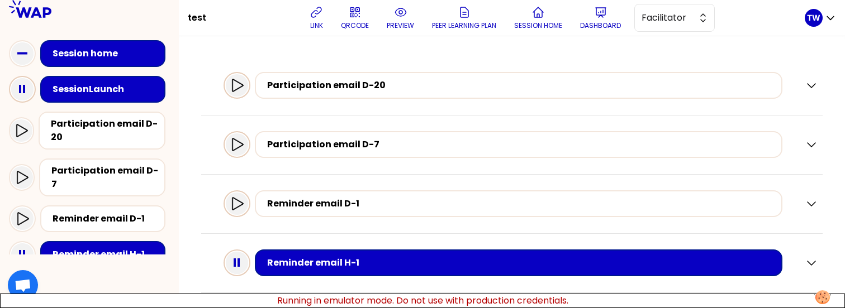
click at [237, 260] on icon at bounding box center [237, 263] width 22 height 22
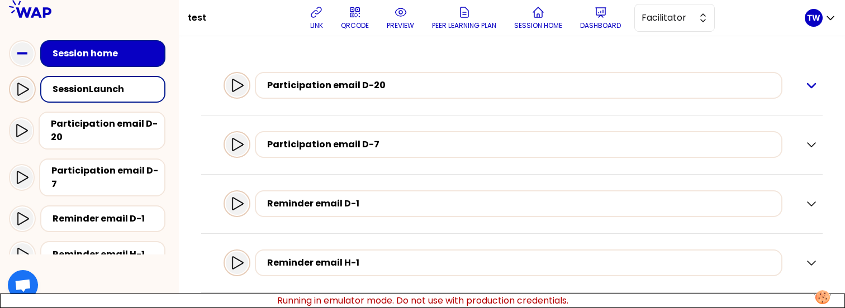
click at [804, 86] on icon "button" at bounding box center [810, 85] width 13 height 13
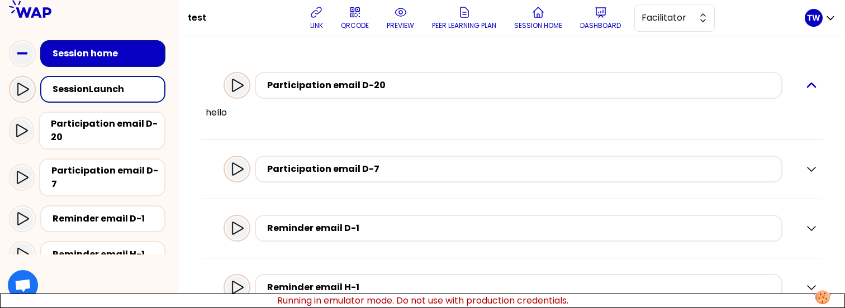
click at [805, 88] on icon "button" at bounding box center [810, 85] width 13 height 13
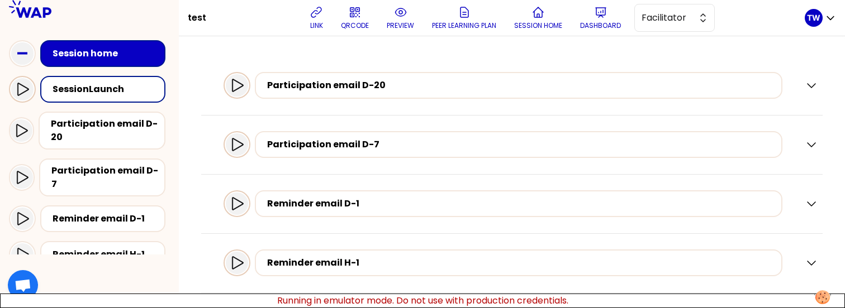
click at [25, 94] on icon at bounding box center [22, 89] width 13 height 13
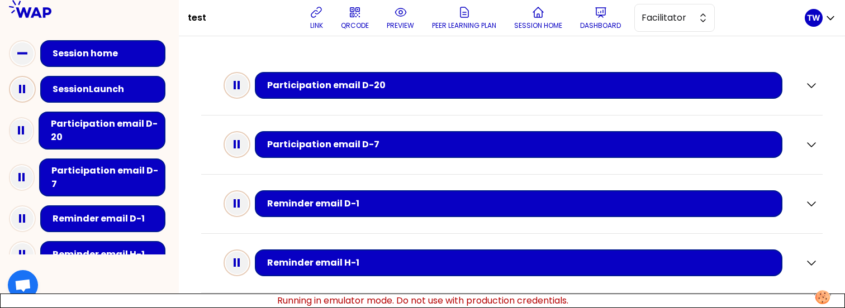
click at [17, 93] on icon at bounding box center [22, 89] width 22 height 22
click at [20, 84] on icon at bounding box center [22, 89] width 22 height 22
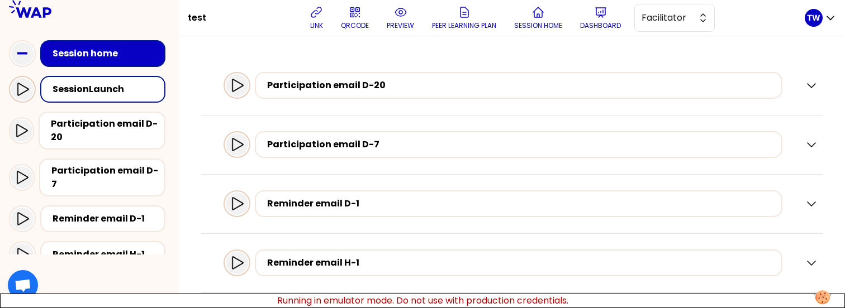
click at [18, 87] on icon at bounding box center [22, 89] width 11 height 13
click at [37, 95] on div "Launch" at bounding box center [89, 89] width 161 height 36
click at [27, 95] on icon at bounding box center [22, 89] width 13 height 13
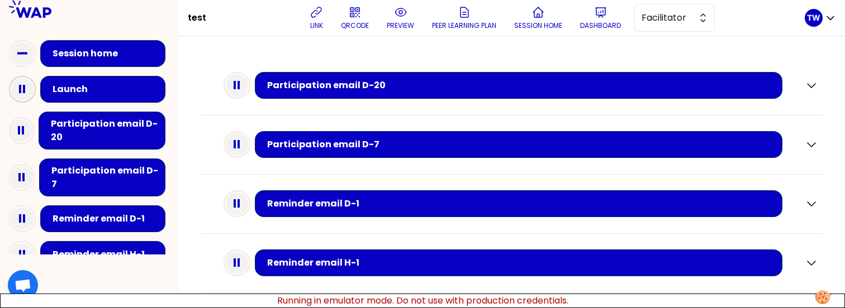
click at [17, 90] on icon at bounding box center [22, 89] width 22 height 22
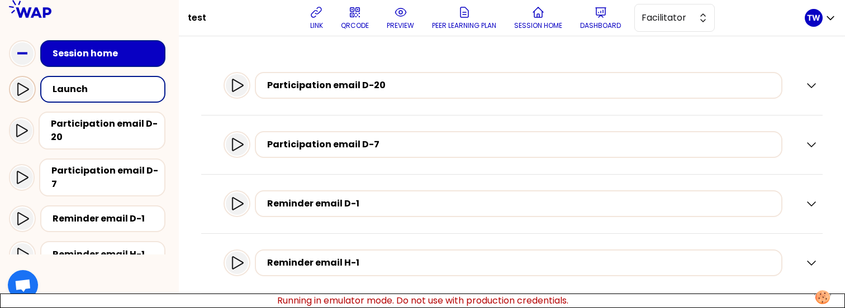
click at [17, 88] on icon at bounding box center [22, 89] width 13 height 13
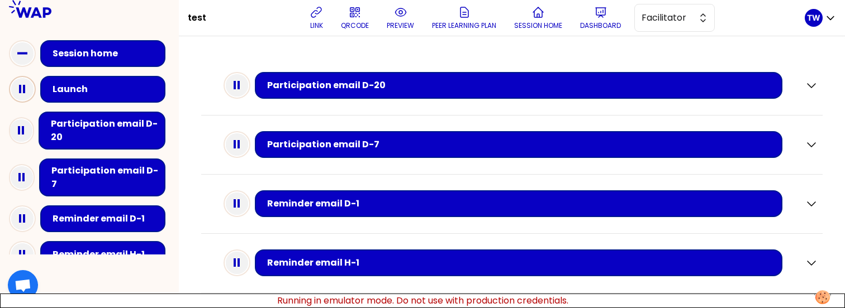
click at [23, 90] on rect at bounding box center [24, 89] width 2 height 8
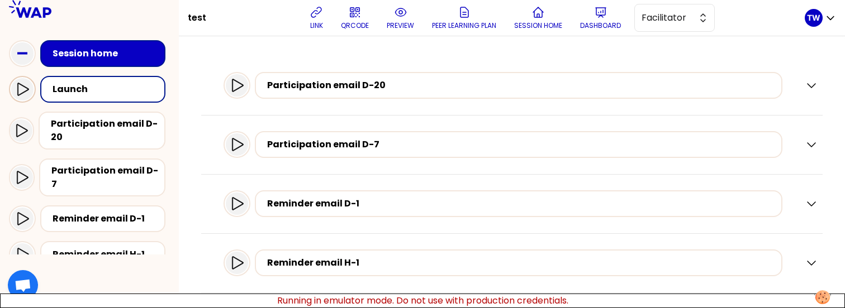
click at [23, 90] on icon at bounding box center [22, 89] width 13 height 13
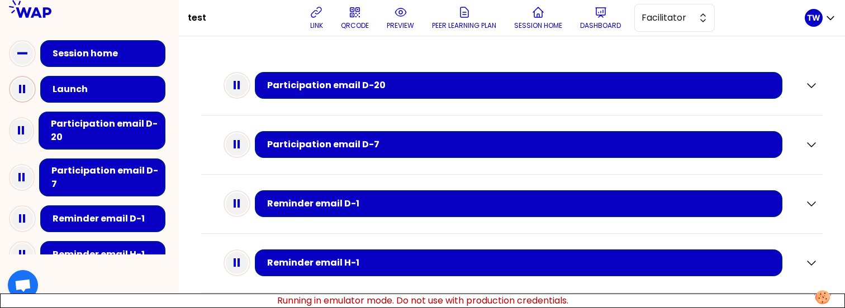
click at [23, 90] on rect at bounding box center [24, 89] width 2 height 8
click at [23, 93] on rect at bounding box center [24, 89] width 2 height 8
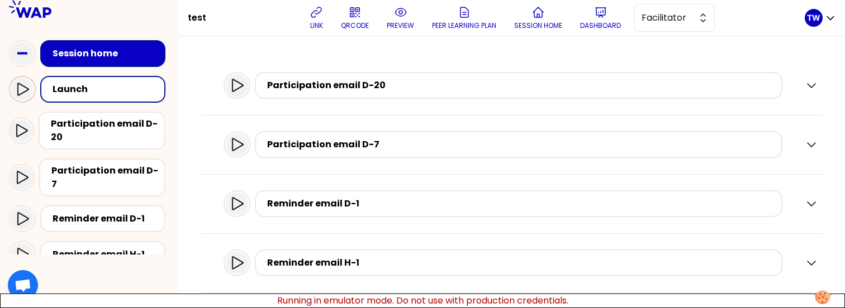
click at [23, 93] on icon at bounding box center [22, 89] width 11 height 13
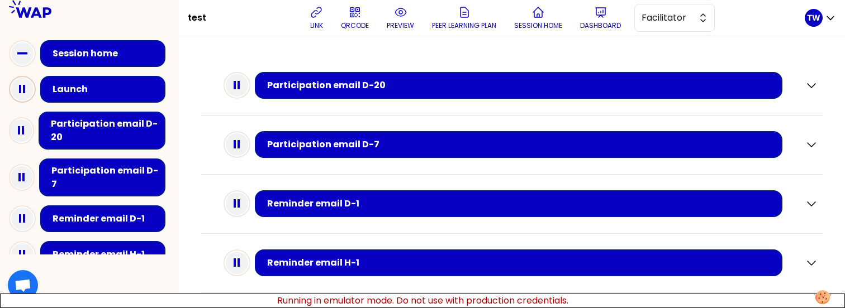
click at [20, 90] on rect at bounding box center [20, 89] width 2 height 8
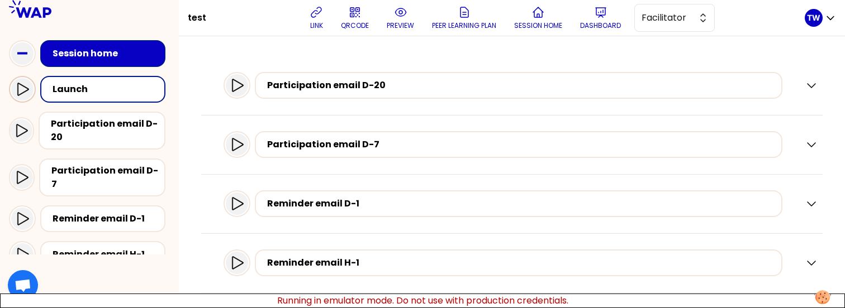
click at [20, 90] on icon at bounding box center [22, 89] width 13 height 13
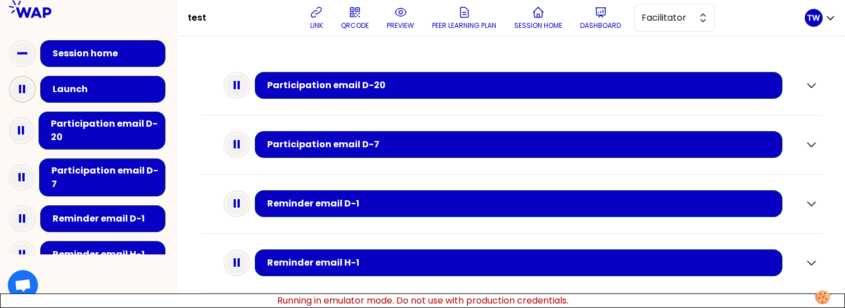
click at [21, 92] on icon at bounding box center [22, 89] width 22 height 22
click at [22, 92] on icon at bounding box center [22, 89] width 22 height 22
click at [21, 87] on icon at bounding box center [22, 89] width 22 height 22
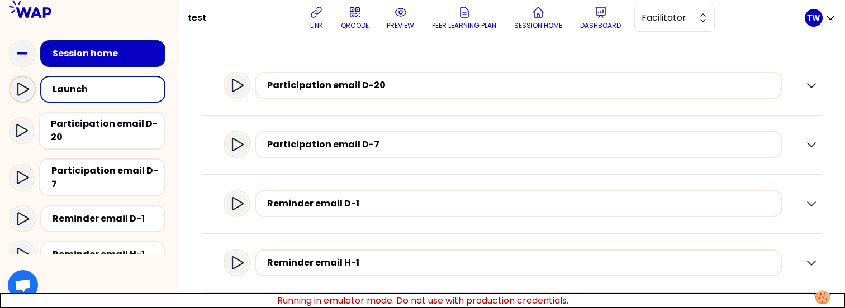
click at [21, 94] on icon at bounding box center [22, 89] width 13 height 13
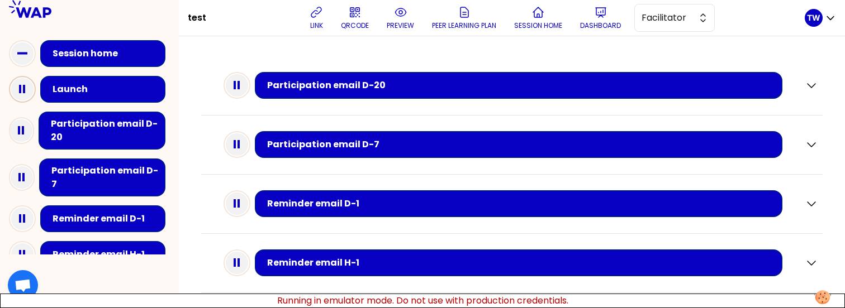
click at [13, 105] on div "Launch" at bounding box center [89, 89] width 161 height 36
click at [21, 91] on icon at bounding box center [22, 89] width 22 height 22
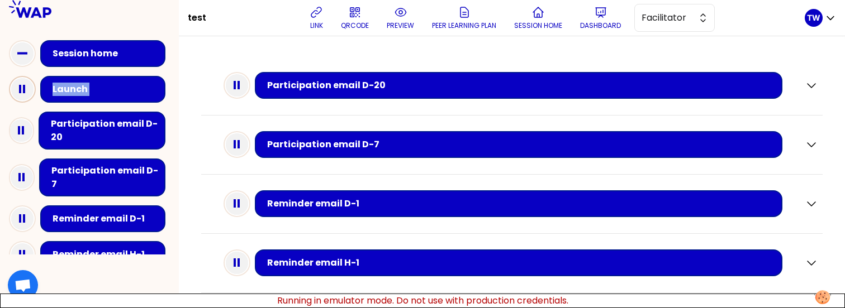
click at [21, 91] on icon at bounding box center [22, 89] width 22 height 22
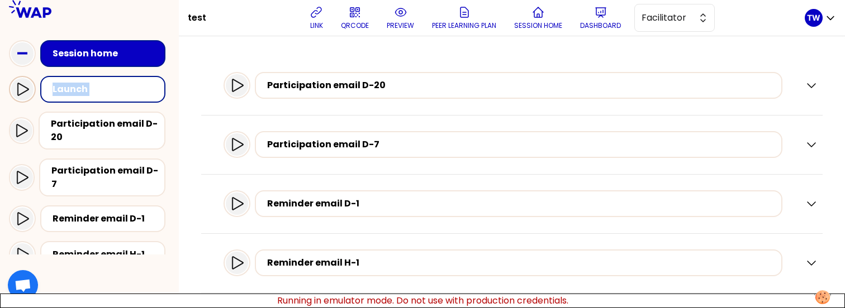
click at [21, 91] on icon at bounding box center [22, 89] width 13 height 13
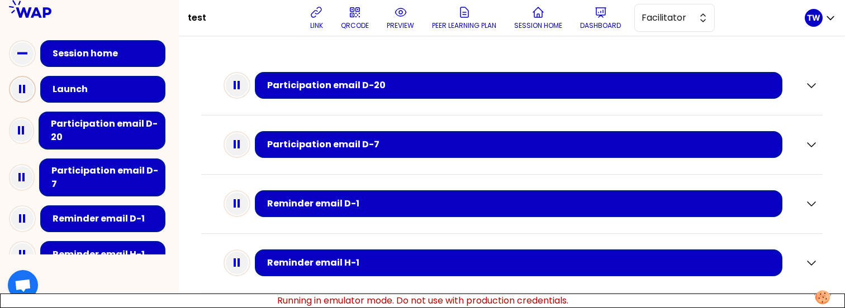
click at [21, 91] on icon at bounding box center [22, 89] width 22 height 22
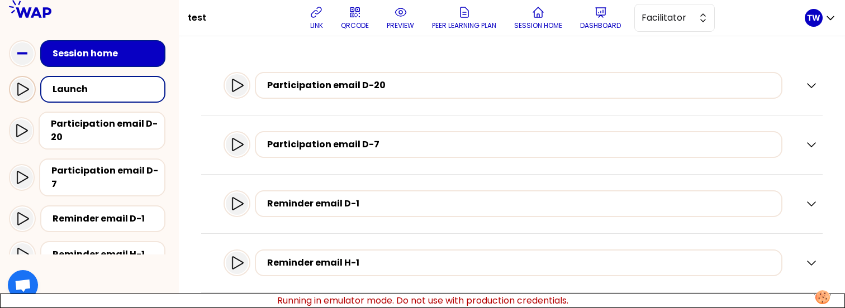
click at [21, 91] on icon at bounding box center [22, 89] width 13 height 13
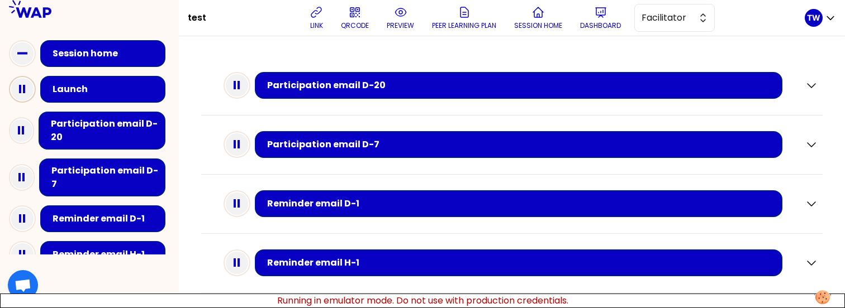
click at [21, 91] on icon at bounding box center [22, 89] width 22 height 22
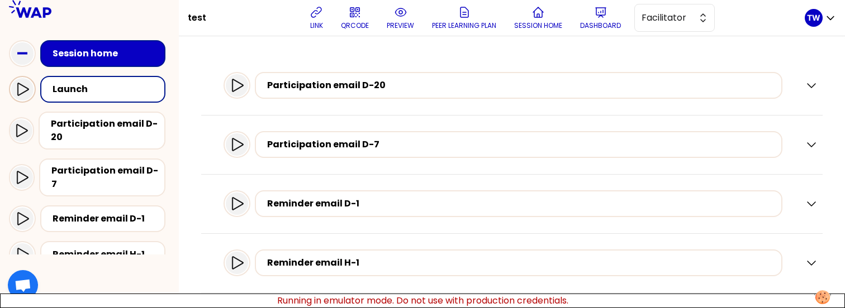
click at [21, 91] on icon at bounding box center [22, 89] width 13 height 13
click at [21, 90] on icon at bounding box center [22, 89] width 13 height 13
click at [20, 83] on icon at bounding box center [22, 89] width 13 height 13
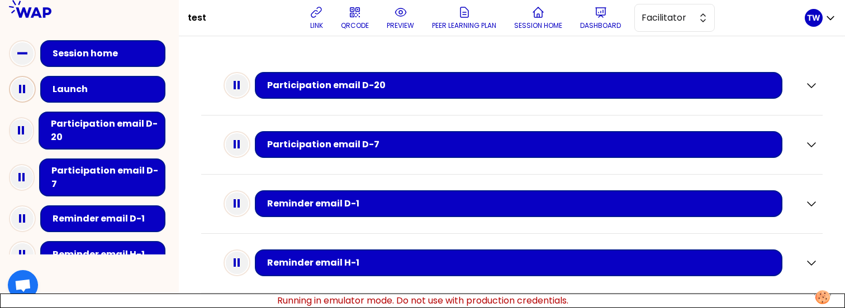
click at [20, 89] on rect at bounding box center [20, 89] width 2 height 8
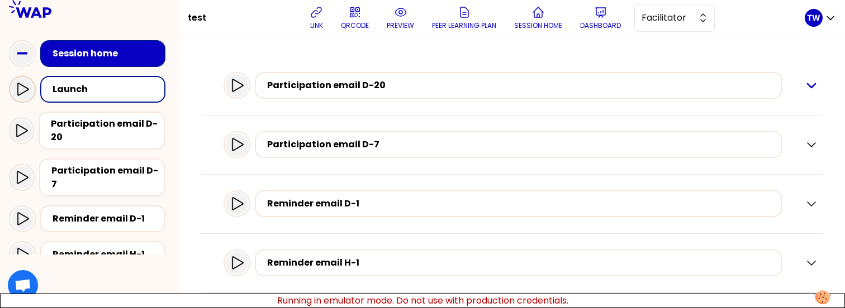
click at [807, 87] on icon "button" at bounding box center [811, 86] width 8 height 4
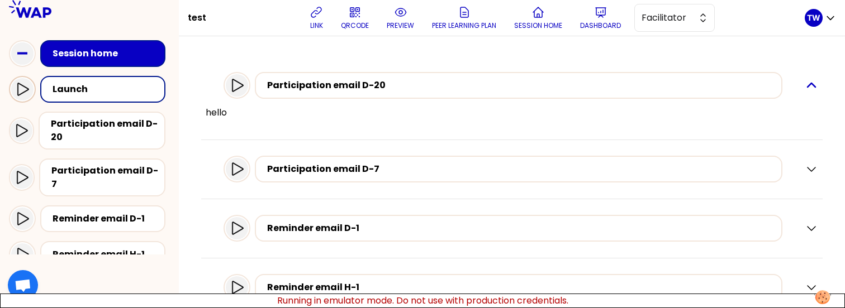
click at [804, 87] on icon "button" at bounding box center [810, 85] width 13 height 13
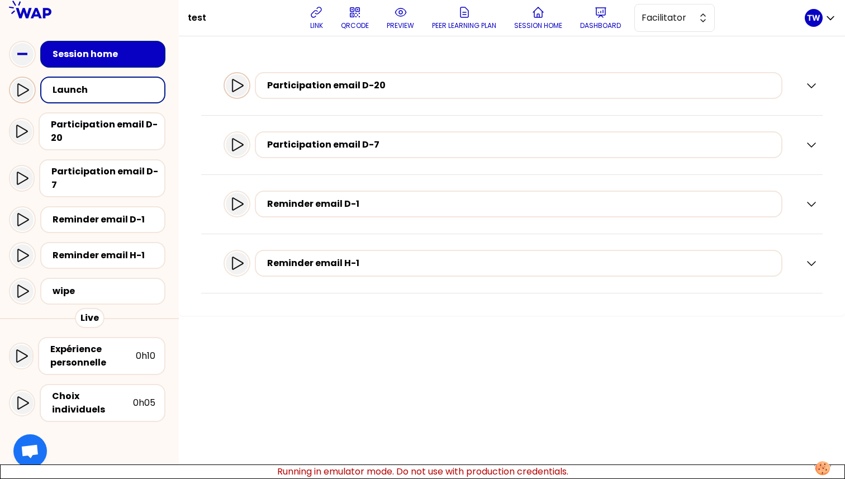
click at [243, 82] on icon at bounding box center [237, 85] width 11 height 13
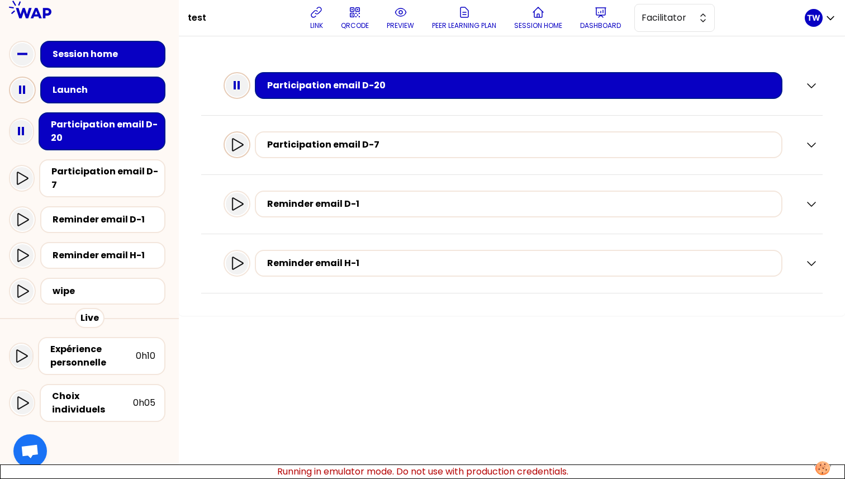
click at [245, 151] on div at bounding box center [237, 145] width 22 height 22
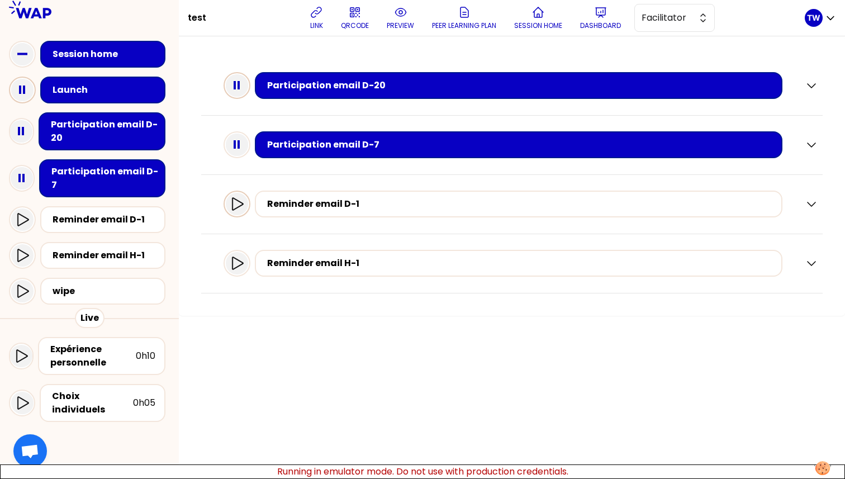
click at [244, 208] on icon at bounding box center [236, 203] width 13 height 13
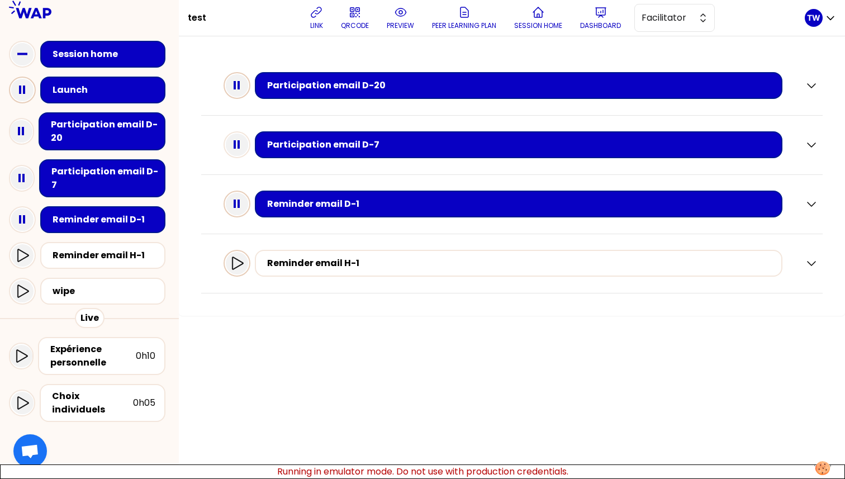
click at [244, 264] on icon at bounding box center [236, 262] width 13 height 13
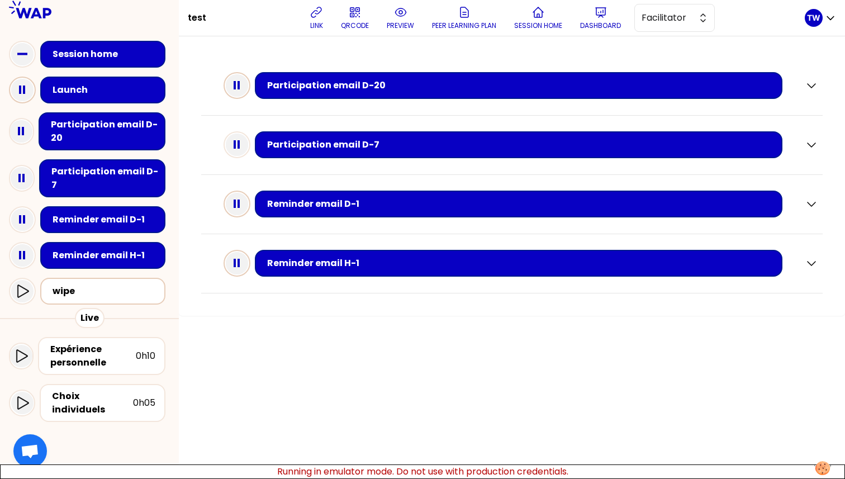
click at [72, 284] on div "wipe" at bounding box center [106, 290] width 107 height 13
click at [18, 87] on icon at bounding box center [22, 90] width 22 height 22
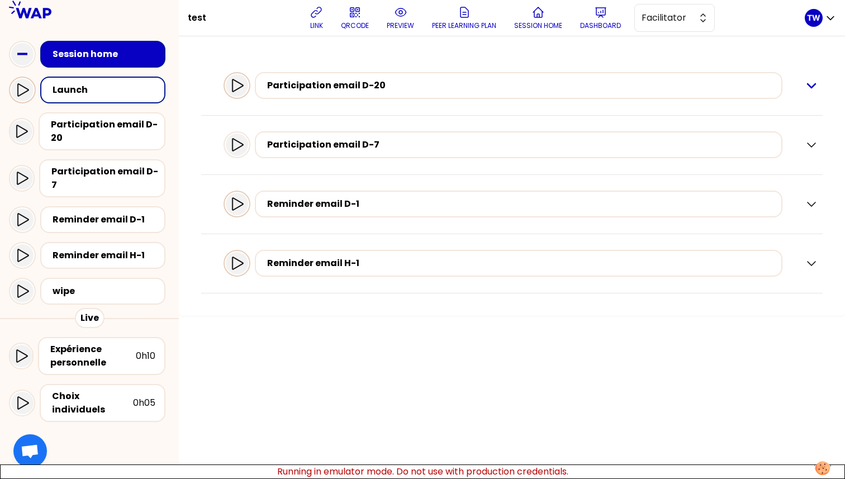
click at [815, 91] on icon "button" at bounding box center [810, 85] width 13 height 13
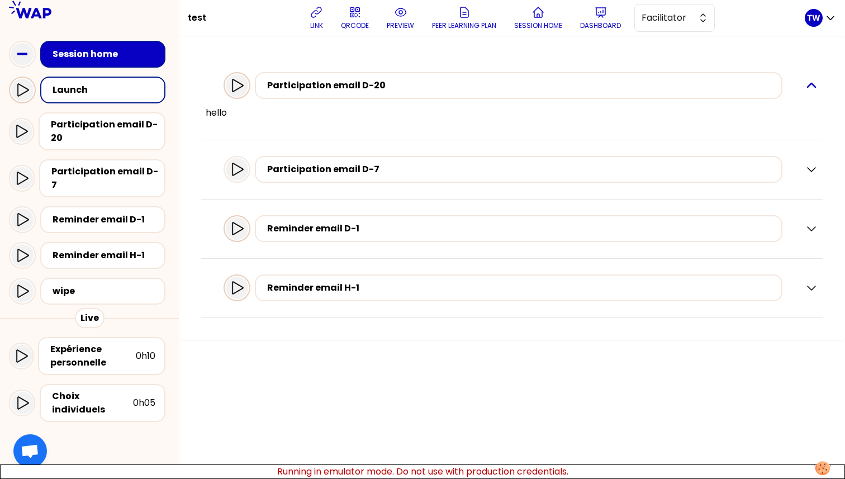
click at [815, 91] on icon "button" at bounding box center [810, 85] width 13 height 13
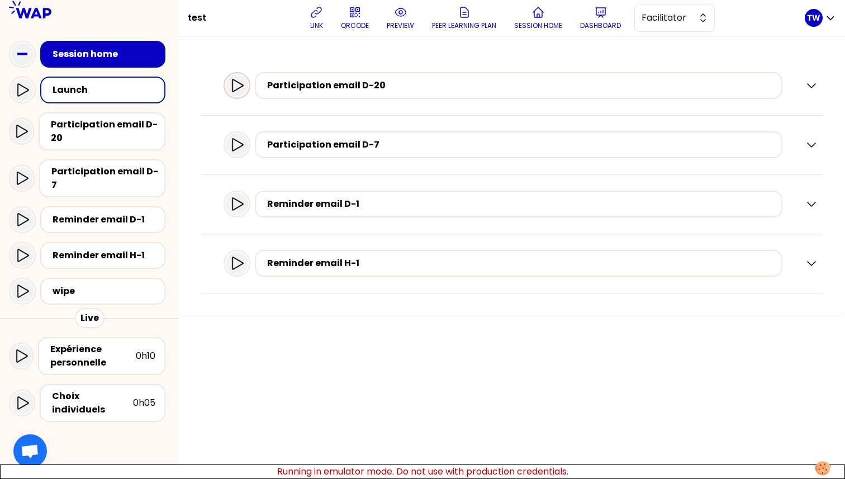
click at [244, 85] on icon at bounding box center [236, 85] width 13 height 13
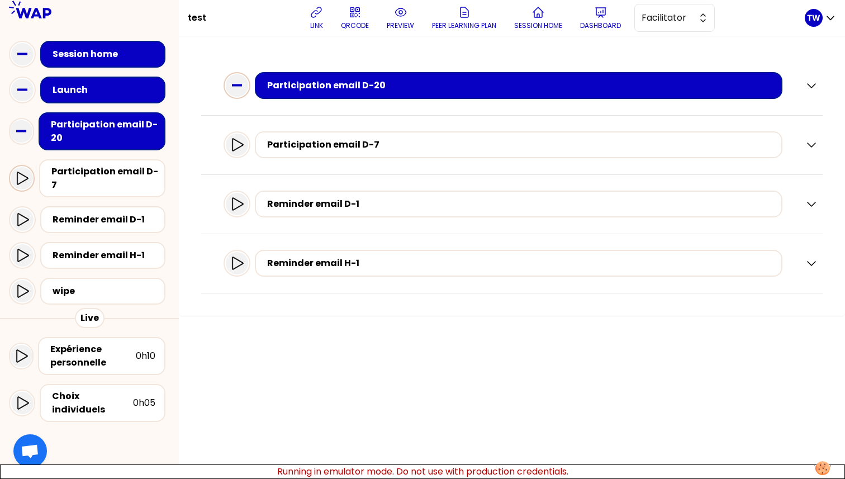
click at [22, 182] on div at bounding box center [22, 178] width 22 height 22
click at [813, 87] on icon "button" at bounding box center [811, 86] width 8 height 4
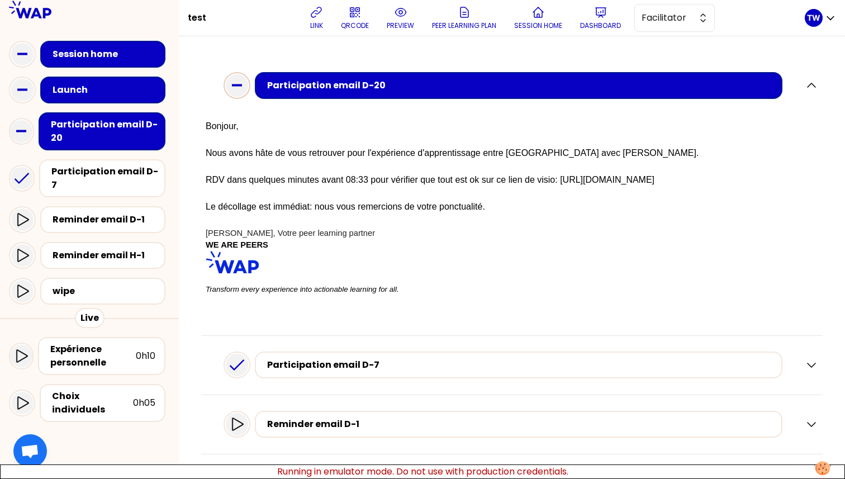
click at [229, 260] on img at bounding box center [233, 262] width 54 height 22
click at [804, 90] on icon "button" at bounding box center [810, 85] width 13 height 13
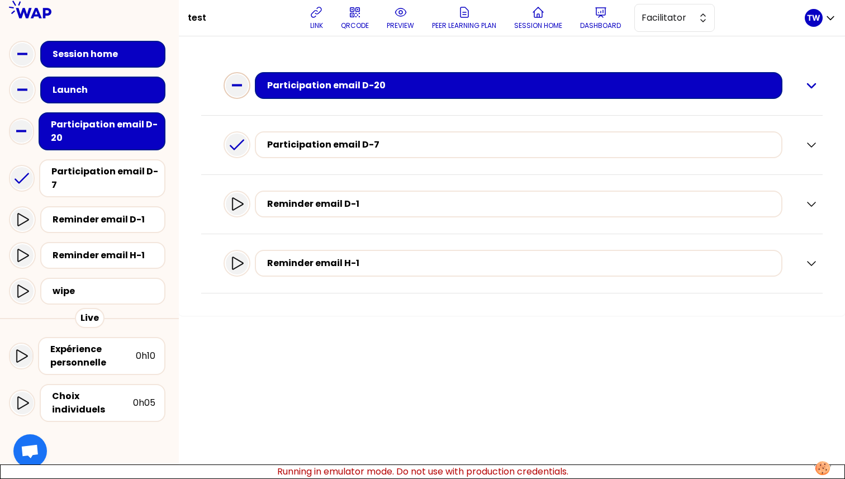
click at [802, 90] on div "Participation email D-20" at bounding box center [512, 86] width 612 height 36
click at [800, 87] on div "Participation email D-20" at bounding box center [512, 86] width 612 height 36
click at [808, 91] on icon "button" at bounding box center [810, 85] width 13 height 13
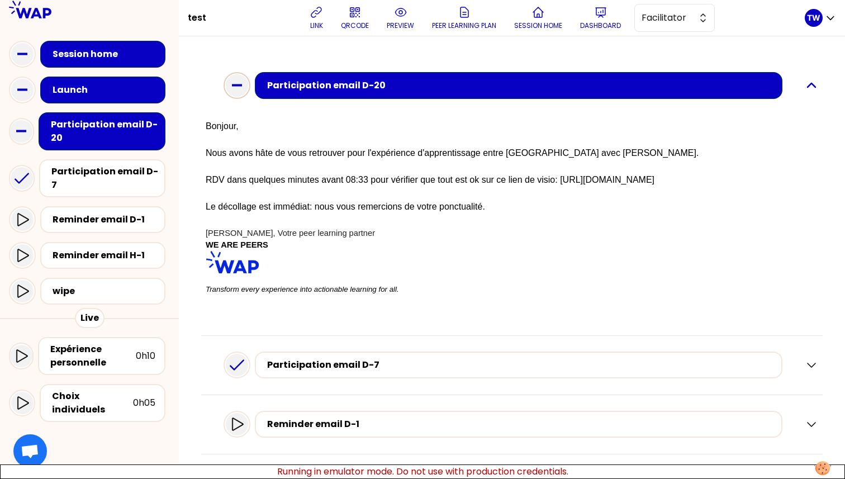
click at [808, 91] on icon "button" at bounding box center [810, 85] width 13 height 13
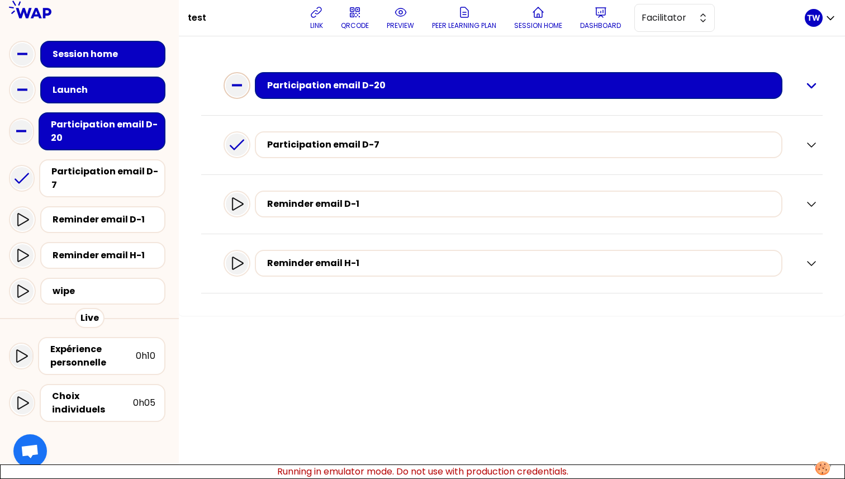
click at [808, 91] on icon "button" at bounding box center [810, 85] width 13 height 13
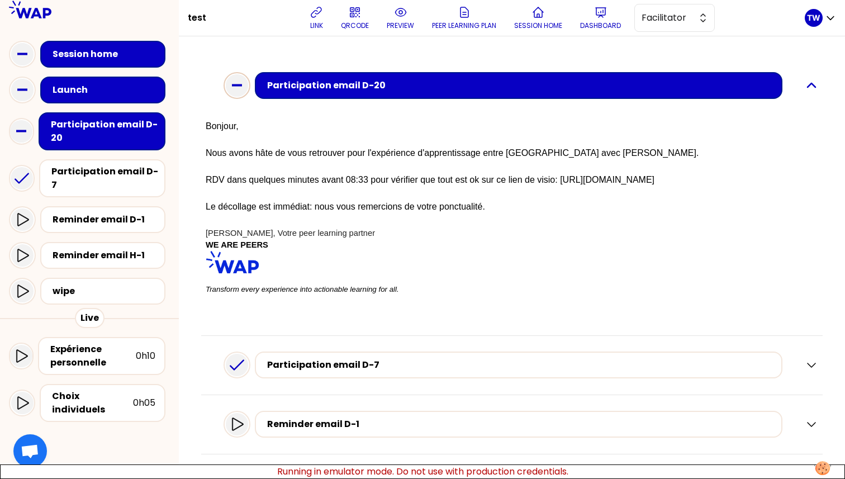
click at [808, 91] on icon "button" at bounding box center [810, 85] width 13 height 13
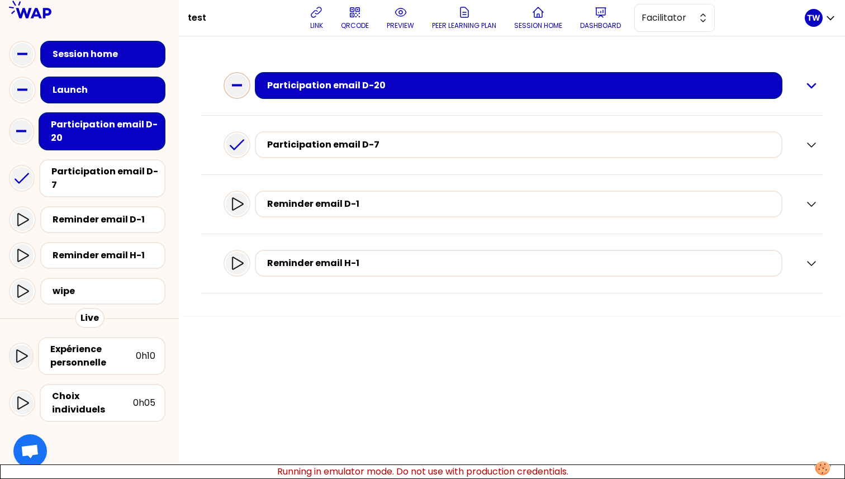
click at [808, 91] on icon "button" at bounding box center [810, 85] width 13 height 13
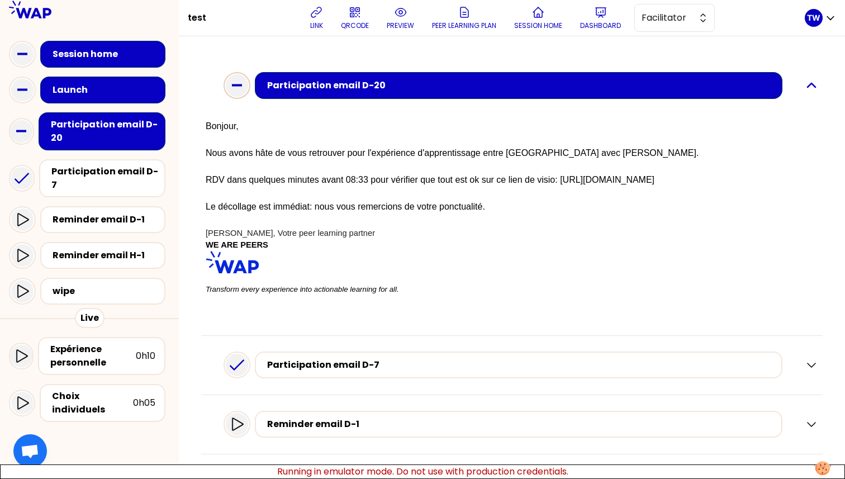
click at [808, 91] on icon "button" at bounding box center [810, 85] width 13 height 13
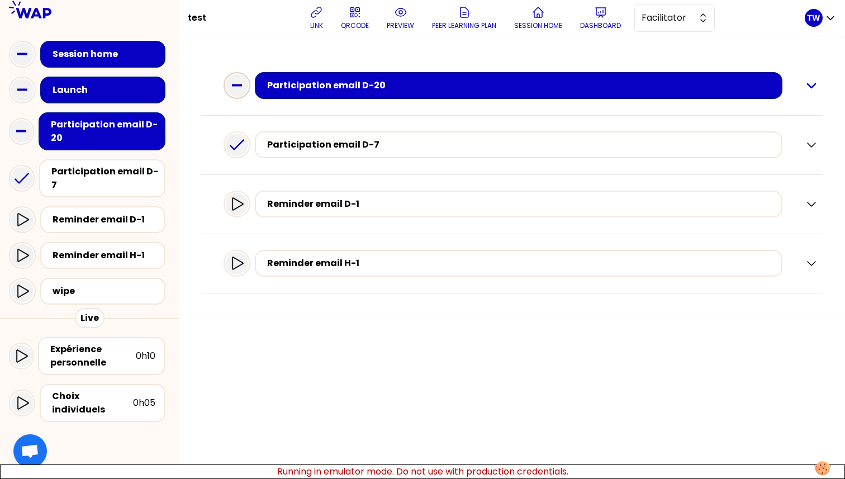
click at [808, 91] on icon "button" at bounding box center [810, 85] width 13 height 13
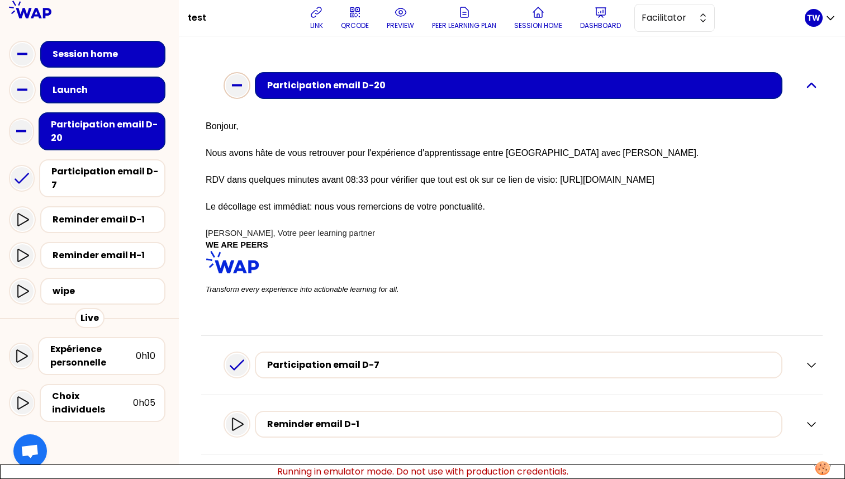
click at [808, 91] on icon "button" at bounding box center [810, 85] width 13 height 13
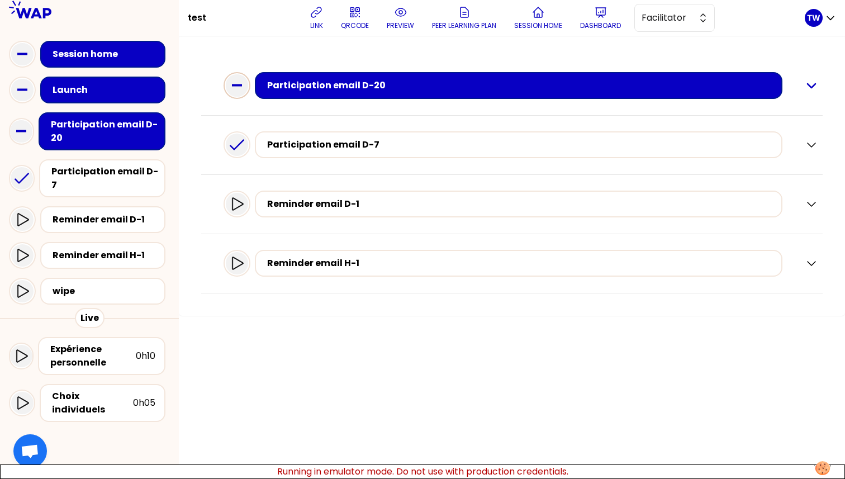
click at [808, 91] on icon "button" at bounding box center [810, 85] width 13 height 13
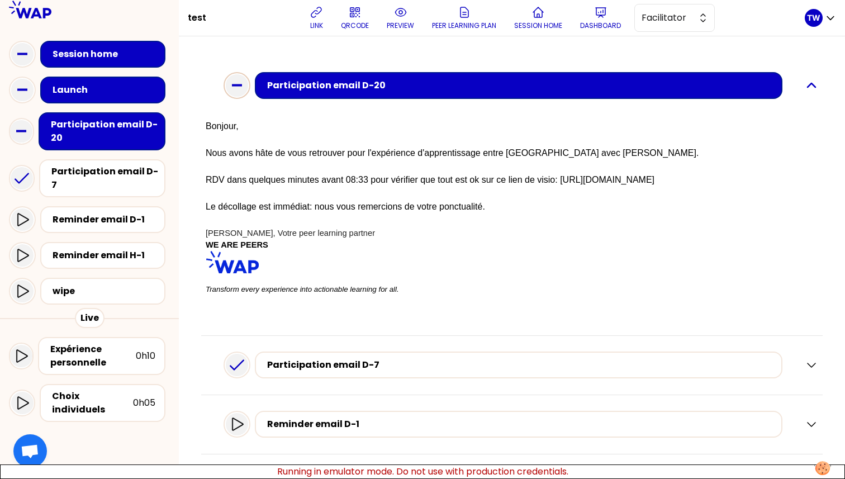
click at [808, 91] on icon "button" at bounding box center [810, 85] width 13 height 13
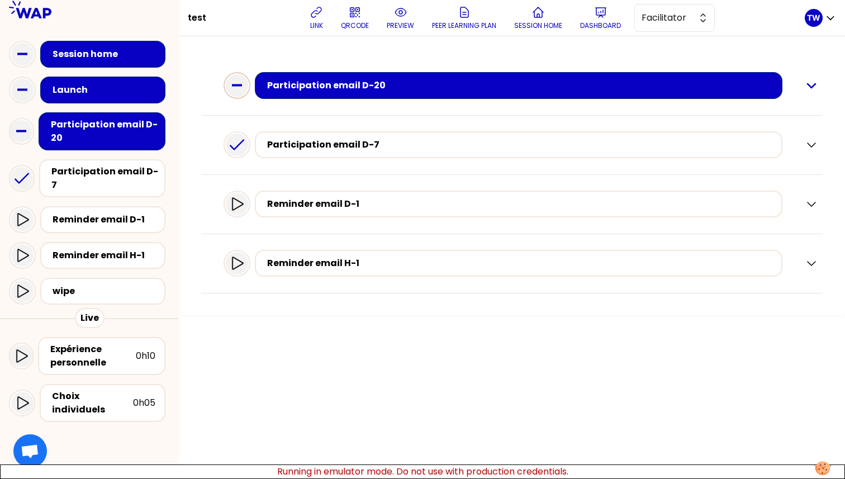
click at [811, 90] on icon "button" at bounding box center [810, 85] width 13 height 13
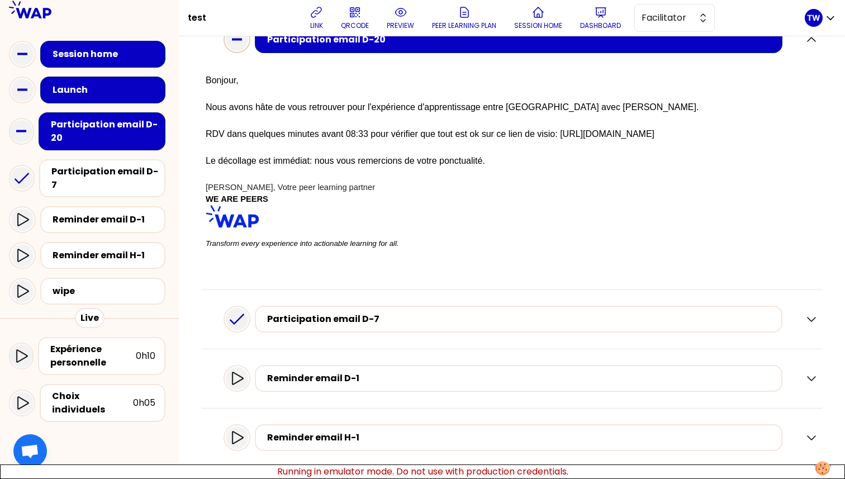
scroll to position [56, 0]
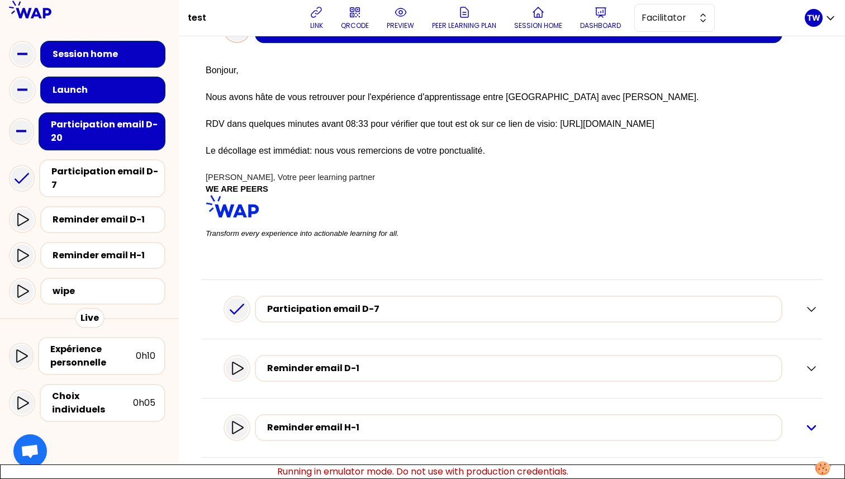
click at [804, 421] on icon "button" at bounding box center [810, 427] width 13 height 13
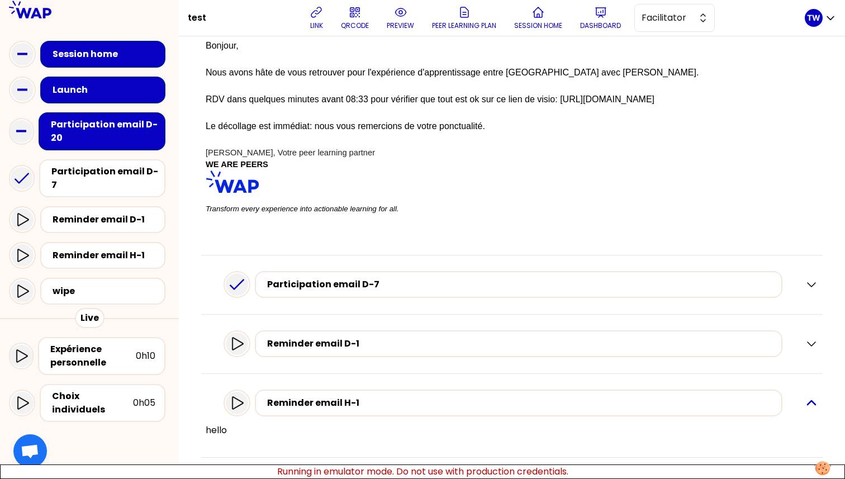
click at [804, 406] on icon "button" at bounding box center [810, 402] width 13 height 13
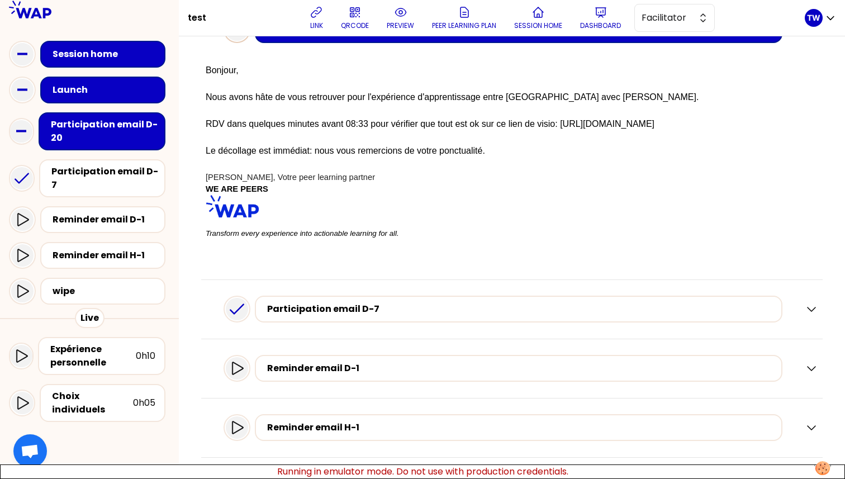
scroll to position [0, 0]
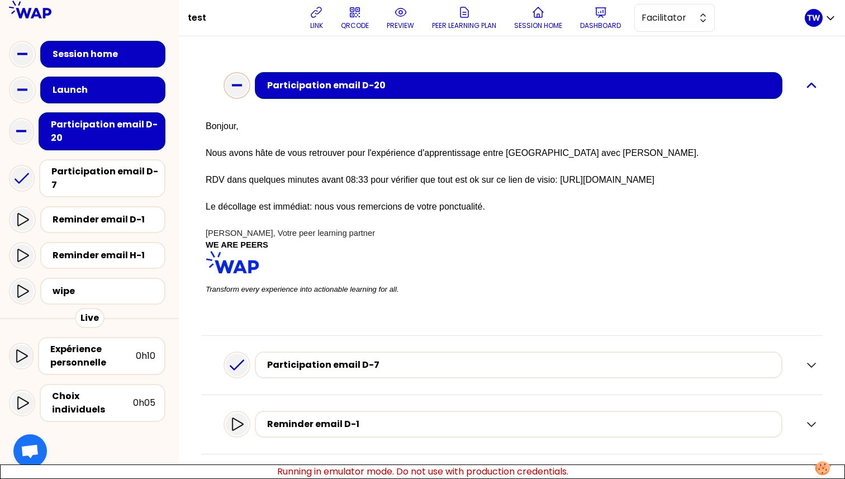
click at [805, 84] on icon "button" at bounding box center [810, 85] width 13 height 13
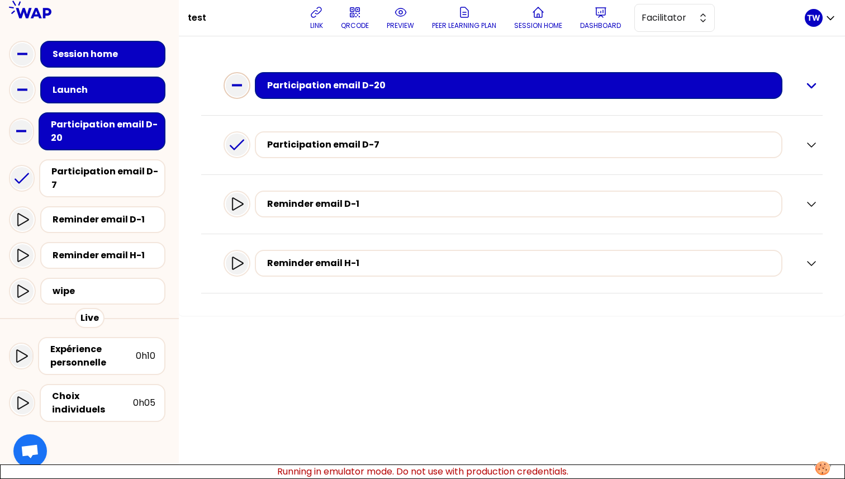
click at [805, 84] on icon "button" at bounding box center [810, 85] width 13 height 13
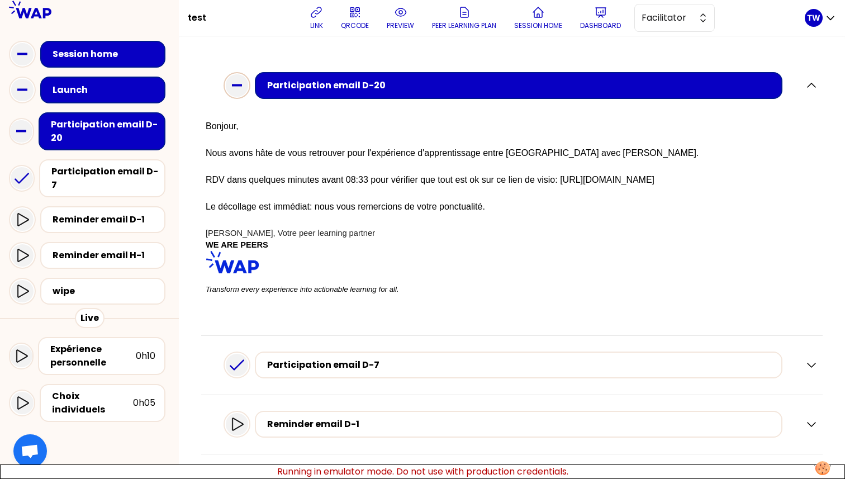
click at [242, 84] on rect at bounding box center [237, 85] width 10 height 2
click at [805, 87] on icon "button" at bounding box center [810, 85] width 13 height 13
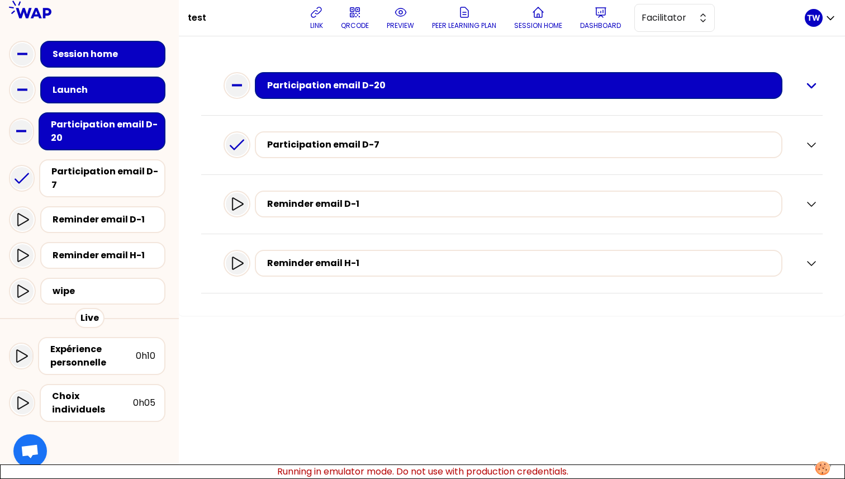
click at [805, 87] on icon "button" at bounding box center [810, 85] width 13 height 13
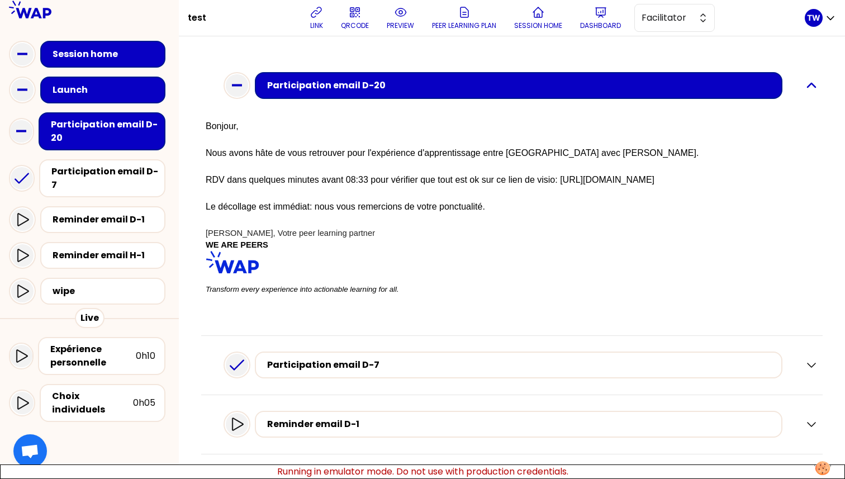
click at [805, 87] on icon "button" at bounding box center [810, 85] width 13 height 13
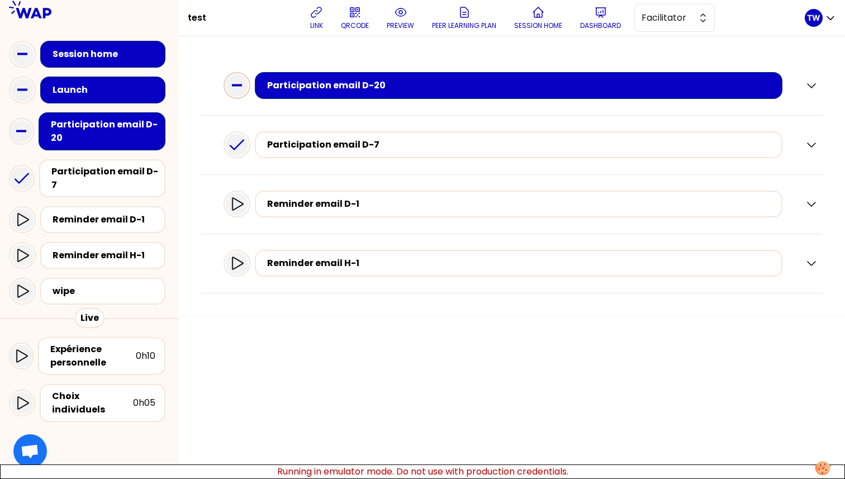
click at [240, 85] on rect at bounding box center [237, 85] width 10 height 2
click at [813, 80] on icon "button" at bounding box center [810, 85] width 13 height 13
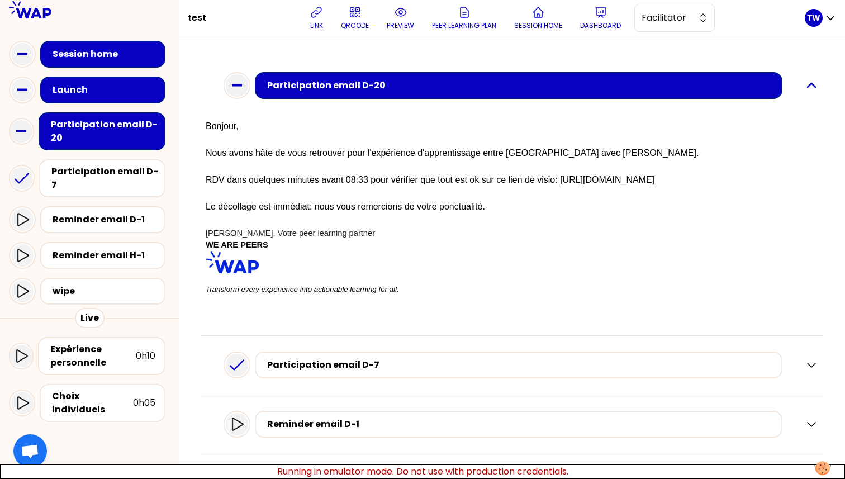
click at [804, 89] on icon "button" at bounding box center [810, 85] width 13 height 13
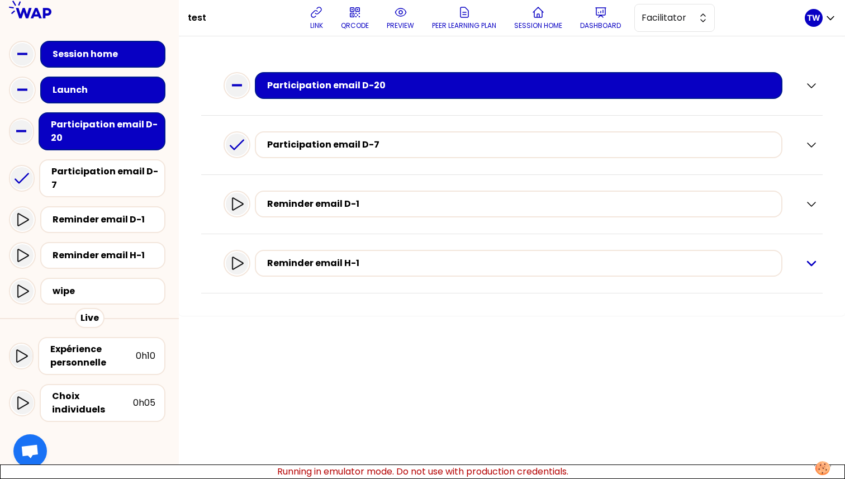
click at [816, 265] on icon "button" at bounding box center [810, 262] width 13 height 13
click at [806, 203] on icon "button" at bounding box center [810, 203] width 13 height 13
click at [810, 143] on icon "button" at bounding box center [810, 144] width 13 height 13
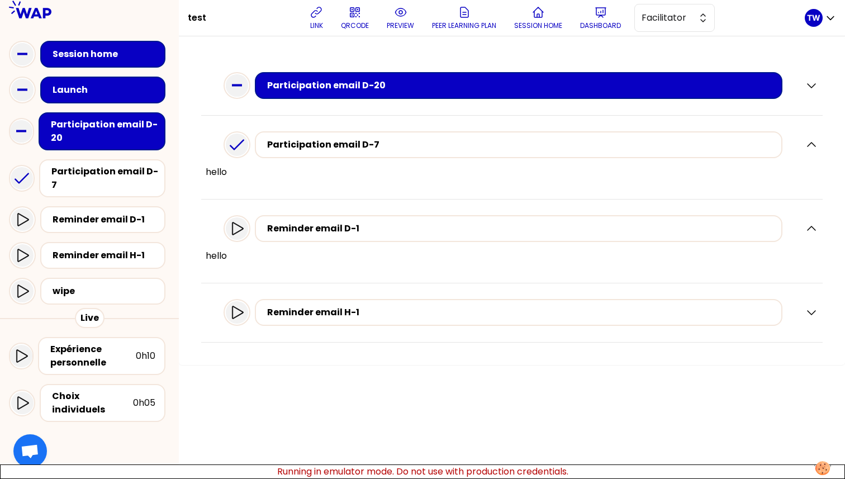
click at [813, 236] on div "Reminder email D-1" at bounding box center [512, 229] width 612 height 36
click at [811, 231] on icon "button" at bounding box center [810, 228] width 13 height 13
click at [815, 281] on icon "button" at bounding box center [810, 287] width 13 height 13
click at [815, 288] on icon "button" at bounding box center [810, 287] width 13 height 13
